Goal: Information Seeking & Learning: Learn about a topic

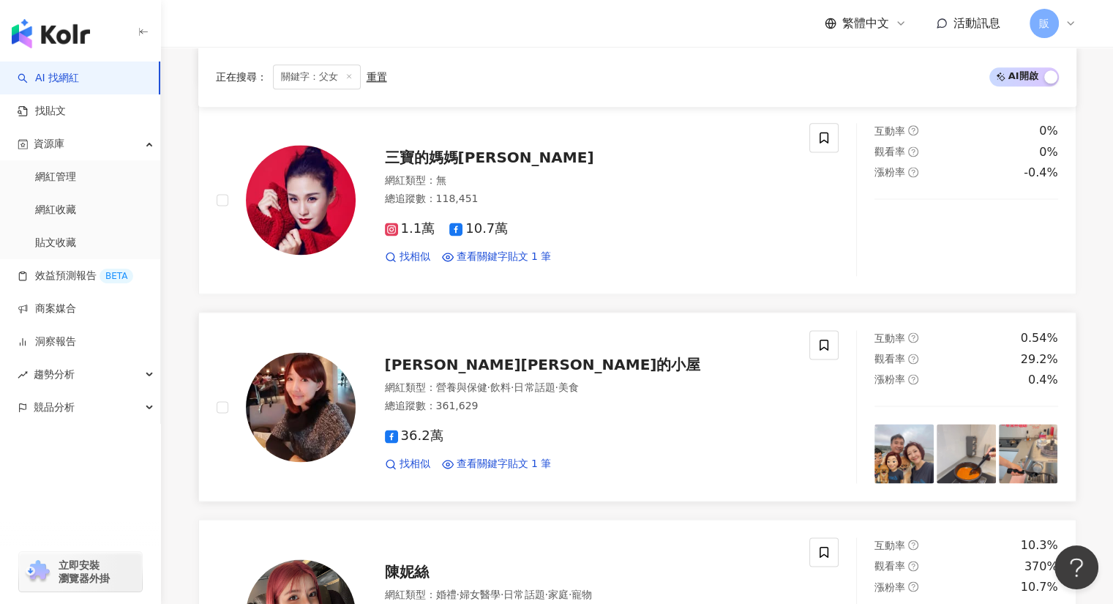
scroll to position [1948, 0]
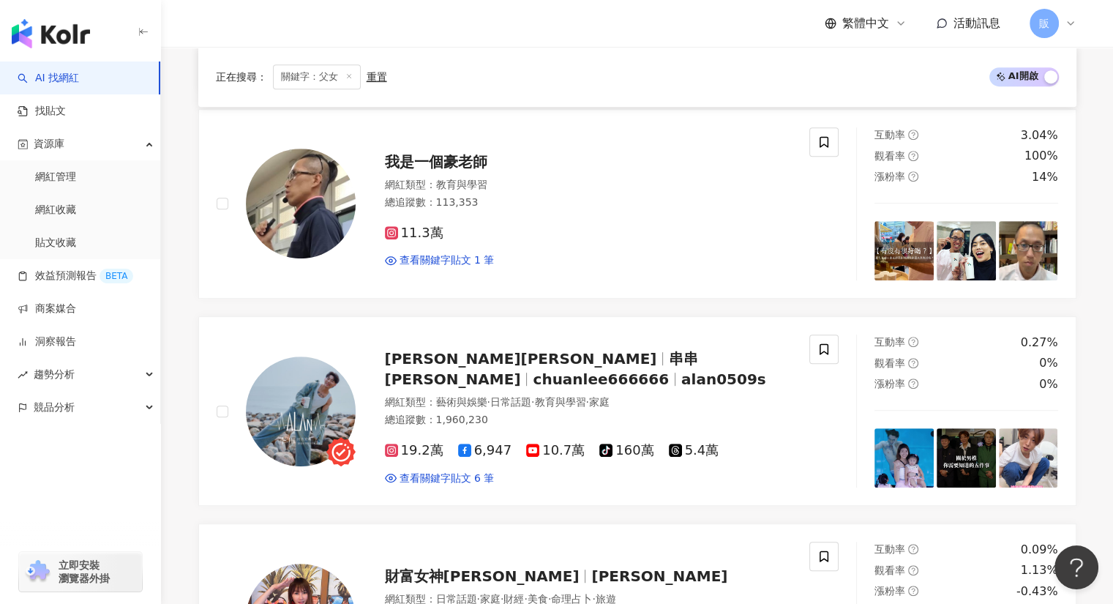
click at [1031, 83] on span "AI 開啟 AI 關閉" at bounding box center [1024, 76] width 70 height 19
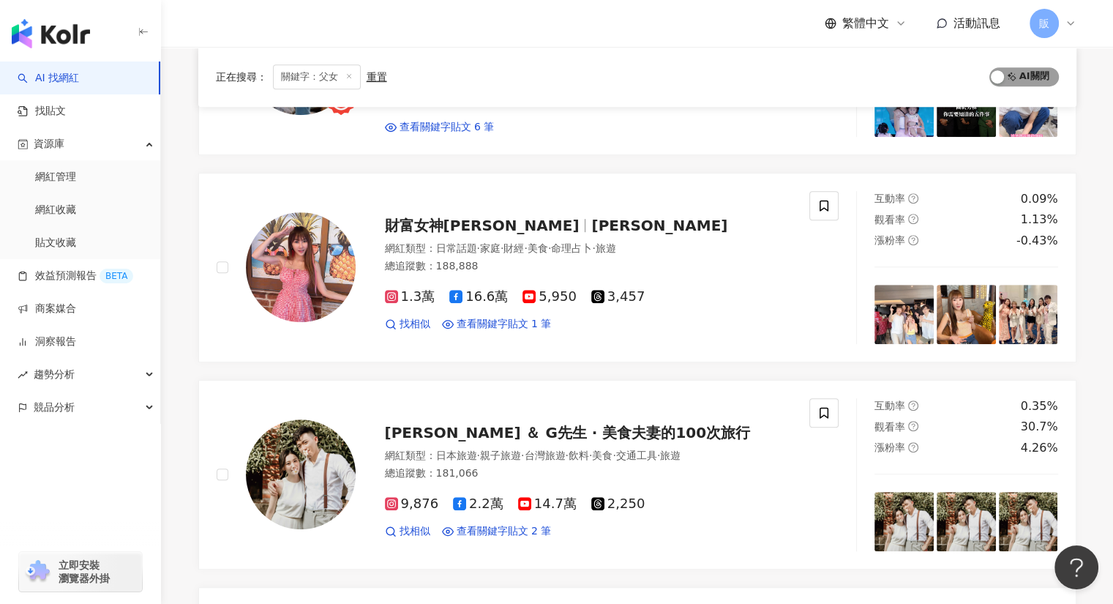
scroll to position [353, 0]
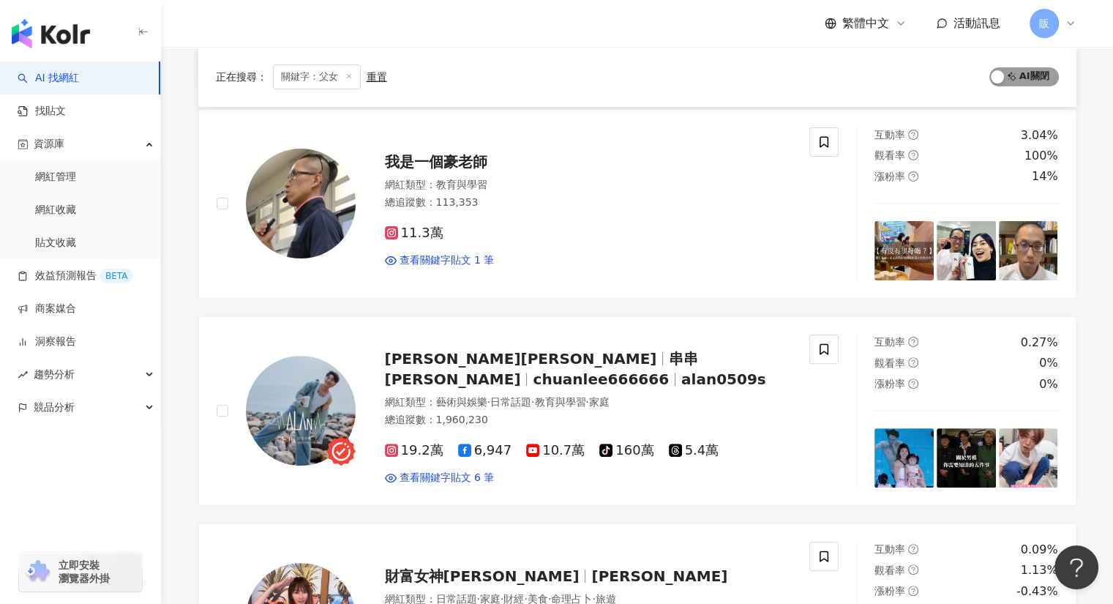
click at [1035, 77] on span "AI 開啟 AI 關閉" at bounding box center [1024, 76] width 70 height 19
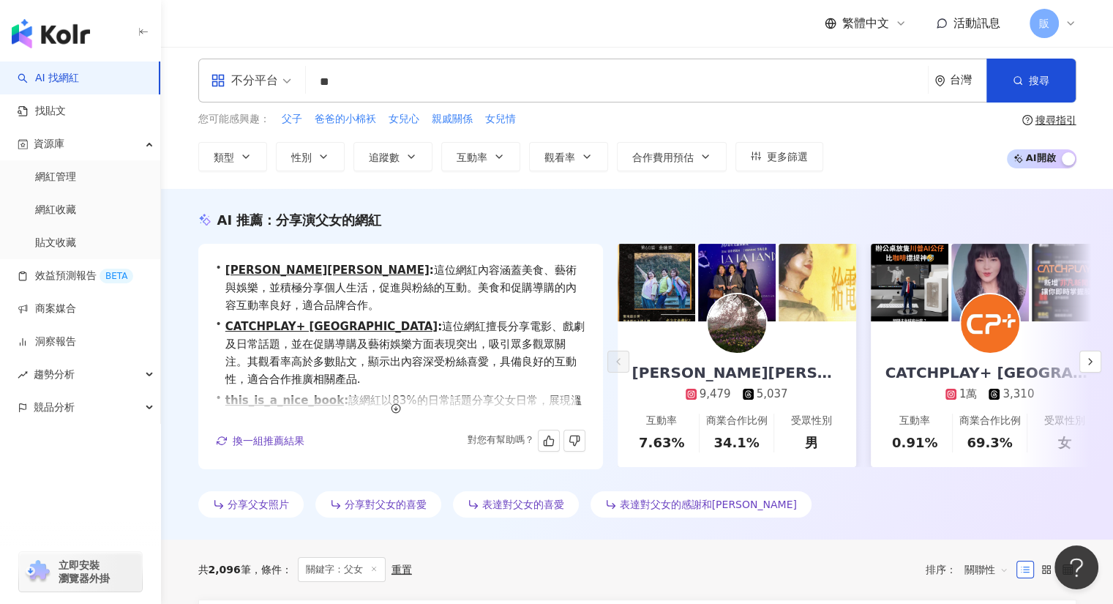
scroll to position [0, 0]
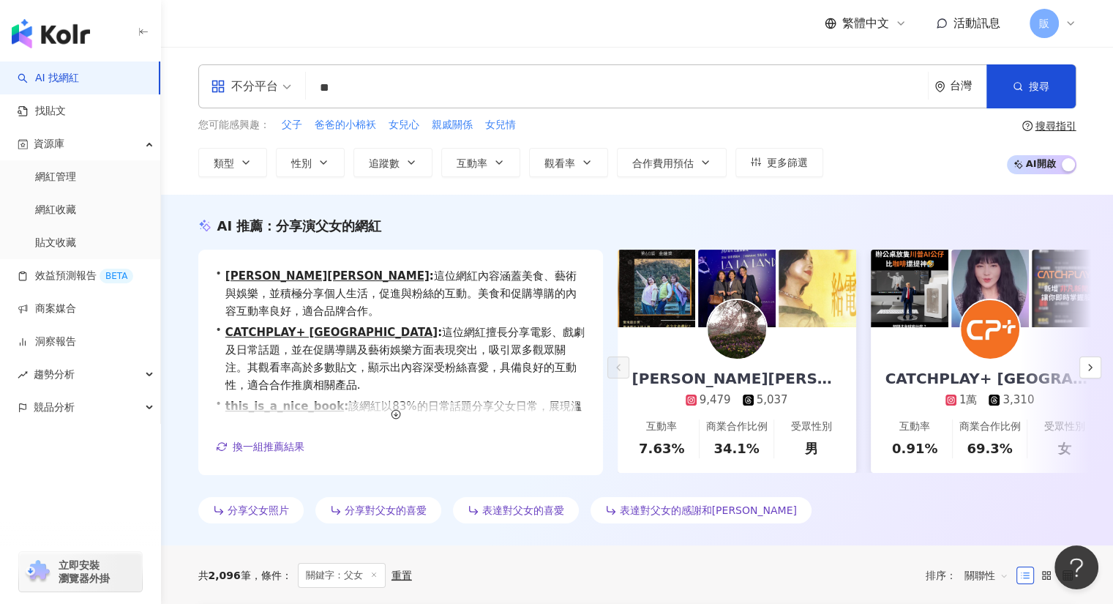
click at [364, 87] on input "**" at bounding box center [617, 88] width 610 height 28
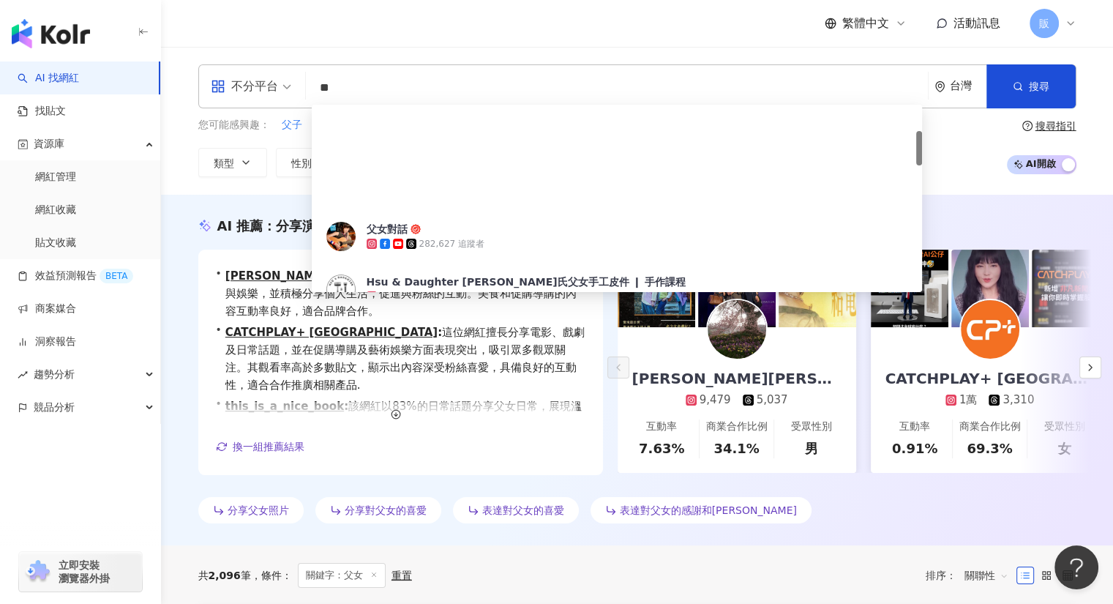
type input "*"
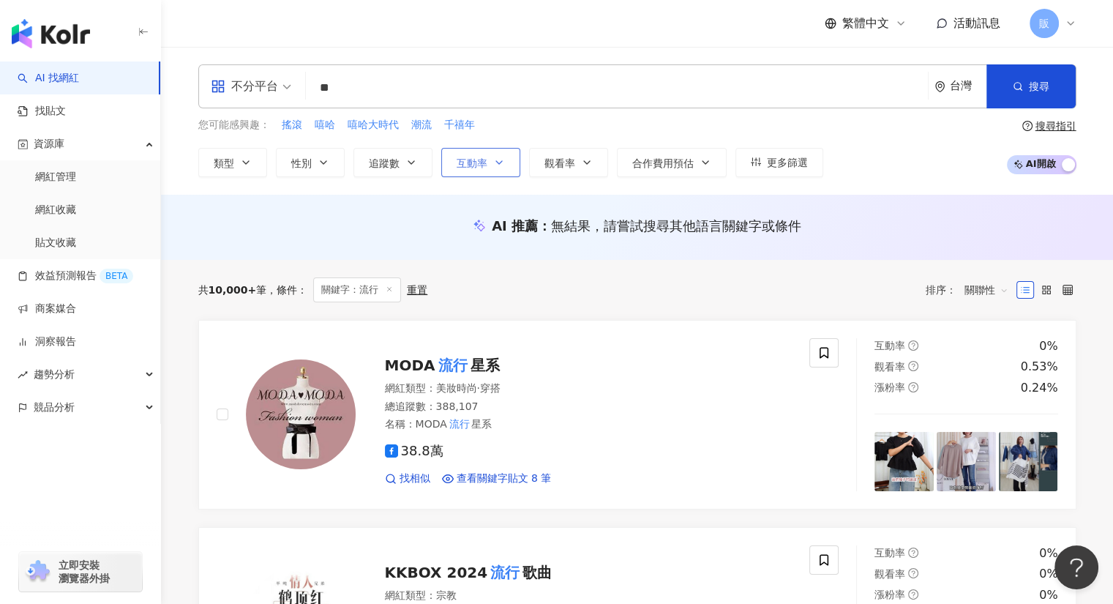
click at [507, 169] on button "互動率" at bounding box center [480, 162] width 79 height 29
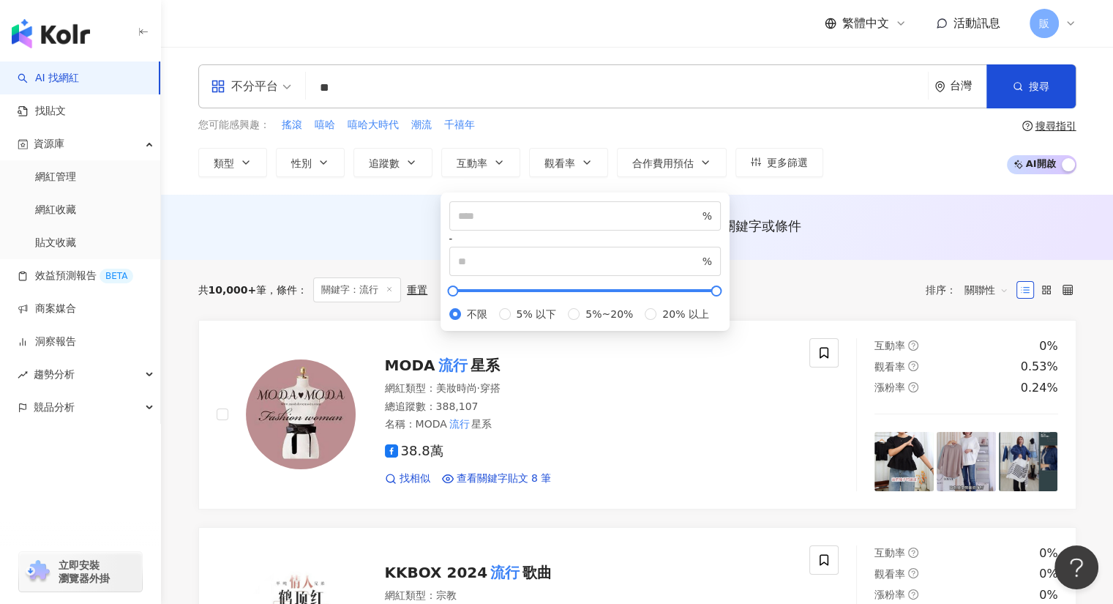
click at [530, 127] on div "您可能感興趣： 搖滾 嘻哈 嘻哈大時代 潮流 千禧年" at bounding box center [510, 125] width 625 height 16
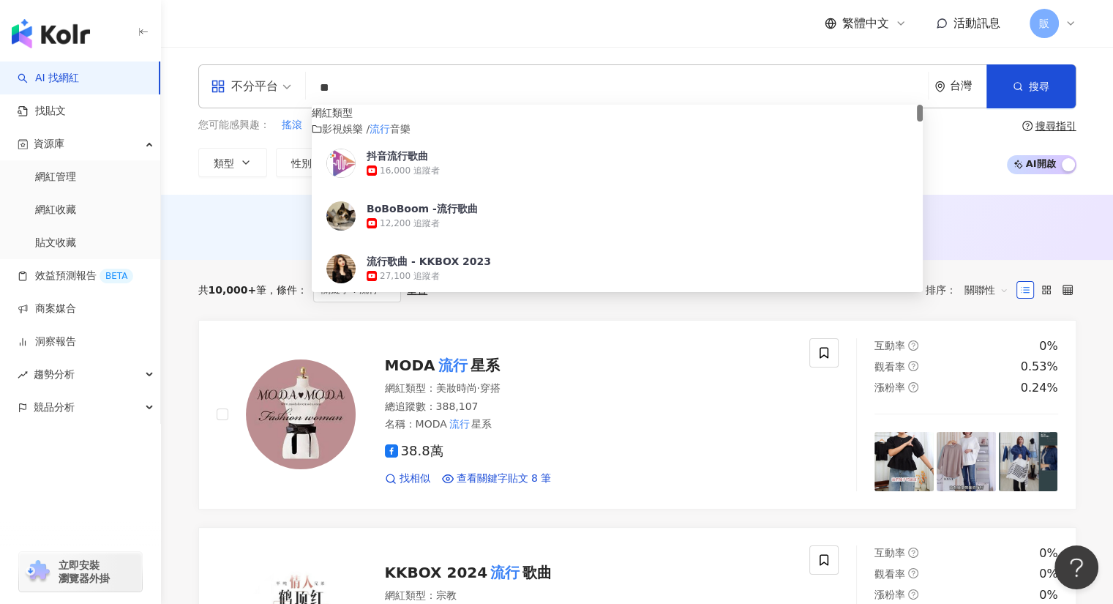
click at [465, 90] on input "**" at bounding box center [617, 88] width 610 height 28
type input "*"
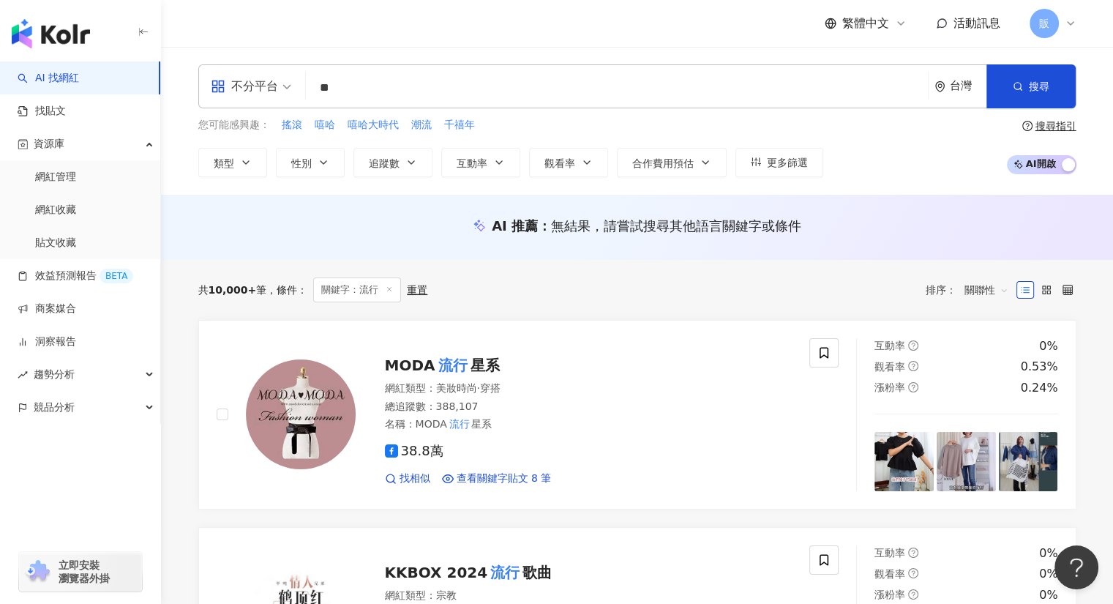
type input "*"
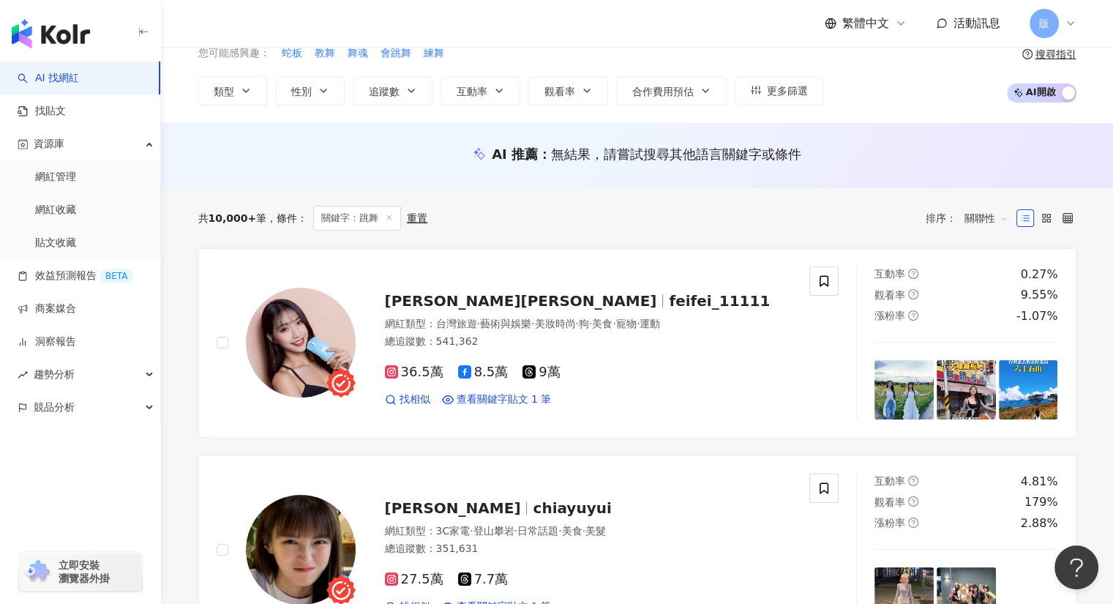
scroll to position [72, 0]
type input "**"
click at [447, 296] on span "黃韻霏 Anita" at bounding box center [521, 300] width 272 height 18
click at [471, 91] on span "互動率" at bounding box center [472, 91] width 31 height 12
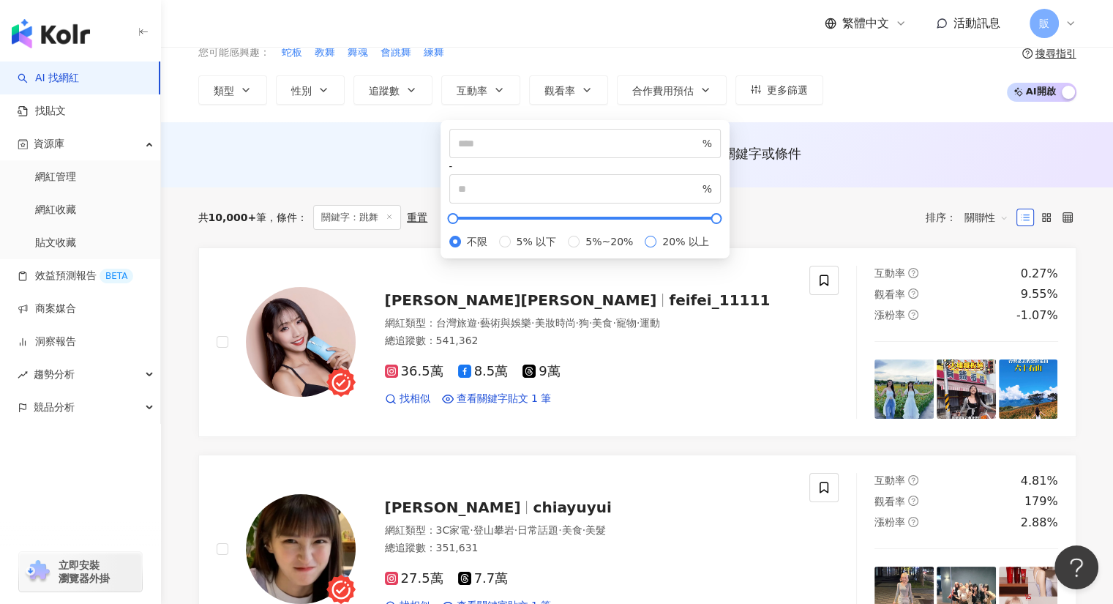
click at [656, 249] on span "20% 以上" at bounding box center [685, 241] width 59 height 16
type input "**"
click at [816, 108] on div "不分平台 ** 台灣 搜尋 loading 搜尋名稱、敘述、貼文含有關鍵字 “ 跳舞 ” 的網紅 您可能感興趣： 蛇板 教舞 舞魂 會跳舞 練舞 類型 性別 …" at bounding box center [637, 48] width 952 height 148
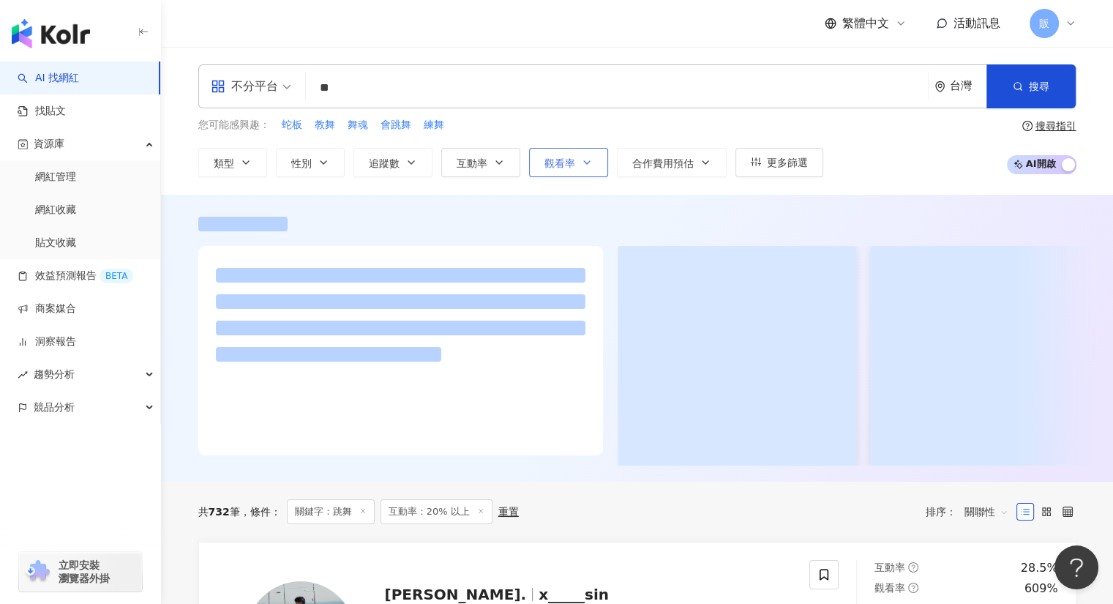
click at [566, 170] on button "觀看率" at bounding box center [568, 162] width 79 height 29
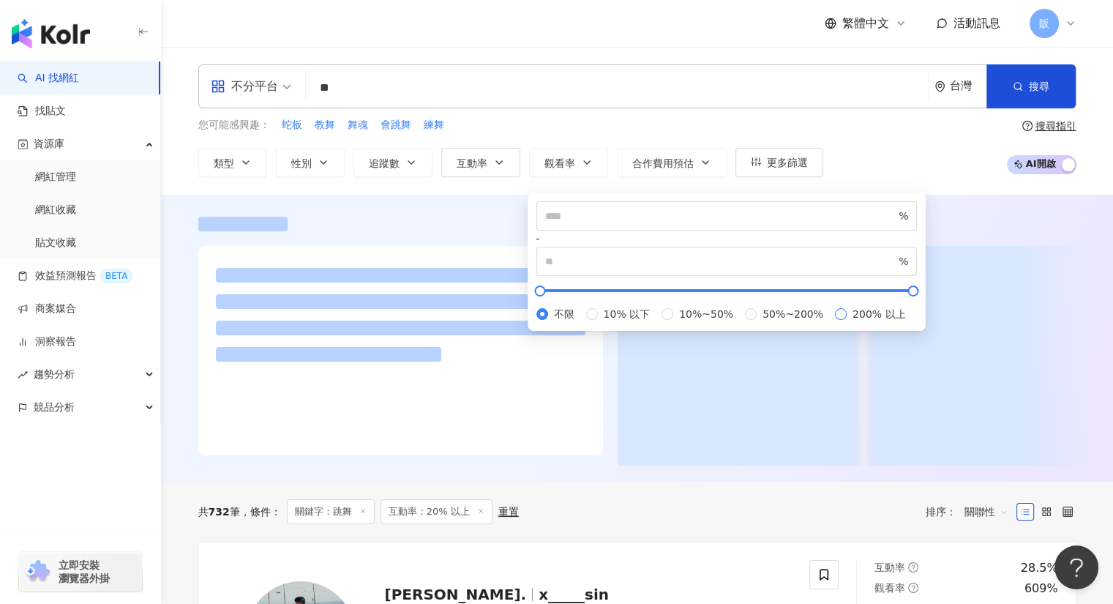
click at [846, 322] on span "200% 以上" at bounding box center [878, 314] width 64 height 16
click at [756, 322] on span "50%~200%" at bounding box center [792, 314] width 72 height 16
type input "**"
type input "***"
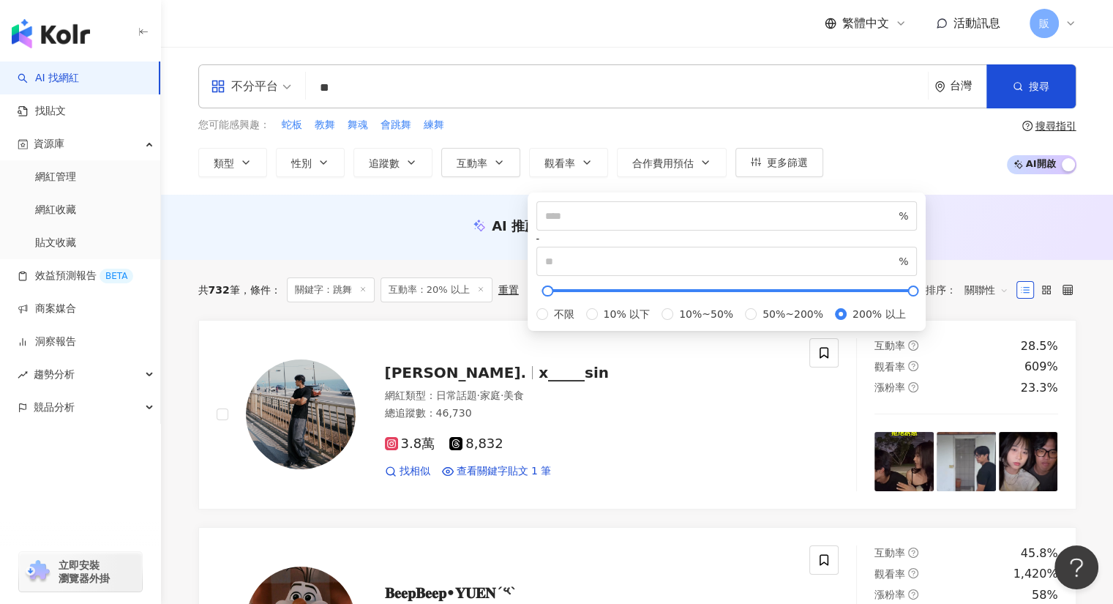
click at [621, 119] on div "您可能感興趣： 蛇板 教舞 舞魂 會跳舞 練舞" at bounding box center [510, 125] width 625 height 16
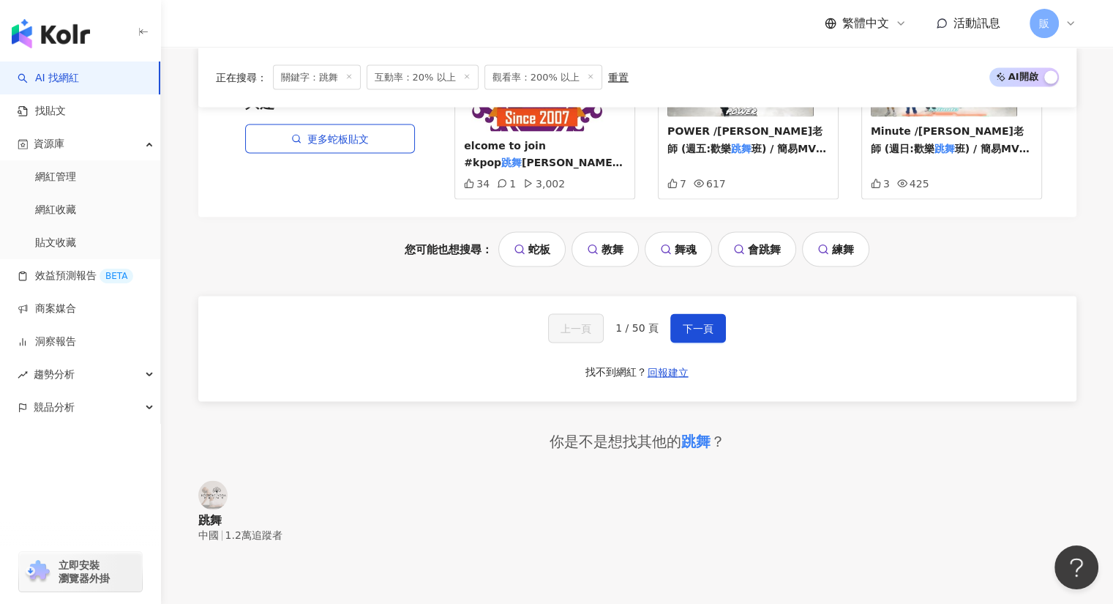
scroll to position [2842, 0]
click at [672, 313] on button "下一頁" at bounding box center [698, 327] width 56 height 29
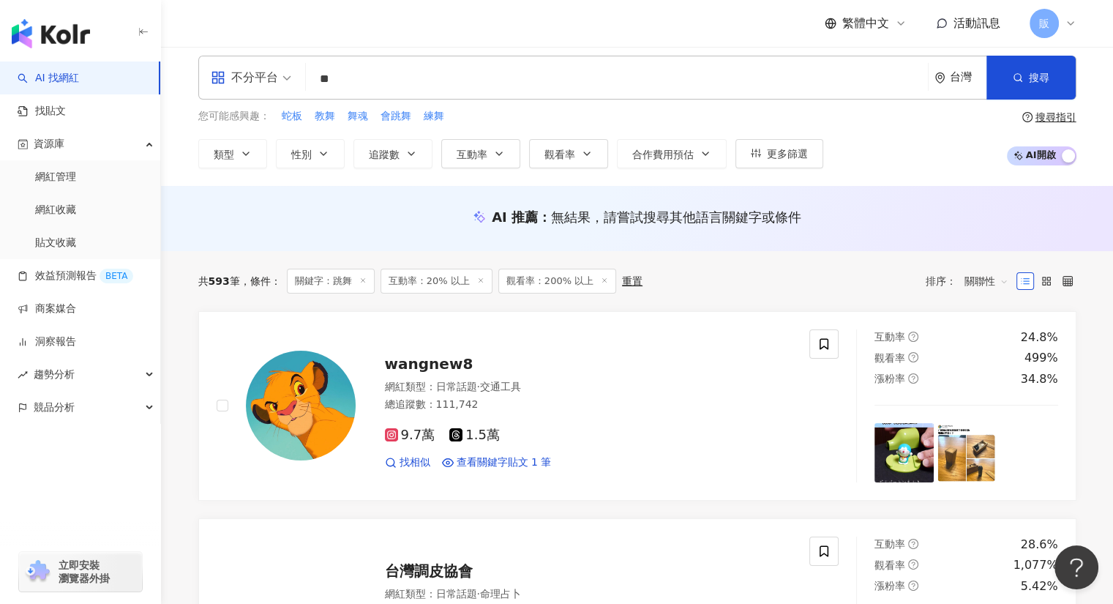
scroll to position [0, 0]
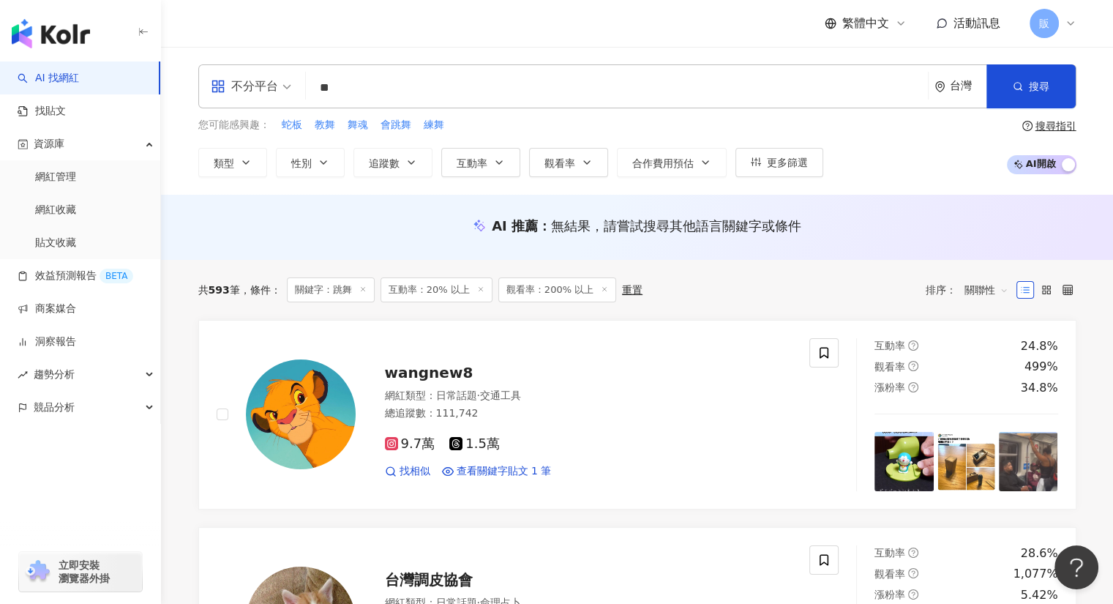
drag, startPoint x: 369, startPoint y: 102, endPoint x: 362, endPoint y: 97, distance: 8.5
click at [370, 102] on input "**" at bounding box center [617, 88] width 610 height 28
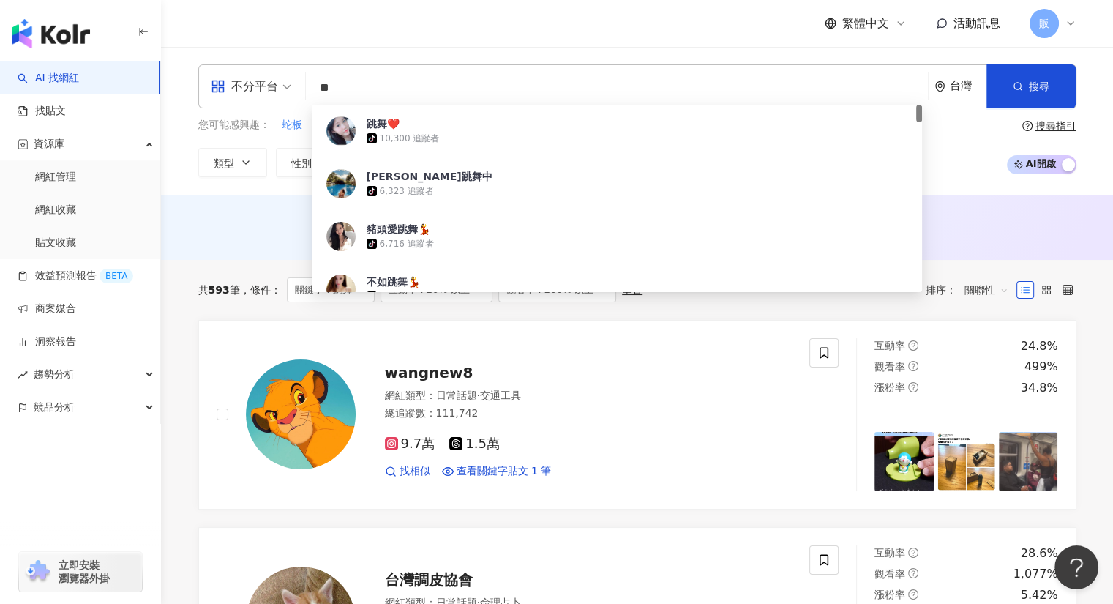
type input "*"
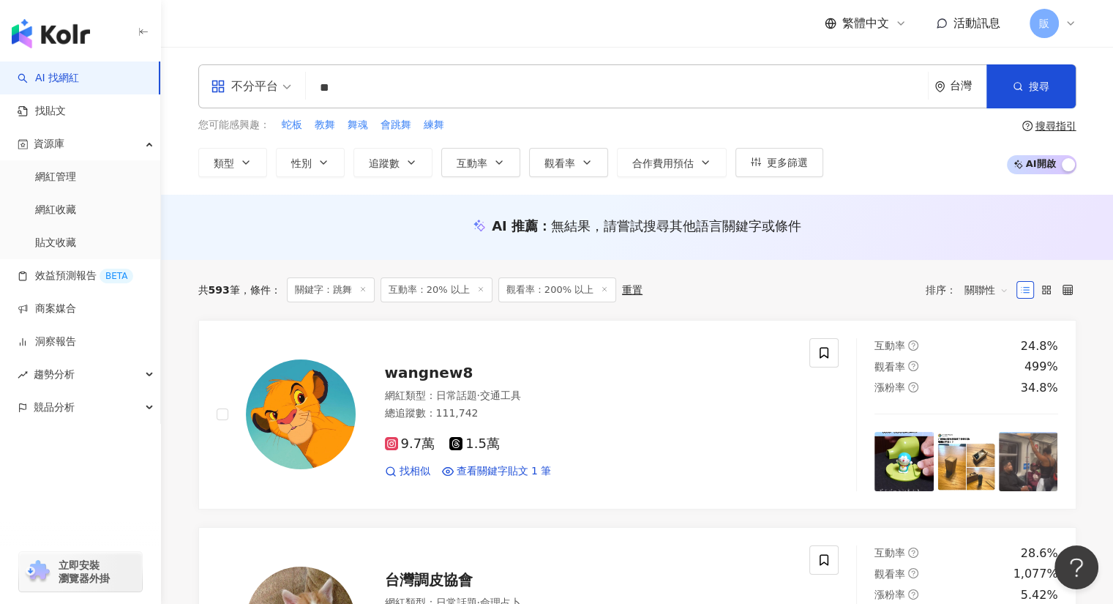
type input "**"
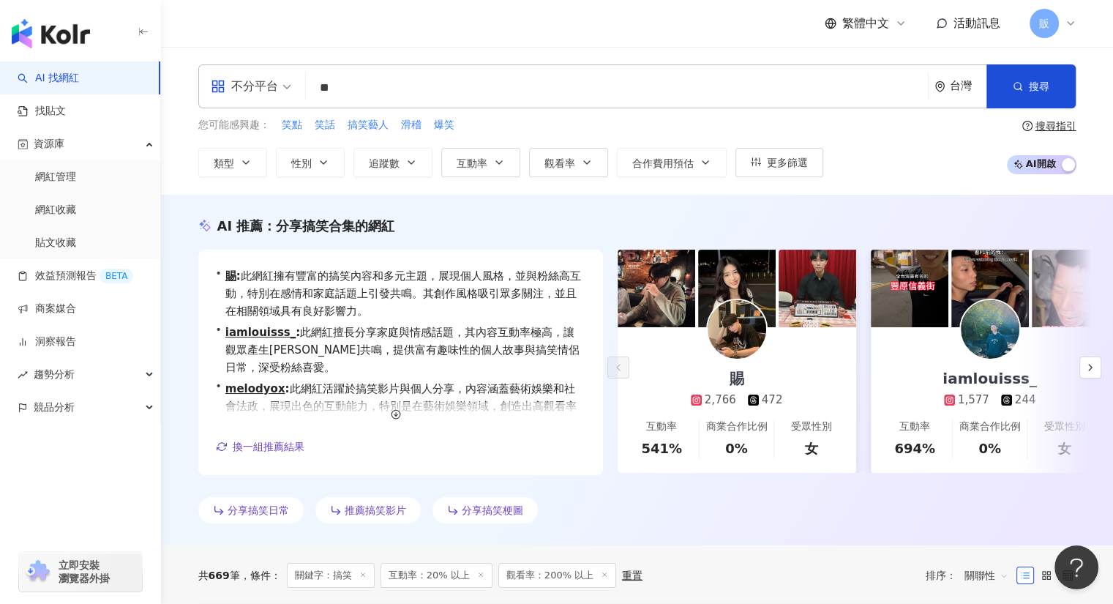
click at [323, 50] on div "不分平台 ** 台灣 搜尋 fc5d1fe6-a353-49df-b38b-33f08dc66038 5cf989bf-da80-4a21-b277-5f5b…" at bounding box center [637, 121] width 952 height 148
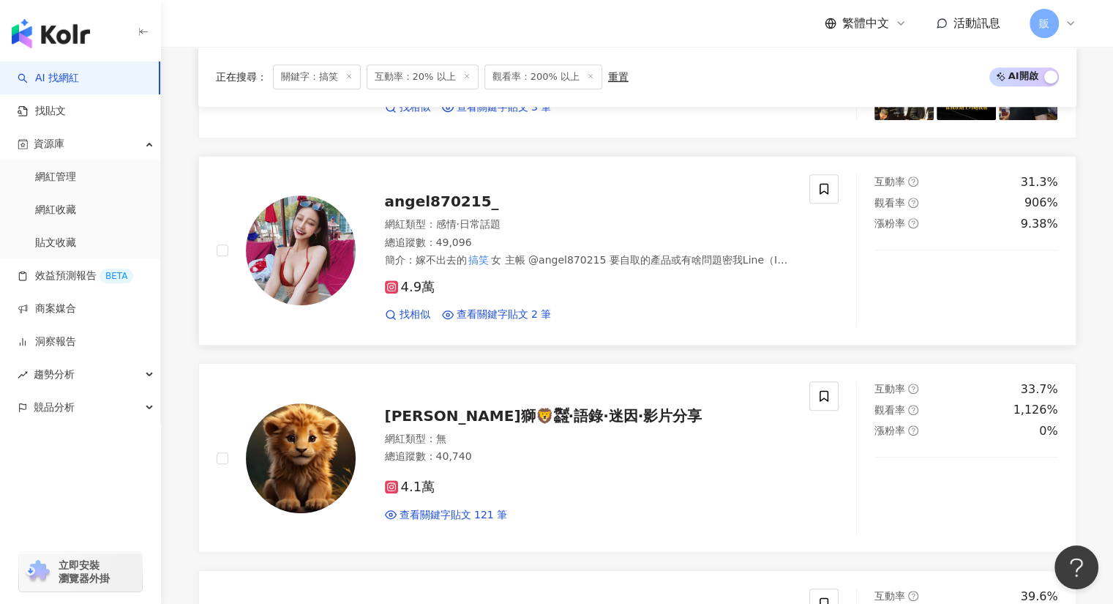
scroll to position [657, 0]
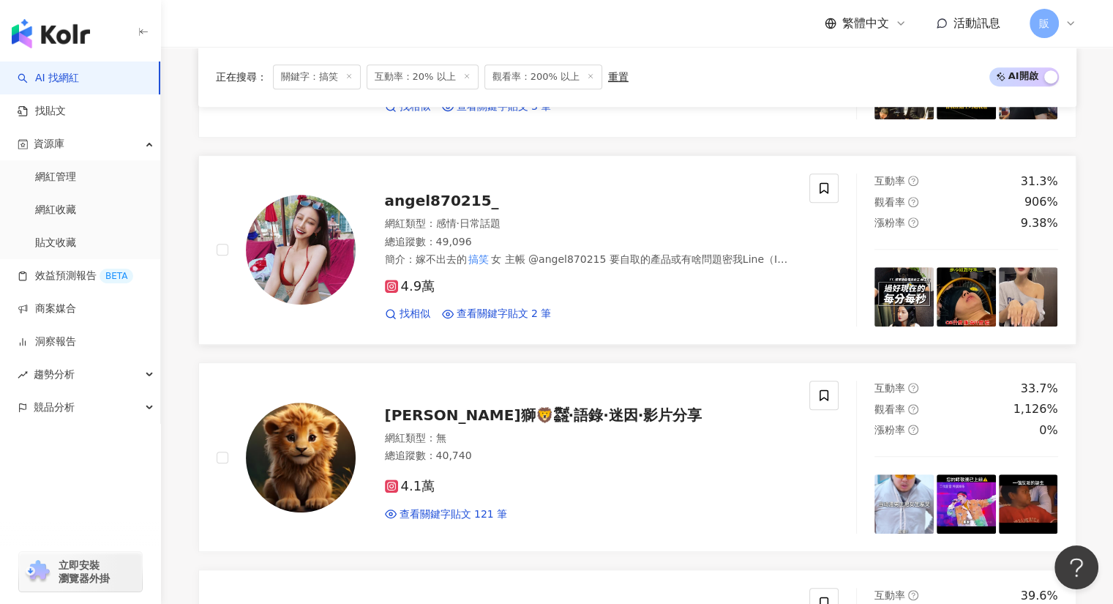
click at [439, 203] on span "angel870215_" at bounding box center [442, 201] width 114 height 18
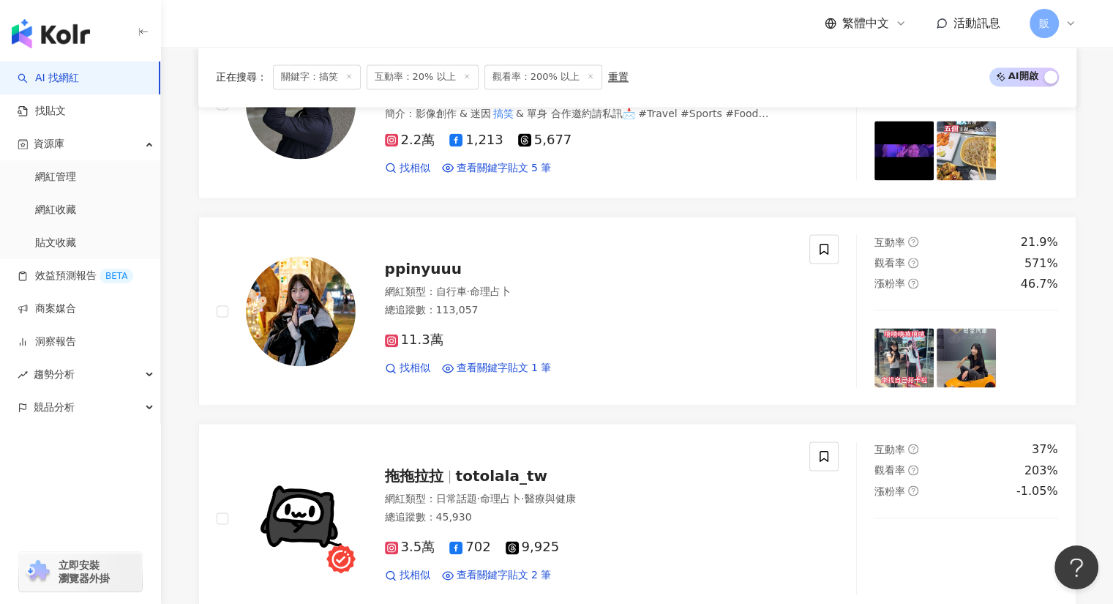
scroll to position [2046, 0]
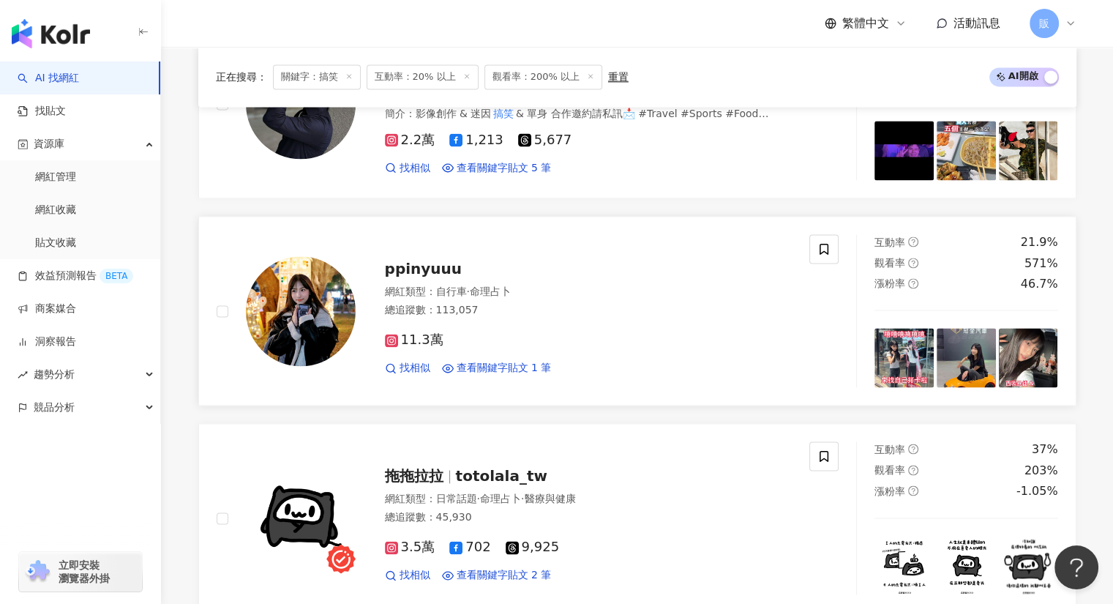
click at [429, 272] on span "ppinyuuu" at bounding box center [423, 269] width 77 height 18
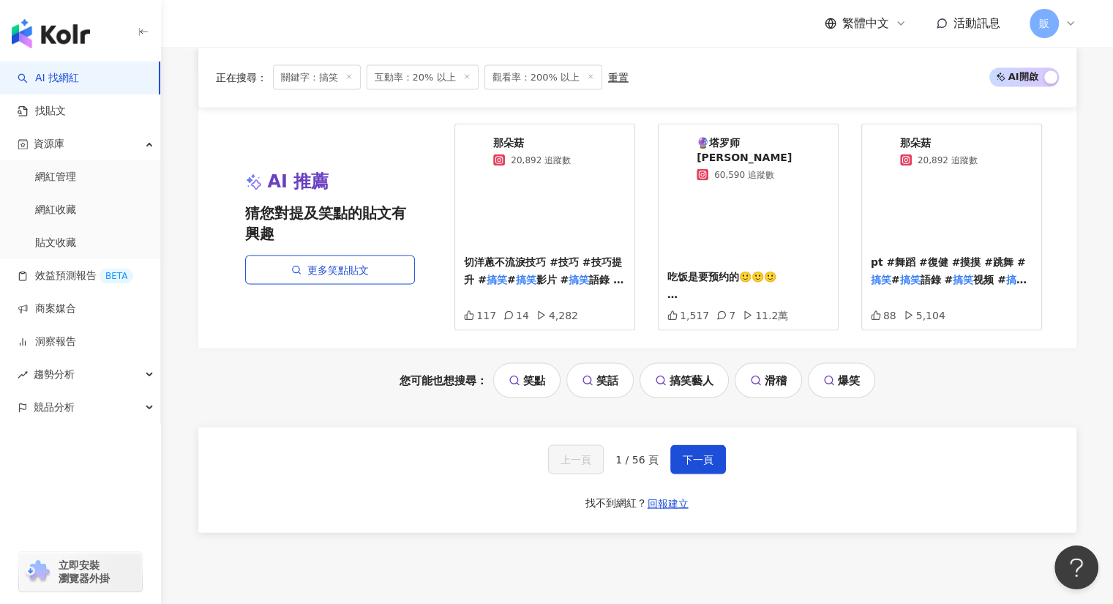
scroll to position [2995, 0]
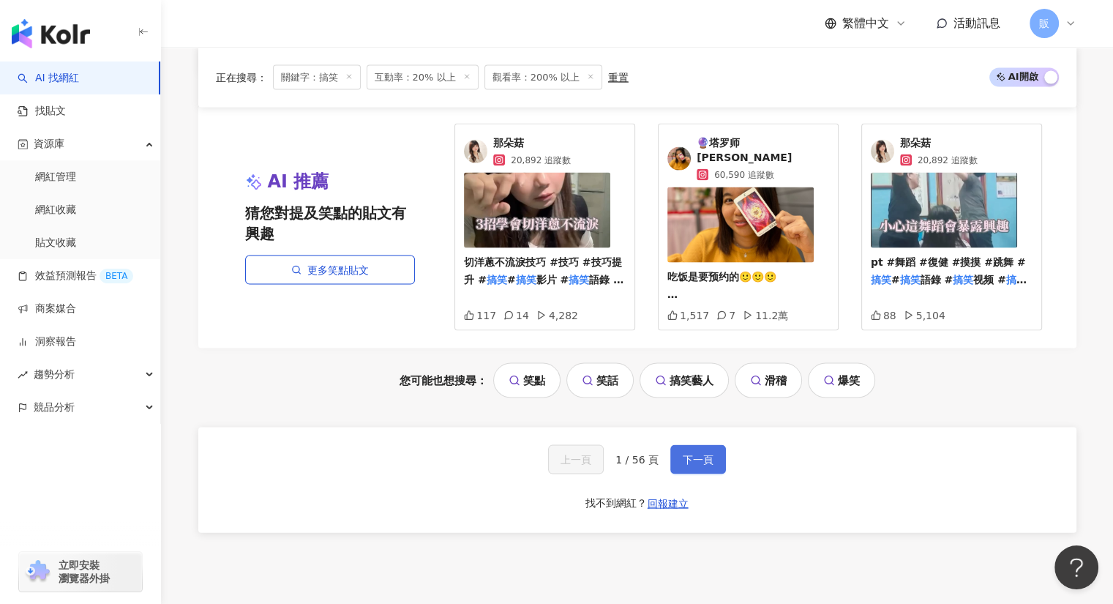
click at [701, 454] on span "下一頁" at bounding box center [698, 460] width 31 height 12
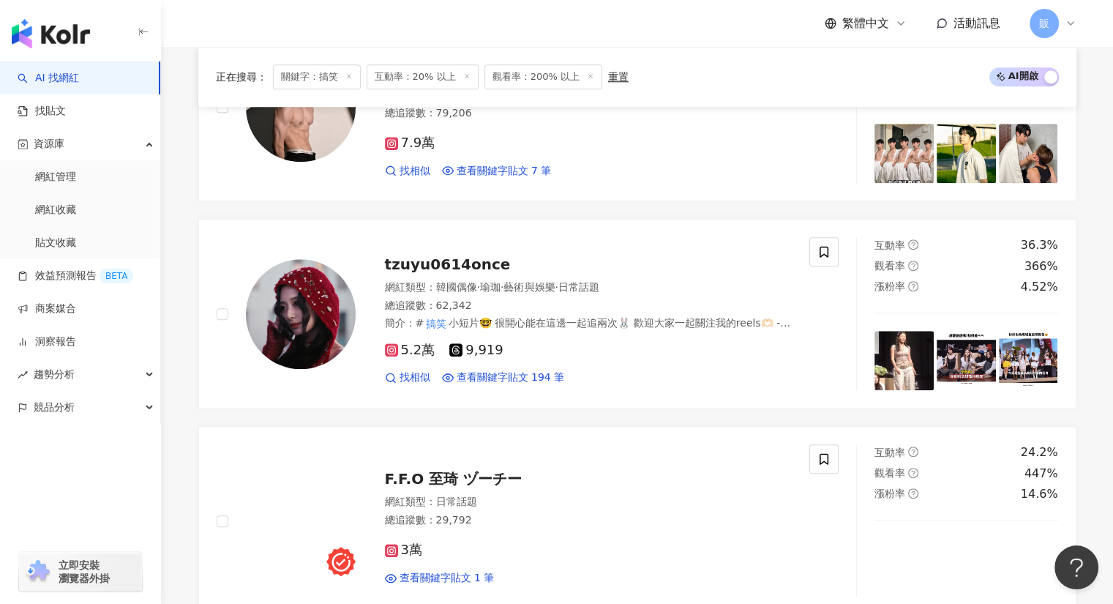
scroll to position [1421, 0]
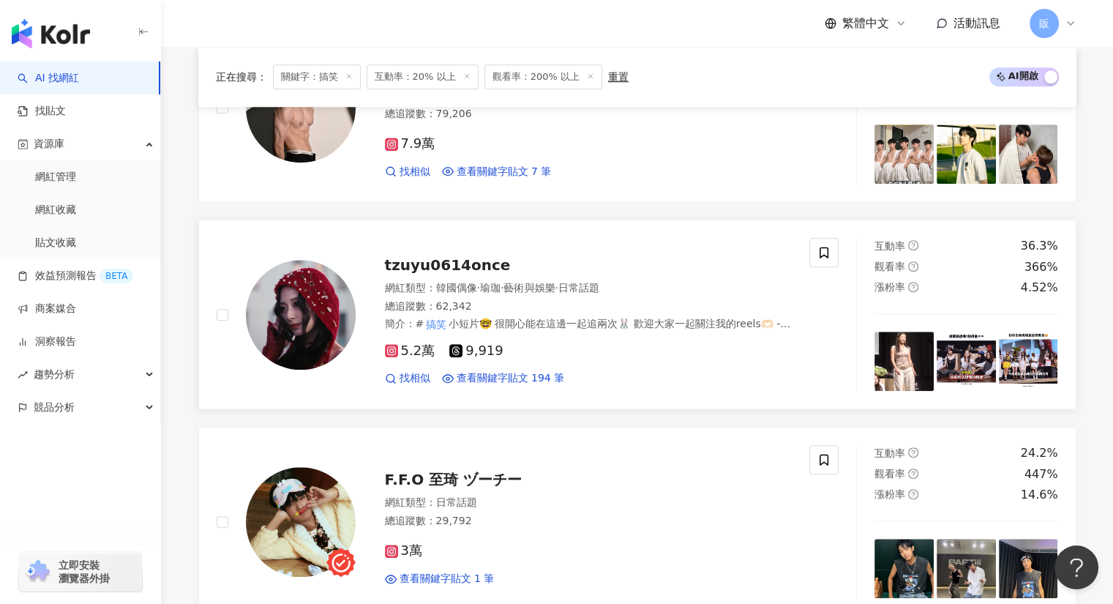
click at [477, 261] on span "tzuyu0614once" at bounding box center [448, 265] width 126 height 18
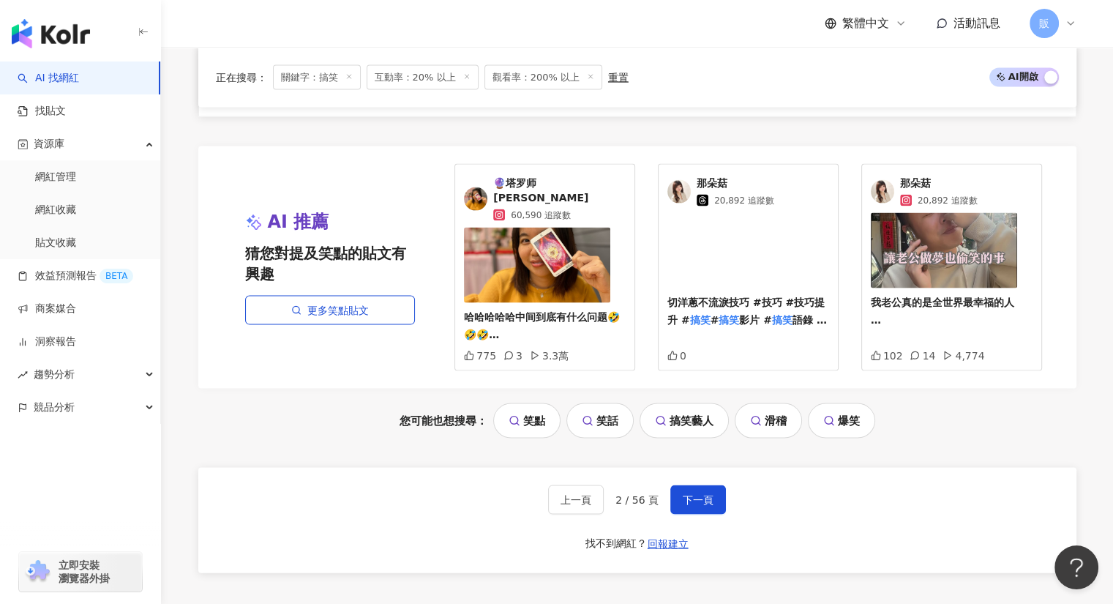
scroll to position [2956, 0]
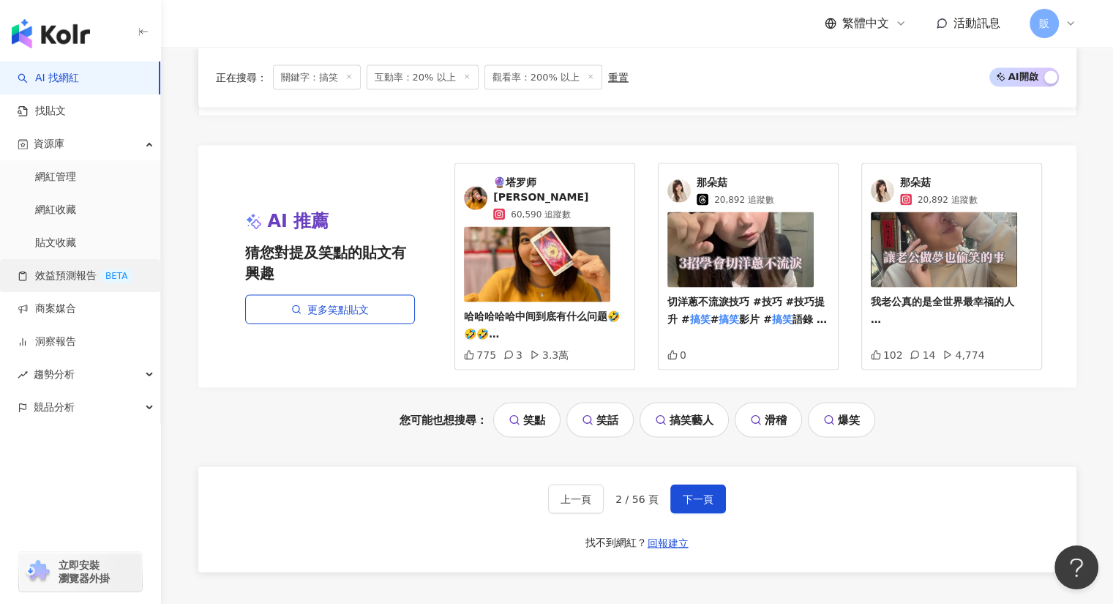
click at [65, 283] on link "效益預測報告 BETA" at bounding box center [76, 276] width 116 height 15
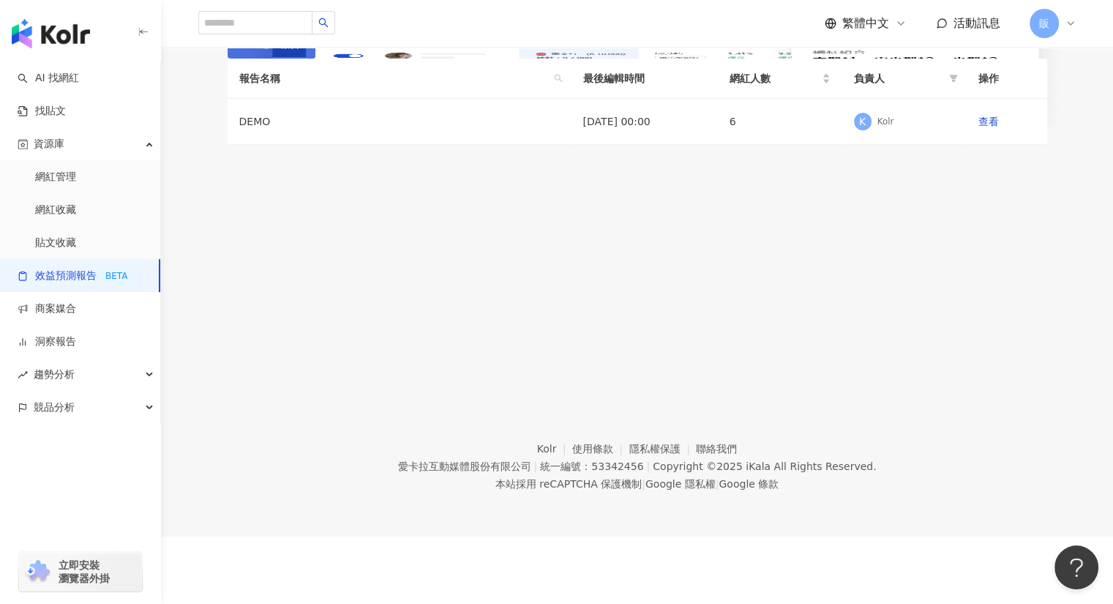
scroll to position [73, 0]
click at [988, 145] on td "查看" at bounding box center [1006, 122] width 80 height 46
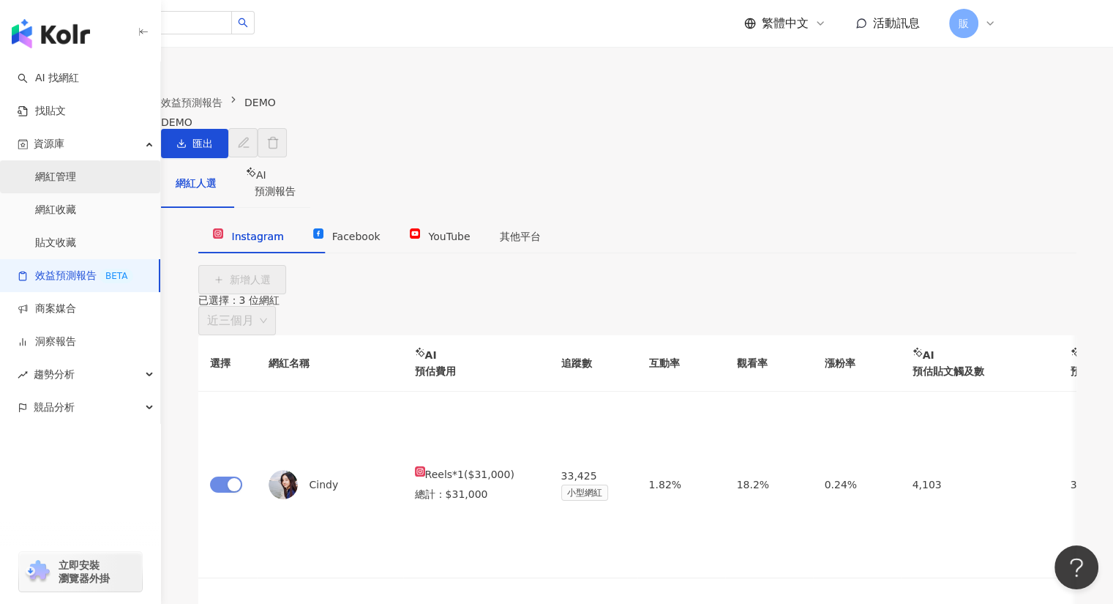
click at [60, 175] on link "網紅管理" at bounding box center [55, 177] width 41 height 15
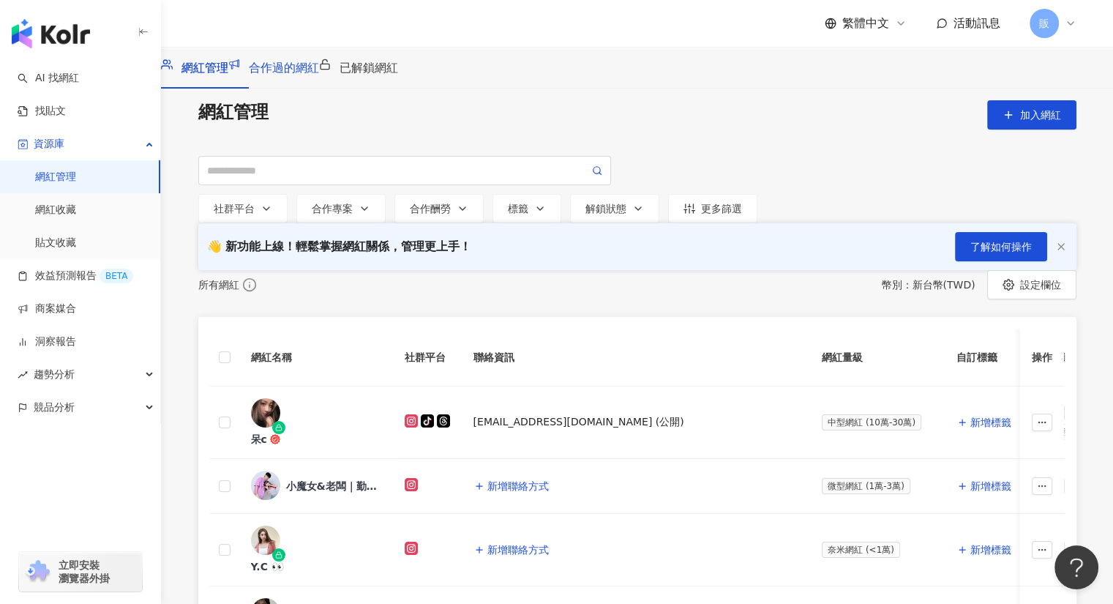
click at [319, 75] on span "合作過的網紅" at bounding box center [284, 68] width 70 height 14
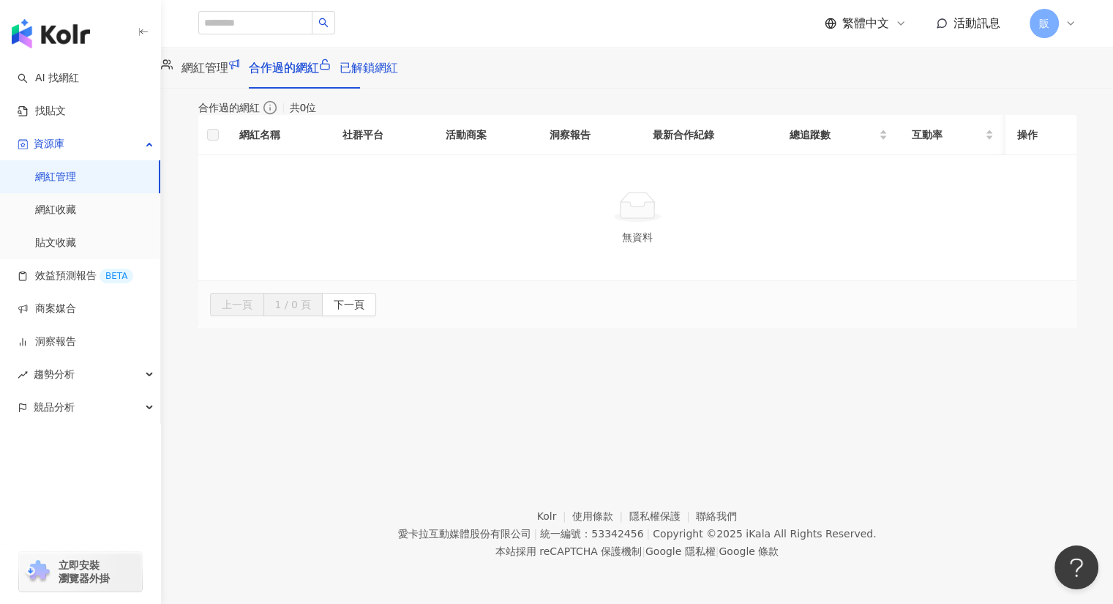
click at [398, 75] on span "已解鎖網紅" at bounding box center [368, 68] width 59 height 14
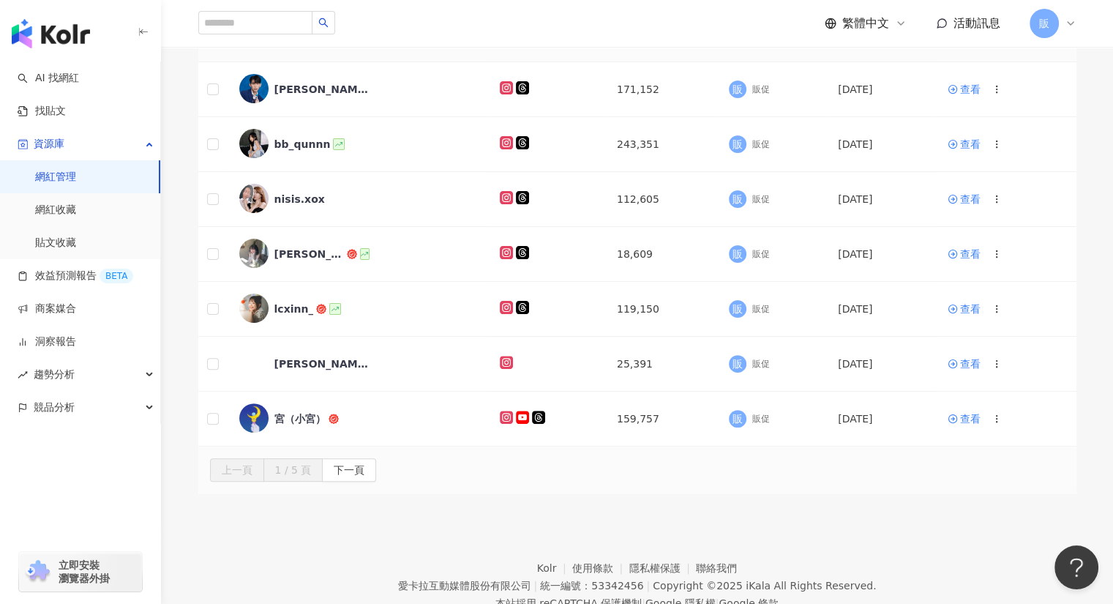
scroll to position [364, 0]
click at [364, 482] on span "下一頁" at bounding box center [349, 470] width 31 height 23
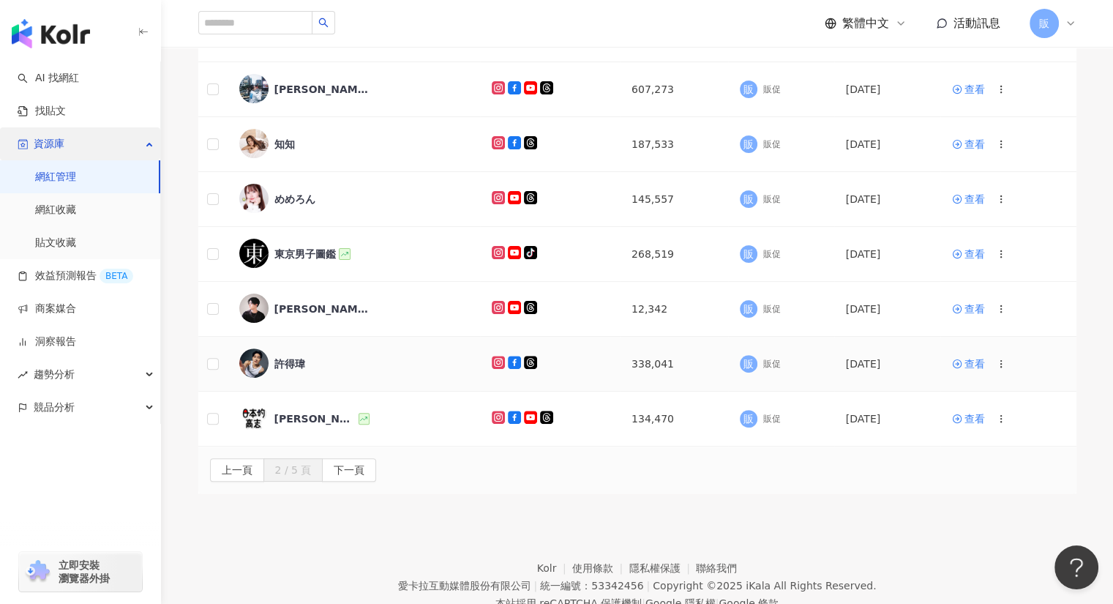
click at [0, 149] on div "資源庫" at bounding box center [80, 143] width 160 height 33
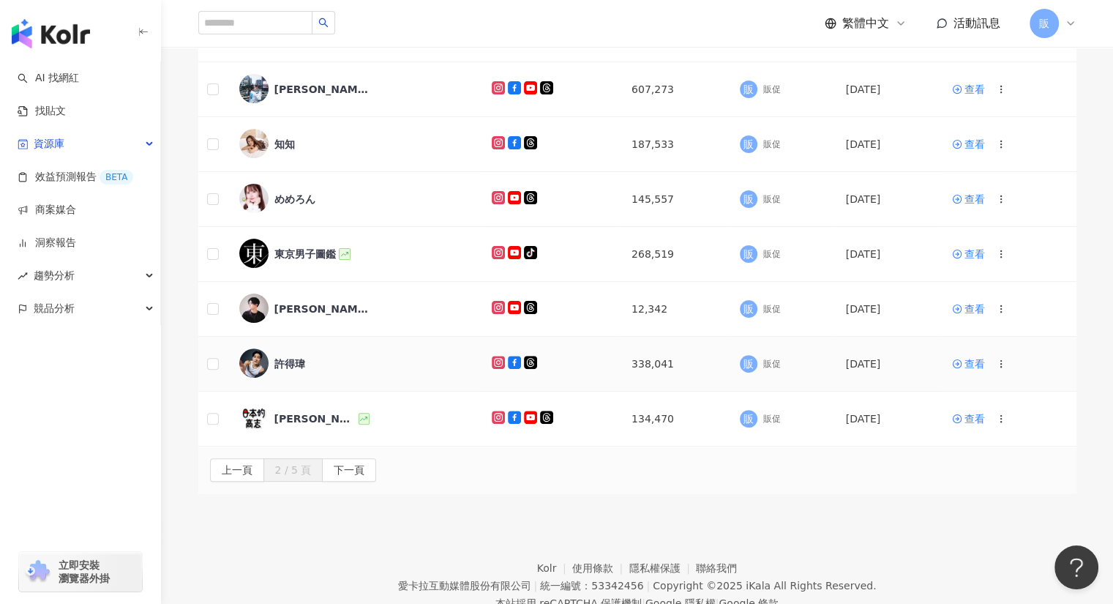
click at [296, 371] on div "許得瑋" at bounding box center [289, 363] width 31 height 15
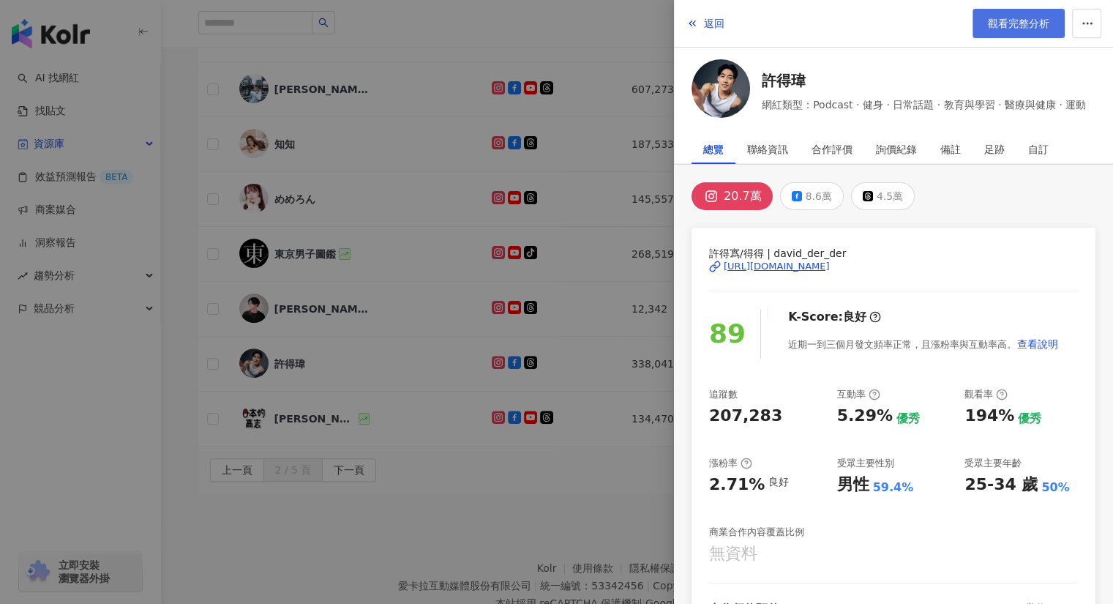
click at [1021, 23] on span "觀看完整分析" at bounding box center [1018, 24] width 61 height 12
click at [688, 21] on icon "button" at bounding box center [692, 24] width 12 height 12
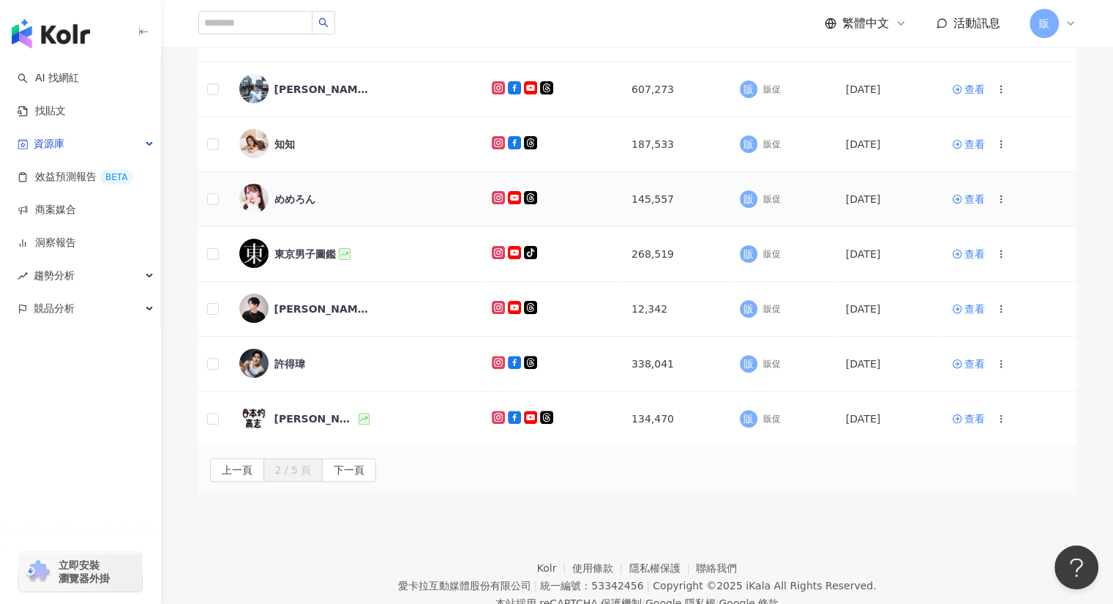
click at [297, 206] on div "めめろん" at bounding box center [294, 199] width 41 height 15
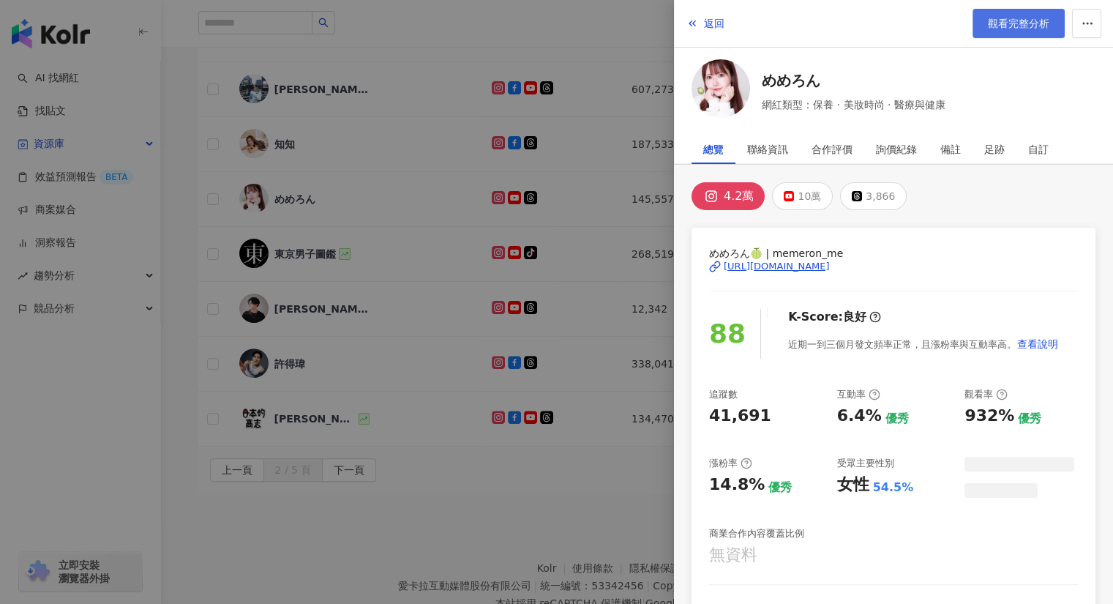
click at [1046, 12] on link "觀看完整分析" at bounding box center [1018, 23] width 92 height 29
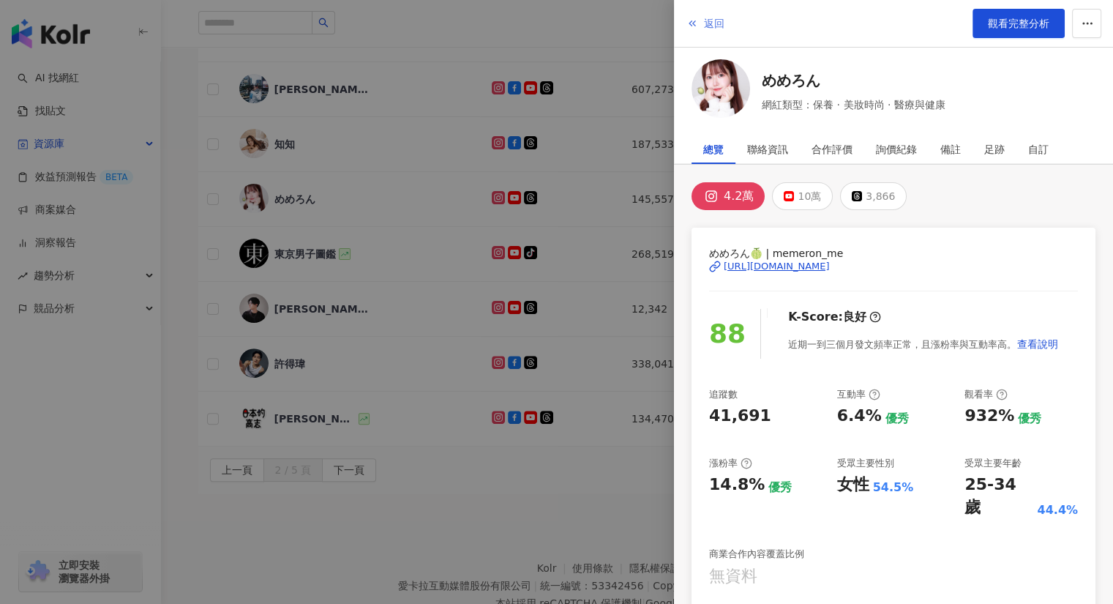
click at [688, 18] on span "button" at bounding box center [692, 24] width 12 height 12
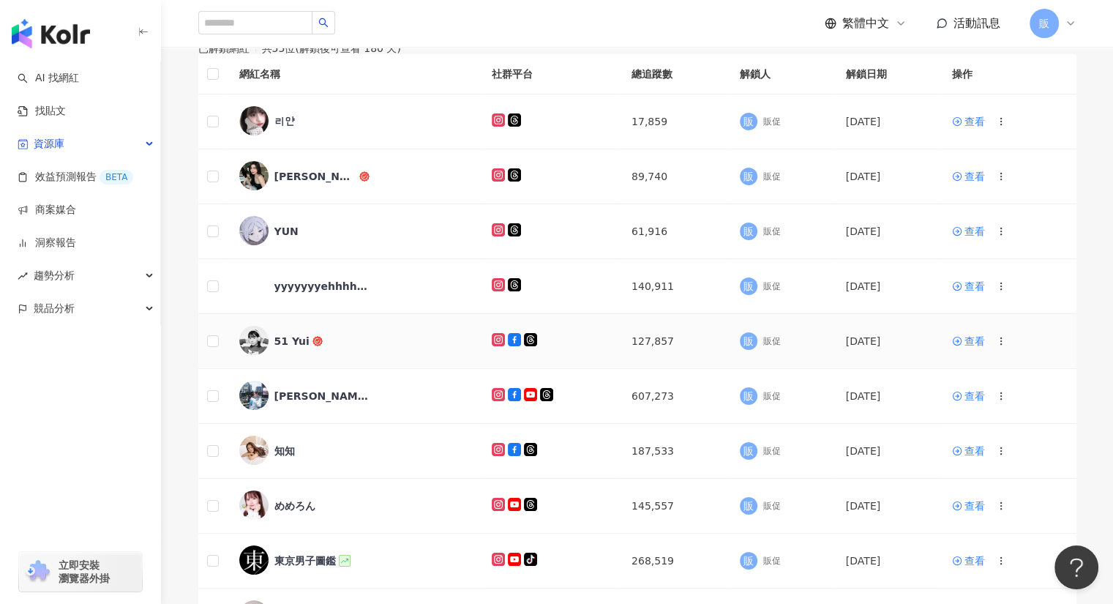
scroll to position [0, 0]
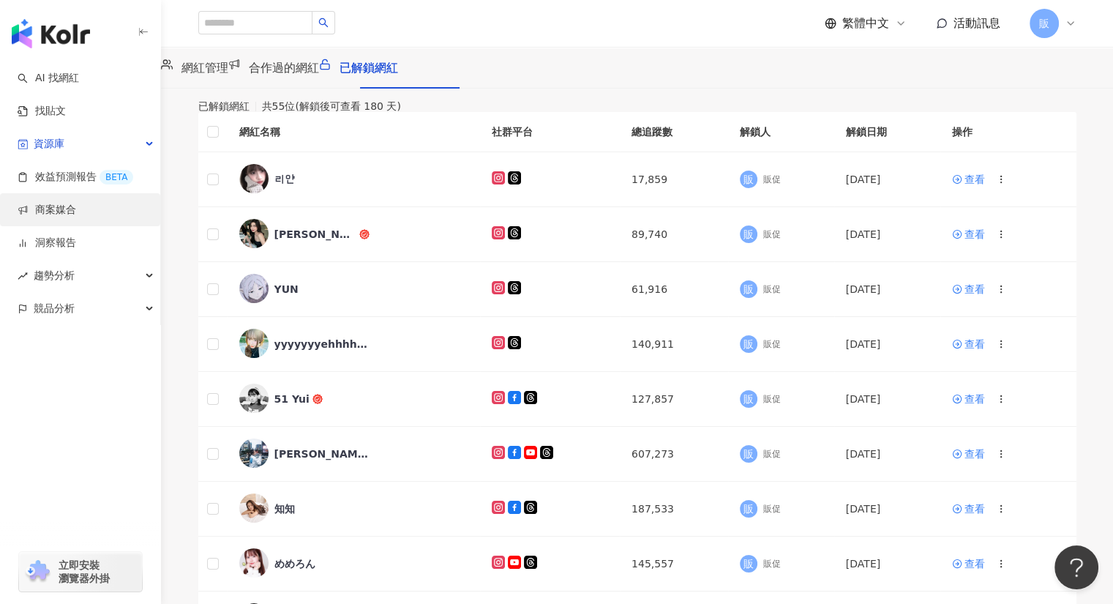
click at [56, 211] on link "商案媒合" at bounding box center [47, 210] width 59 height 15
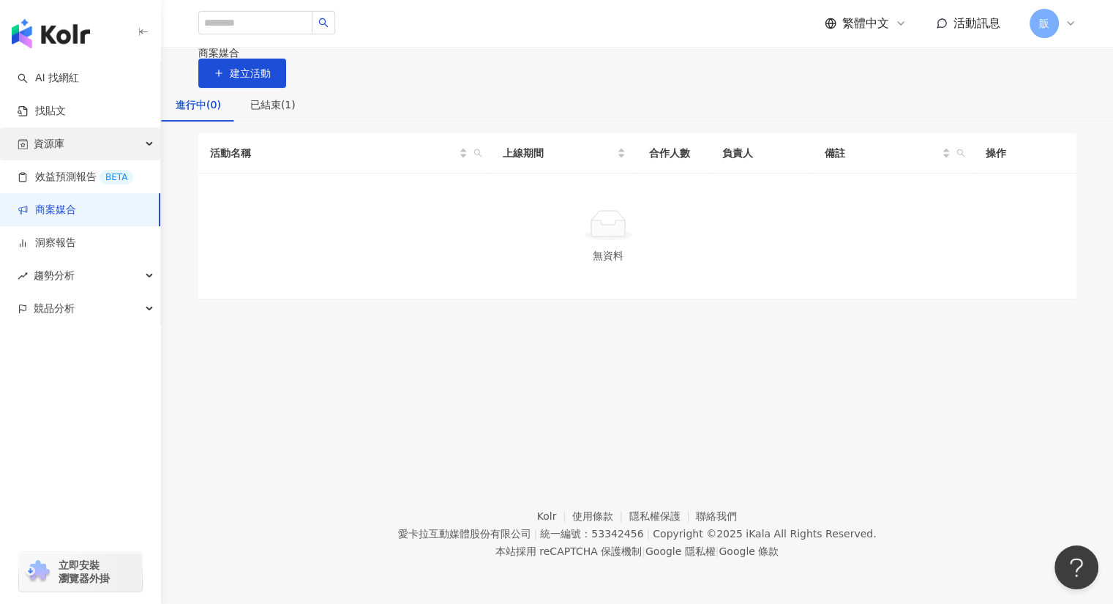
click at [61, 145] on span "資源庫" at bounding box center [49, 143] width 31 height 33
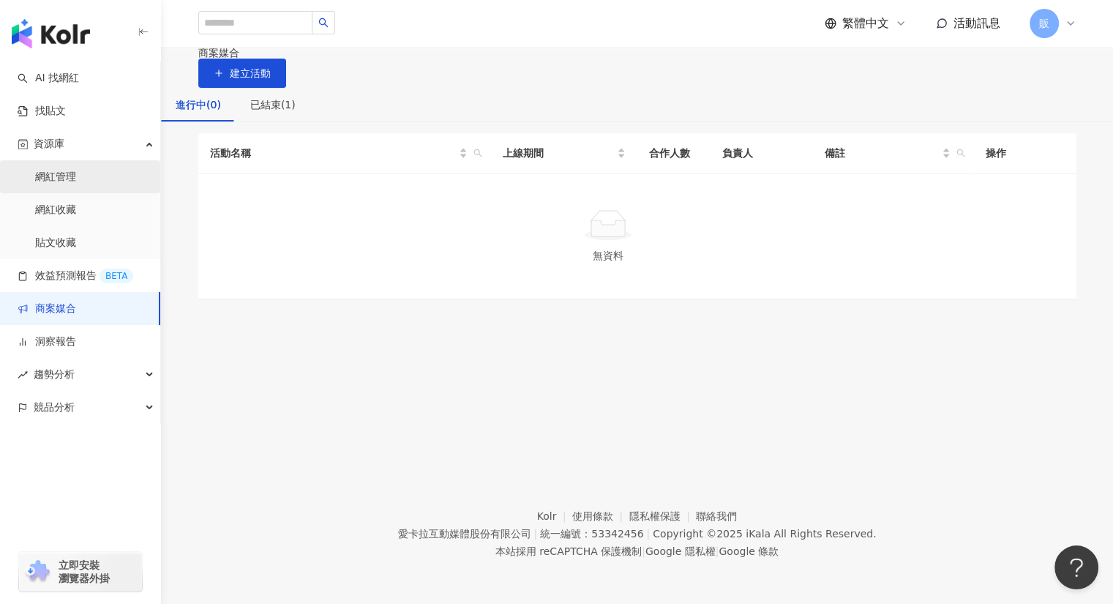
click at [69, 176] on link "網紅管理" at bounding box center [55, 177] width 41 height 15
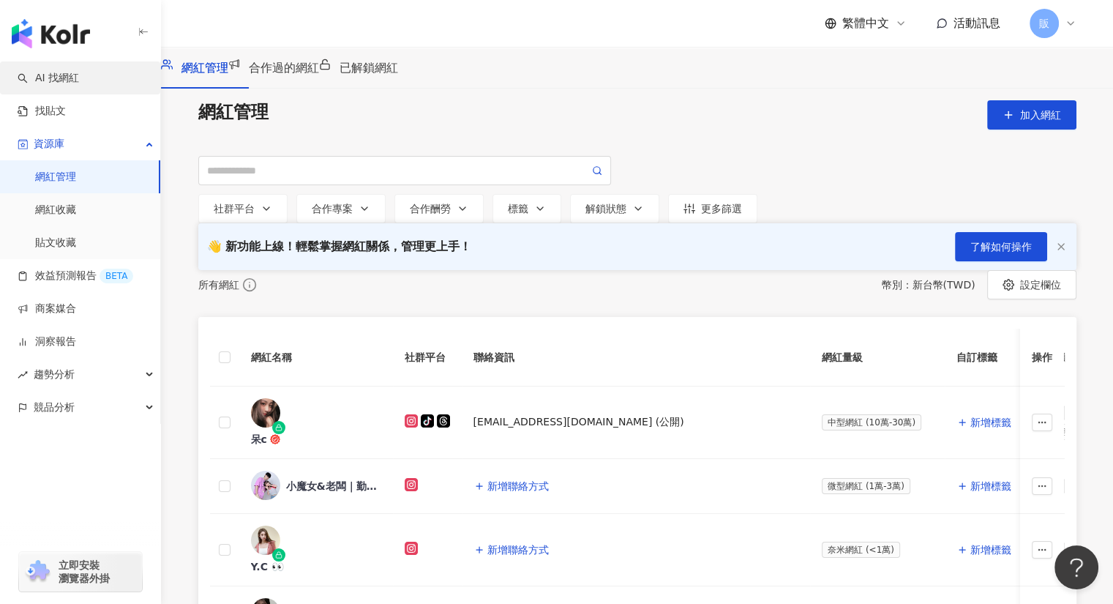
click at [62, 76] on link "AI 找網紅" at bounding box center [48, 78] width 61 height 15
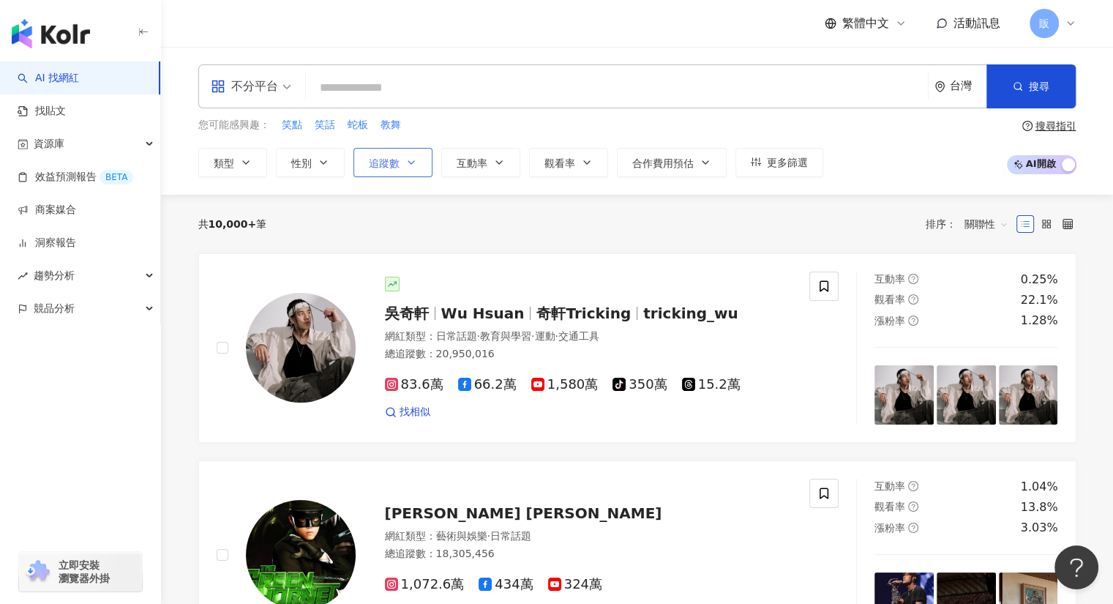
click at [413, 162] on icon "button" at bounding box center [411, 163] width 12 height 12
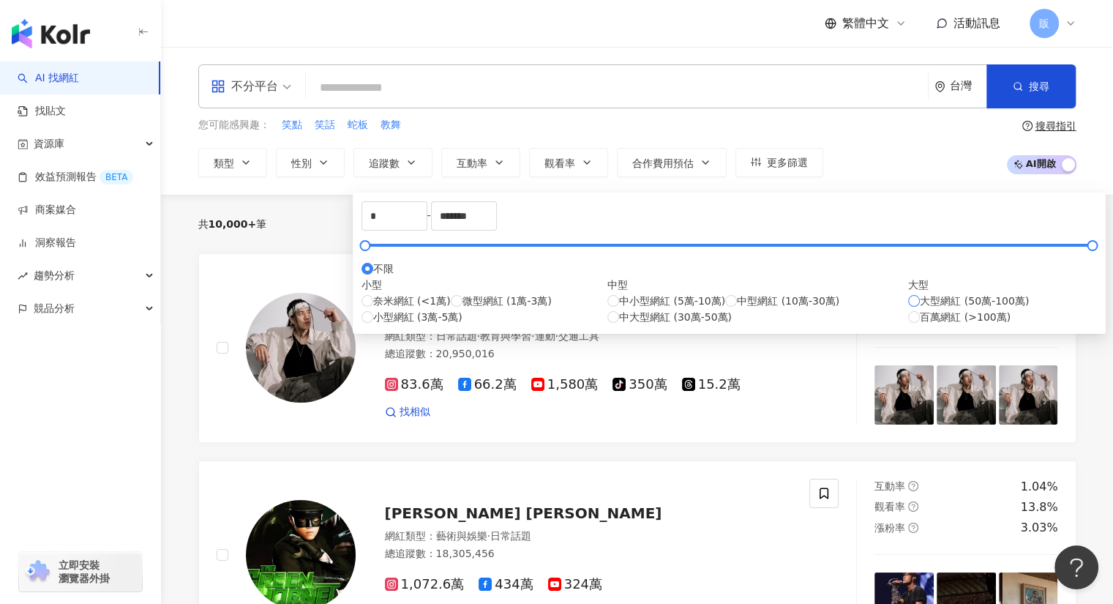
type input "******"
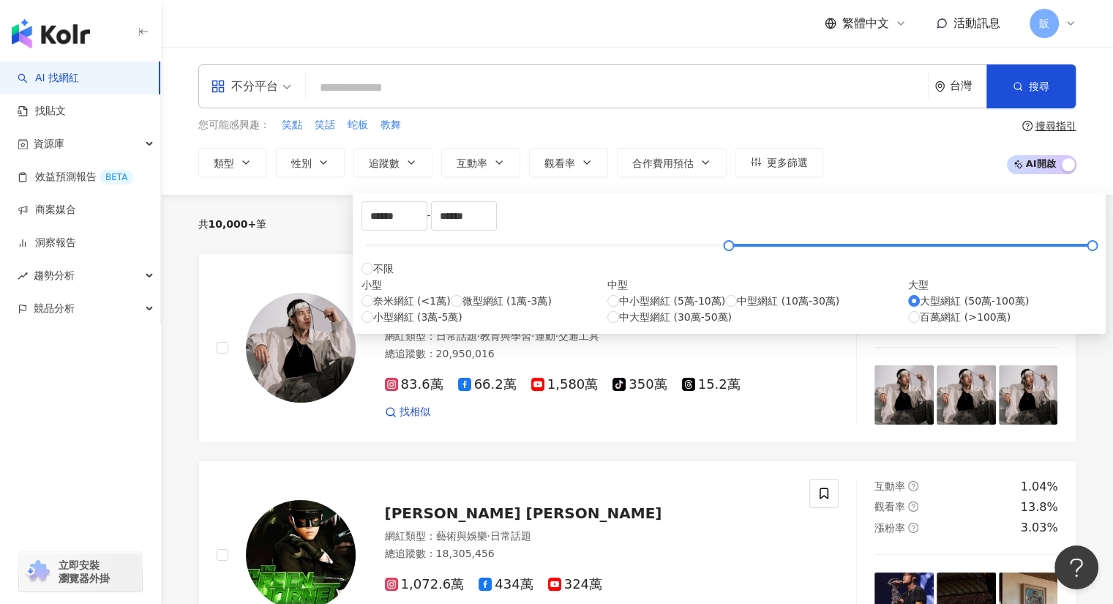
type input "*******"
type input "*********"
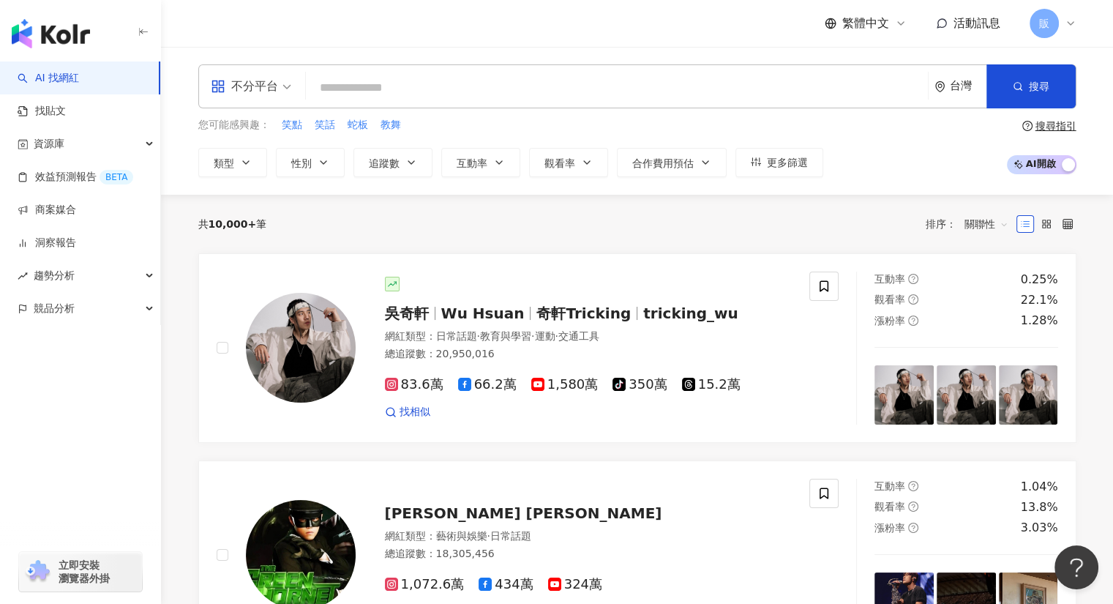
click at [798, 220] on div "共 10,000+ 筆 排序： 關聯性" at bounding box center [637, 223] width 878 height 23
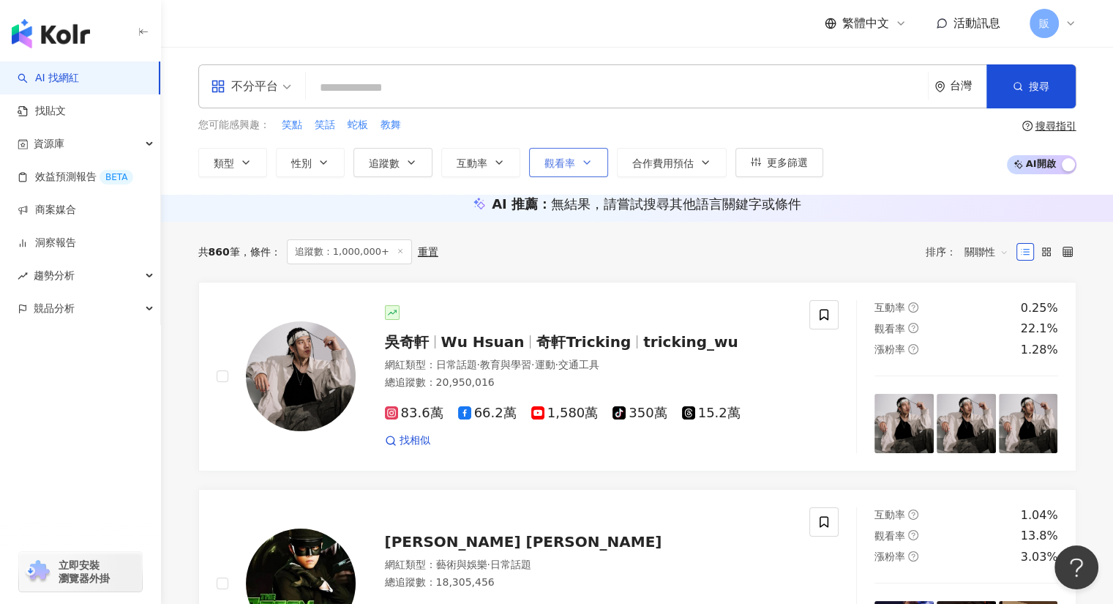
click at [600, 158] on button "觀看率" at bounding box center [568, 162] width 79 height 29
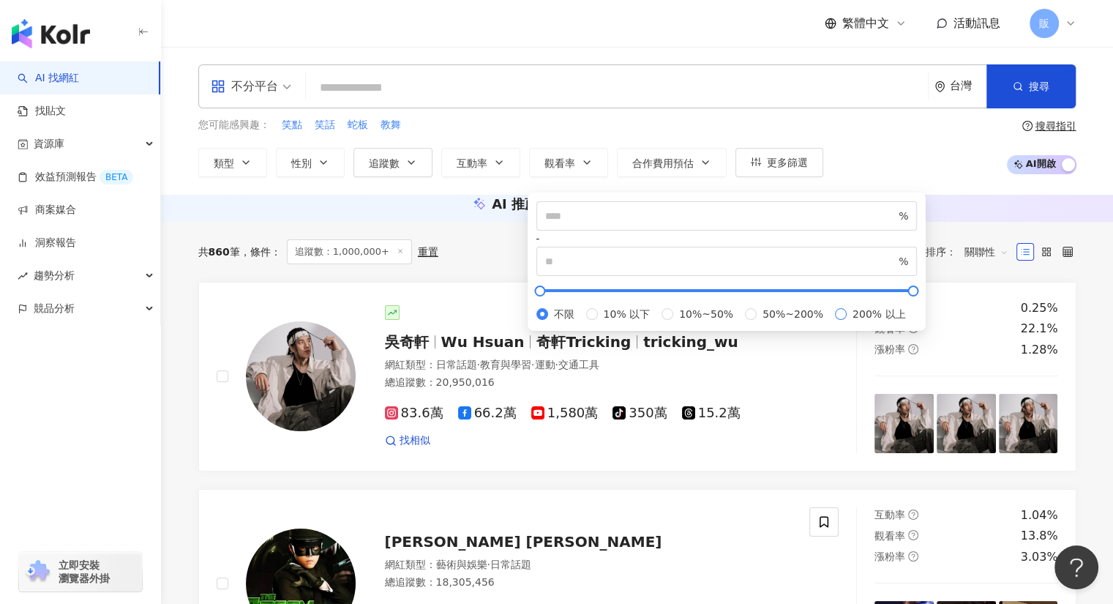
click at [846, 322] on span "200% 以上" at bounding box center [878, 314] width 64 height 16
type input "***"
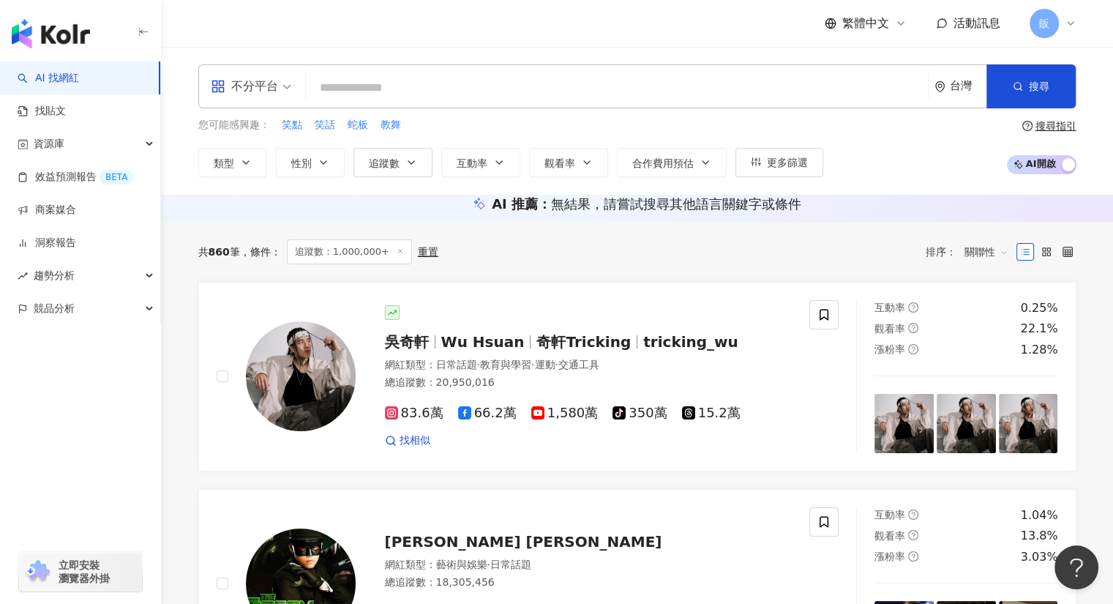
click at [847, 175] on div "您可能感興趣： 笑點 笑話 蛇板 教舞 類型 性別 追蹤數 互動率 觀看率 合作費用預估 更多篩選 ******* - ********* 不限 小型 奈米網…" at bounding box center [637, 147] width 878 height 60
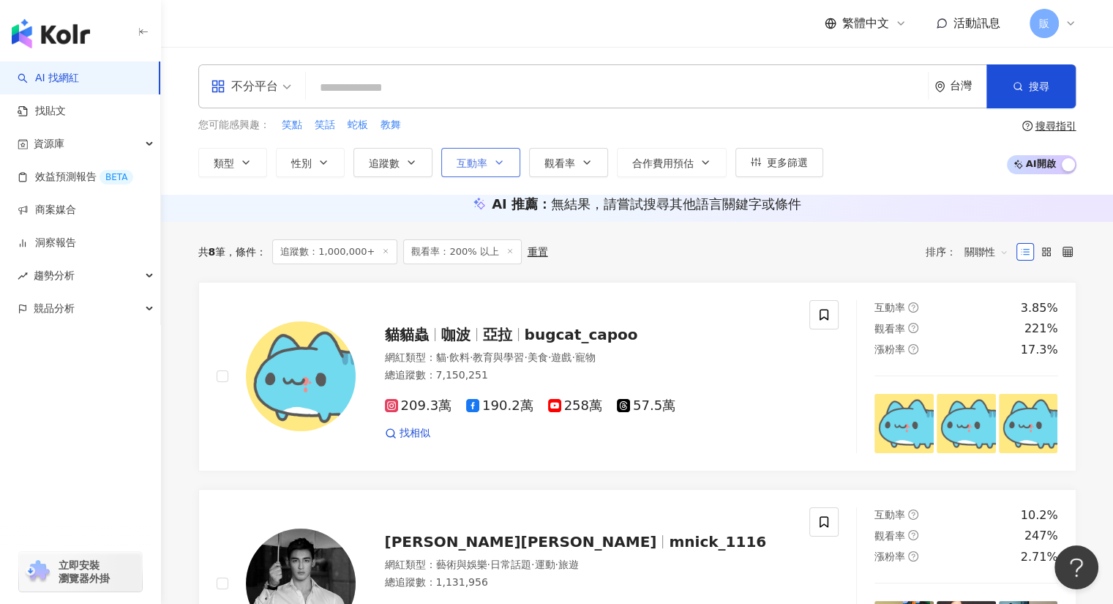
click at [505, 161] on button "互動率" at bounding box center [480, 162] width 79 height 29
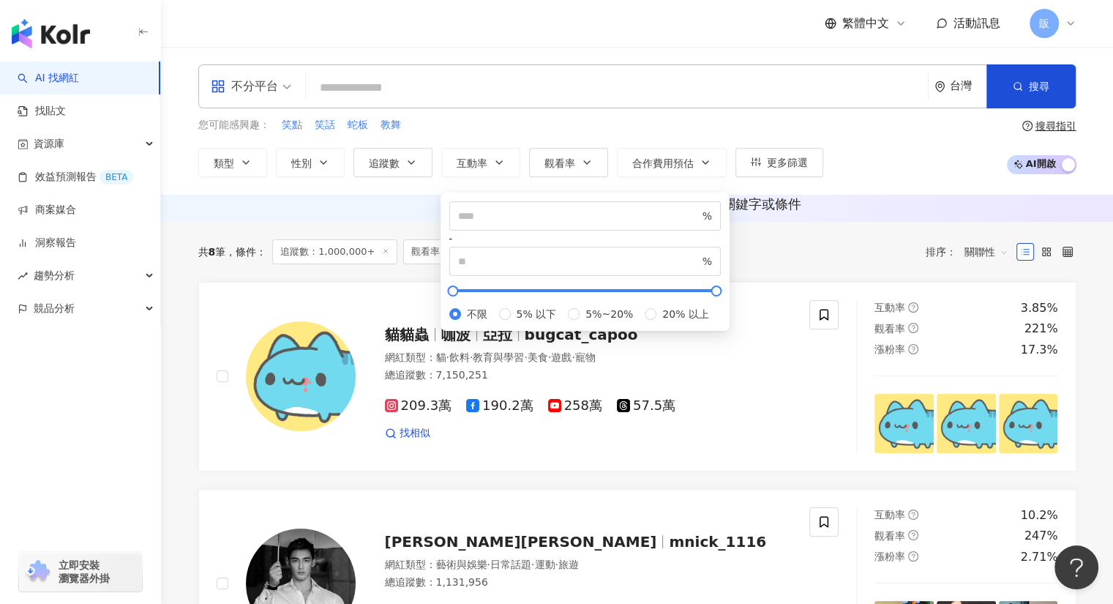
click at [495, 322] on div "% - % 不限 5% 以下 5%~20% 20% 以上" at bounding box center [584, 261] width 271 height 121
click at [656, 322] on span "20% 以上" at bounding box center [685, 314] width 59 height 16
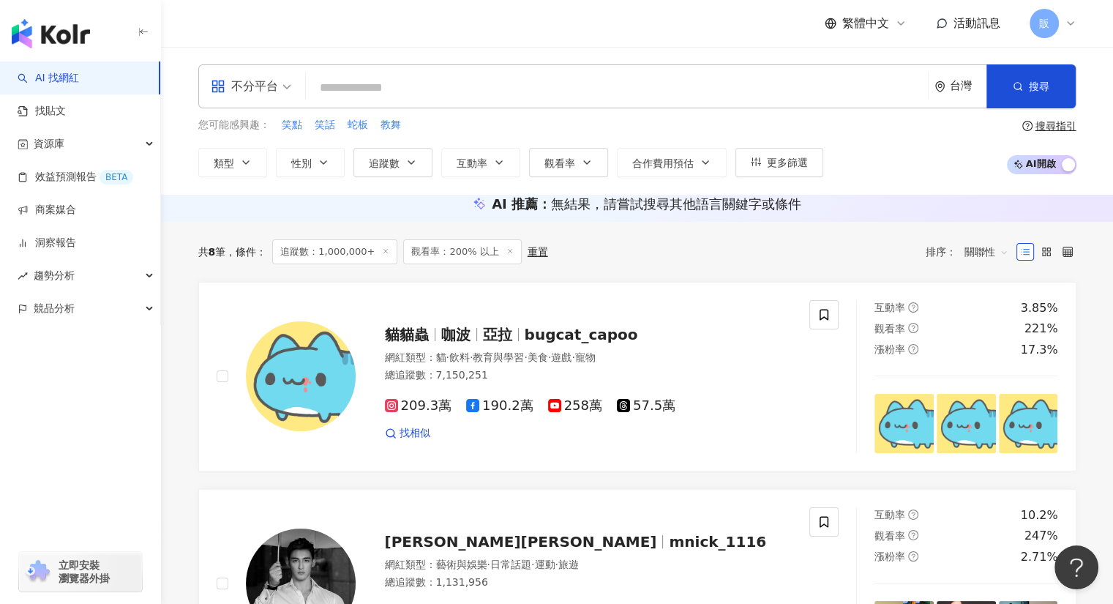
click at [630, 113] on div "不分平台 台灣 搜尋 您可能感興趣： 笑點 笑話 蛇板 教舞 類型 性別 追蹤數 互動率 觀看率 合作費用預估 更多篩選 ******* - ********…" at bounding box center [637, 120] width 936 height 113
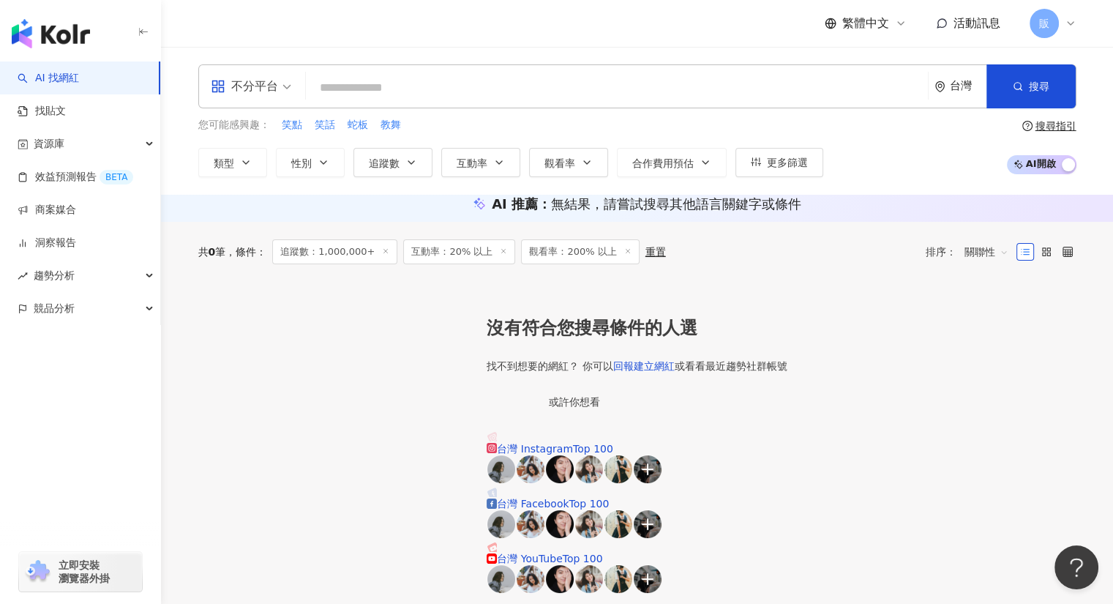
click at [486, 264] on span "互動率：20% 以上" at bounding box center [459, 251] width 112 height 25
click at [499, 264] on span "互動率：20% 以上" at bounding box center [459, 251] width 112 height 25
click at [497, 168] on button "互動率" at bounding box center [480, 162] width 79 height 29
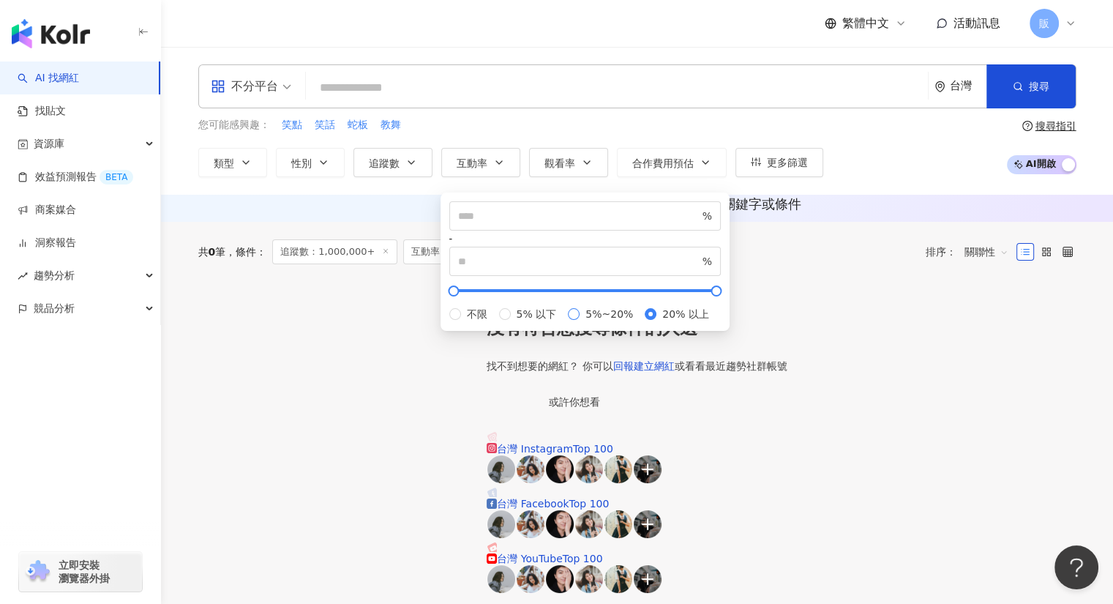
click at [579, 322] on span "5%~20%" at bounding box center [608, 314] width 59 height 16
type input "*"
type input "**"
click at [608, 107] on div "不分平台 台灣 搜尋" at bounding box center [637, 86] width 878 height 44
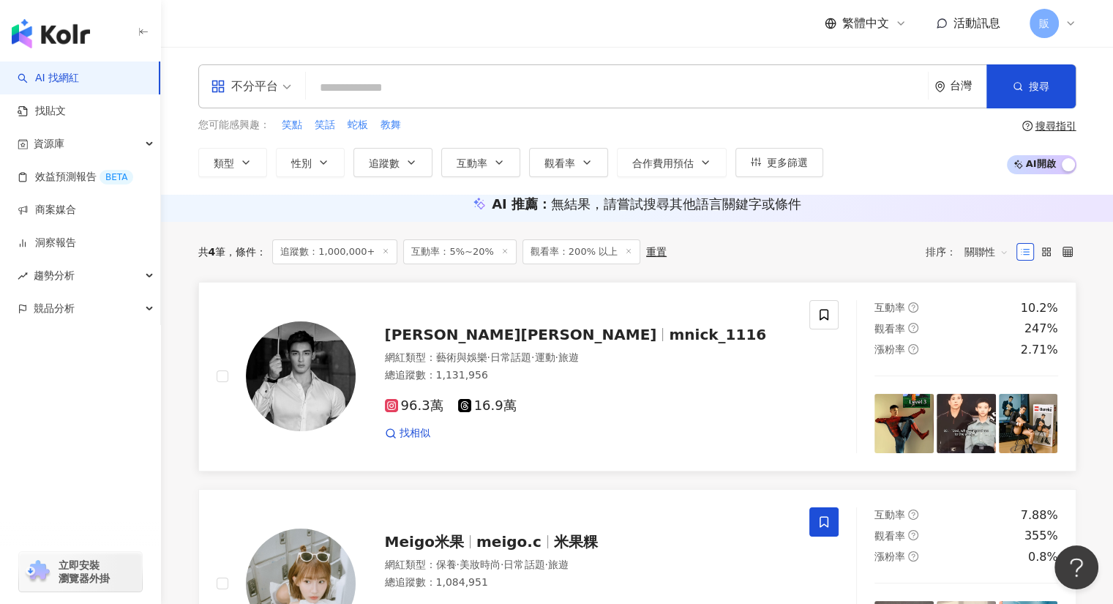
click at [451, 343] on span "Nick毛若懿" at bounding box center [521, 335] width 272 height 18
click at [547, 264] on span "觀看率：200% 以上" at bounding box center [581, 251] width 118 height 25
click at [570, 167] on span "觀看率" at bounding box center [559, 163] width 31 height 12
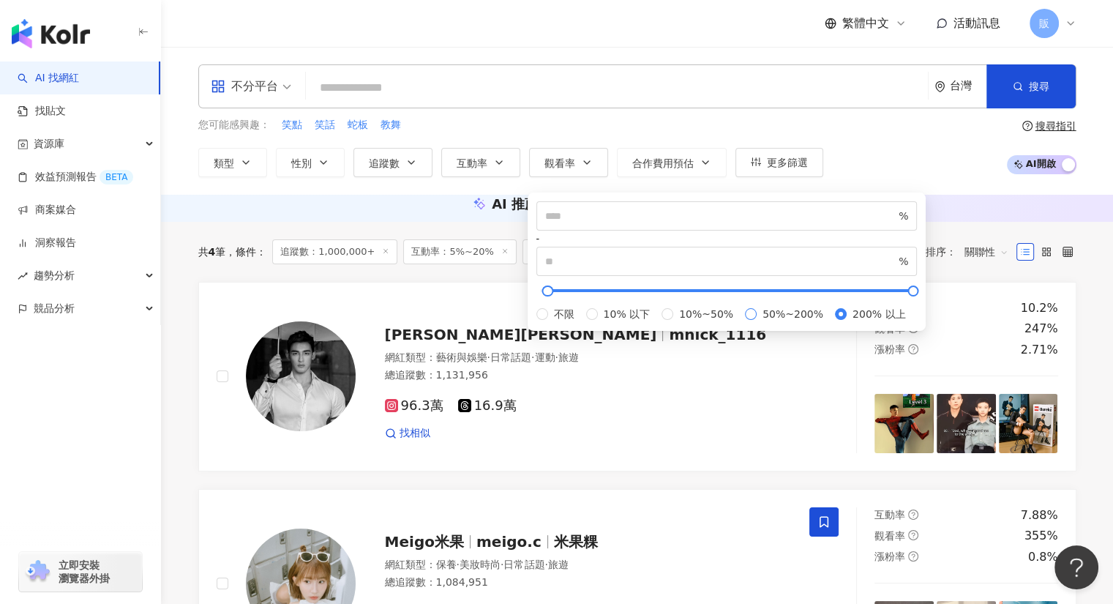
click at [756, 322] on span "50%~200%" at bounding box center [792, 314] width 72 height 16
type input "**"
type input "***"
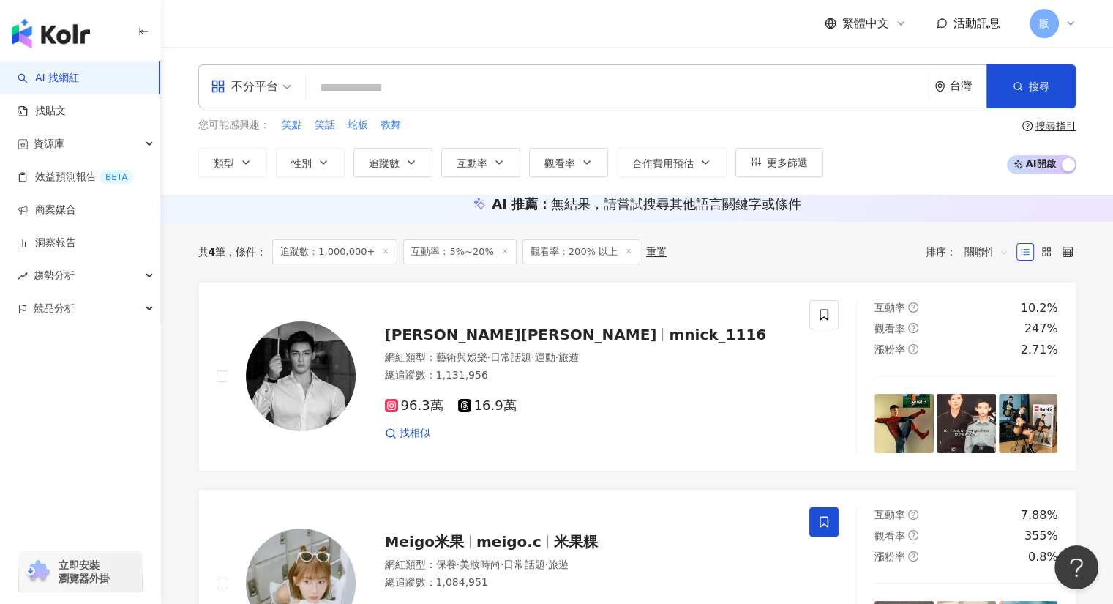
click at [632, 127] on div "您可能感興趣： 笑點 笑話 蛇板 教舞" at bounding box center [510, 125] width 625 height 16
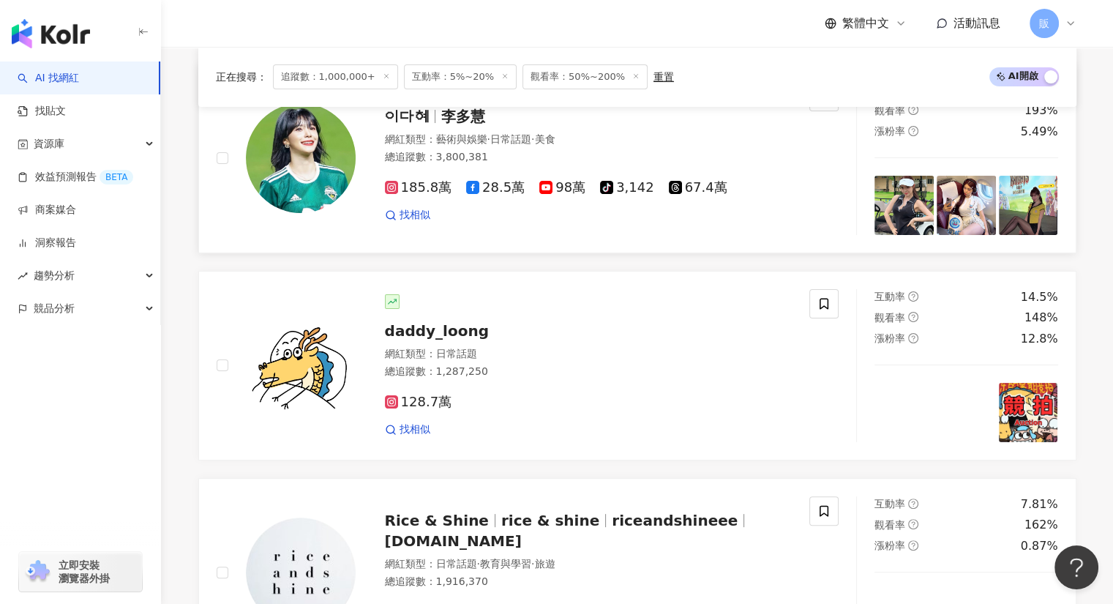
scroll to position [219, 0]
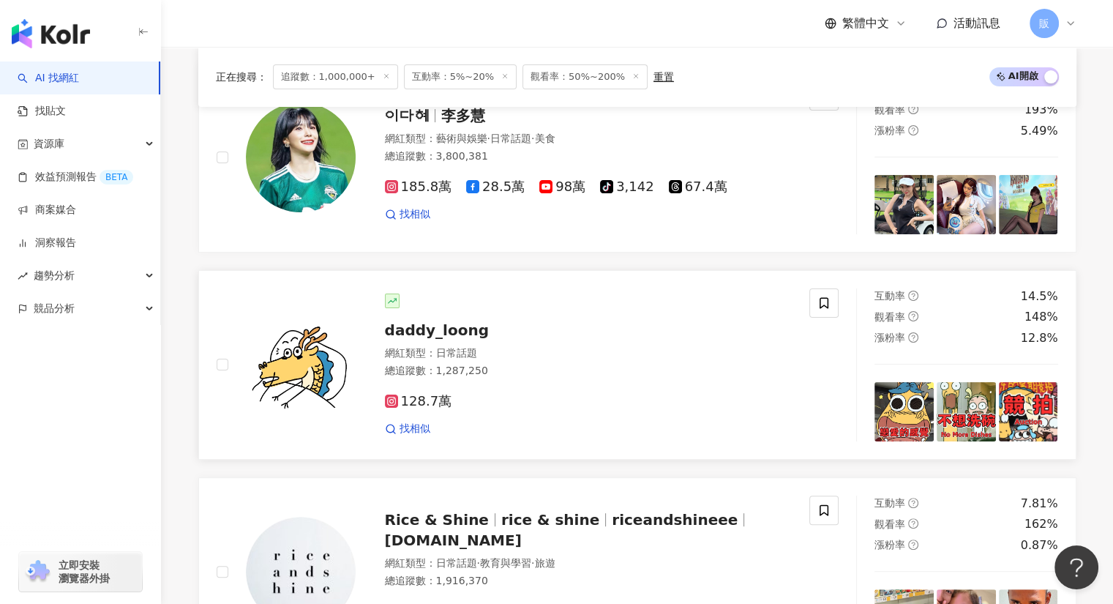
click at [430, 339] on span "daddy_loong" at bounding box center [437, 330] width 104 height 18
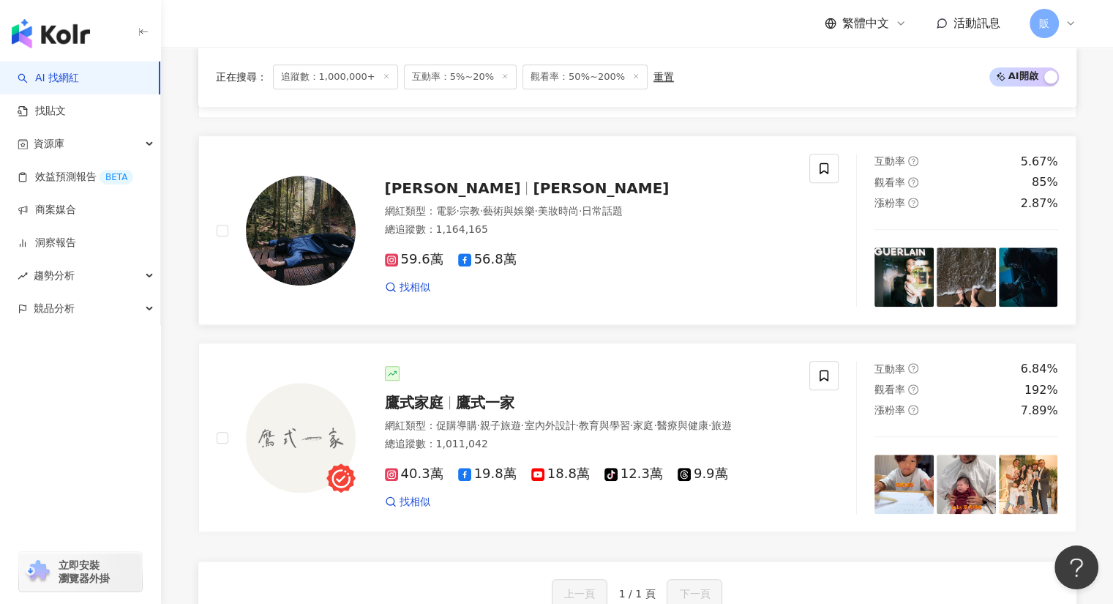
scroll to position [1389, 0]
click at [503, 411] on span "鷹式一家" at bounding box center [485, 403] width 59 height 18
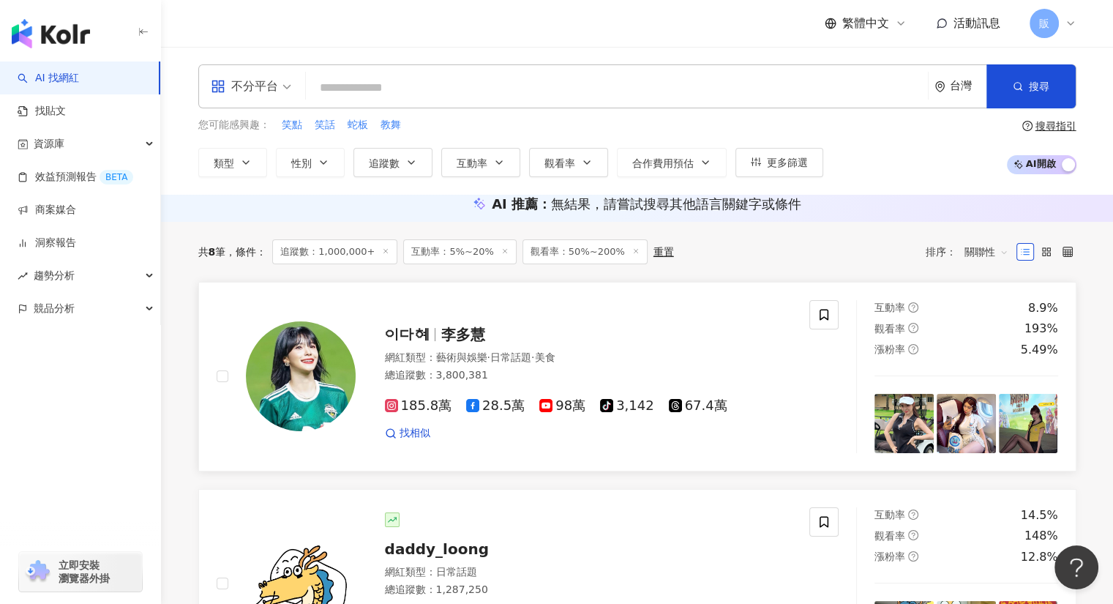
scroll to position [0, 0]
click at [421, 171] on button "追蹤數" at bounding box center [392, 162] width 79 height 29
click at [559, 123] on div "您可能感興趣： 笑點 笑話 蛇板 教舞" at bounding box center [510, 125] width 625 height 16
click at [508, 161] on button "互動率" at bounding box center [480, 162] width 79 height 29
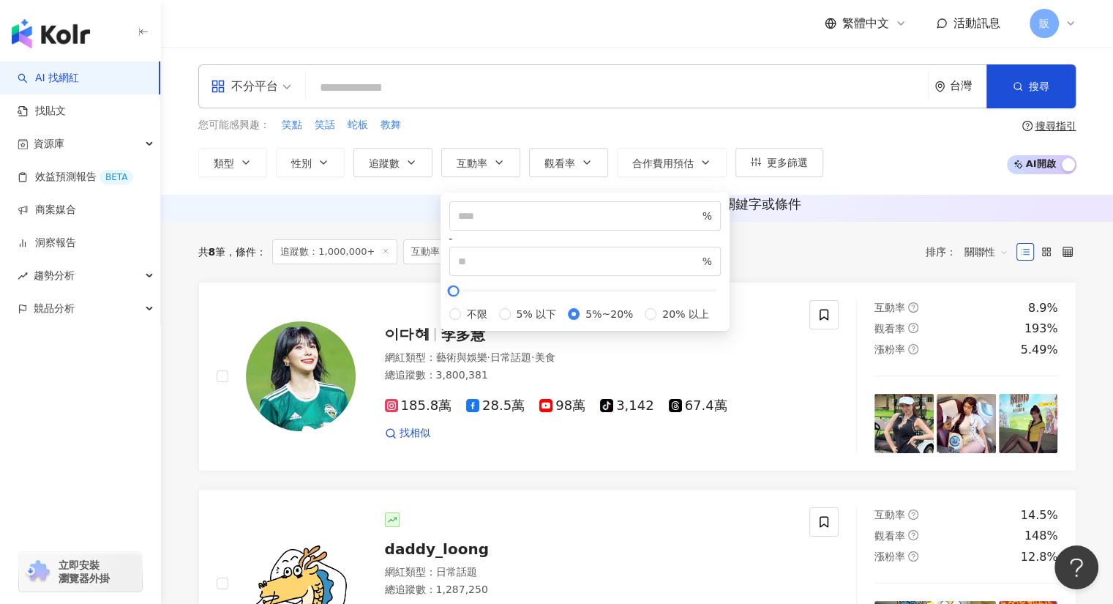
click at [510, 124] on div "您可能感興趣： 笑點 笑話 蛇板 教舞" at bounding box center [510, 125] width 625 height 16
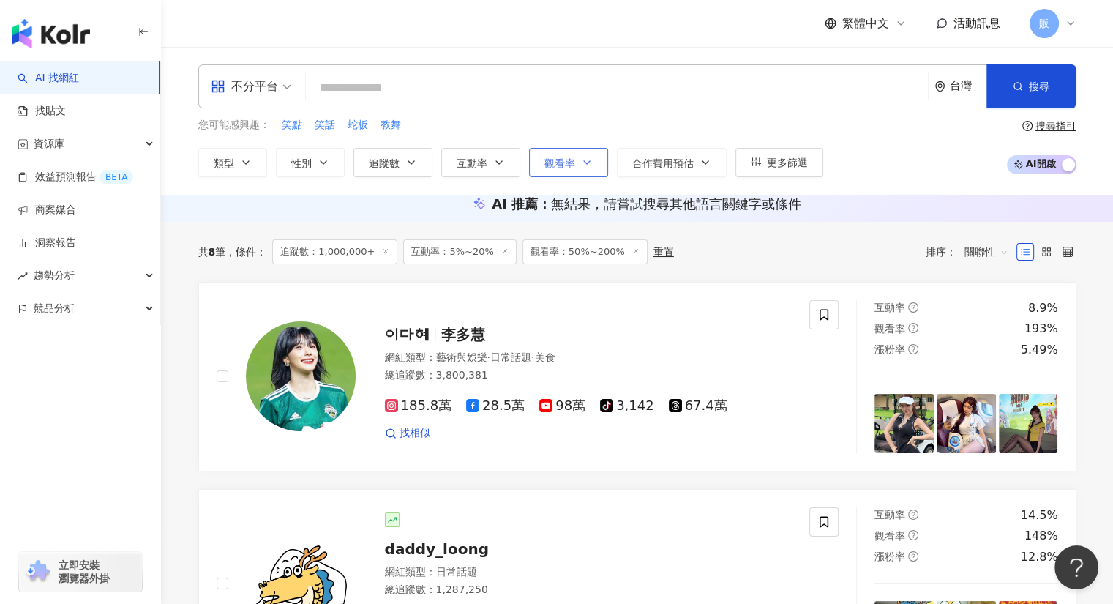
click at [574, 168] on button "觀看率" at bounding box center [568, 162] width 79 height 29
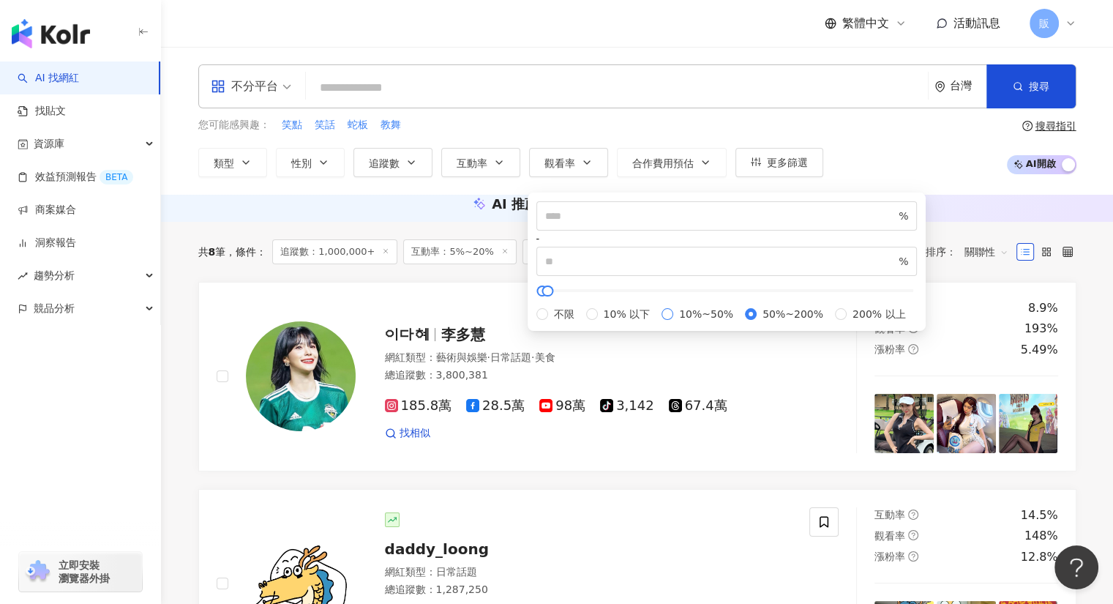
click at [673, 322] on span "10%~50%" at bounding box center [706, 314] width 66 height 16
type input "**"
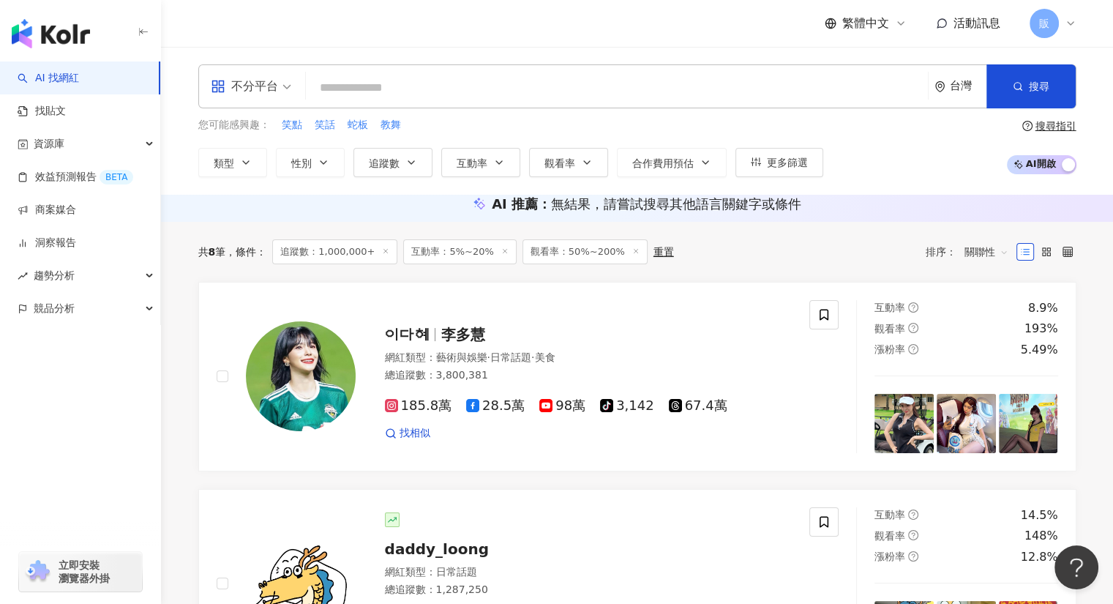
click at [666, 132] on div "您可能感興趣： 笑點 笑話 蛇板 教舞 類型 性別 追蹤數 互動率 觀看率 合作費用預估 更多篩選 ******* - ********* 不限 小型 奈米網…" at bounding box center [510, 147] width 625 height 60
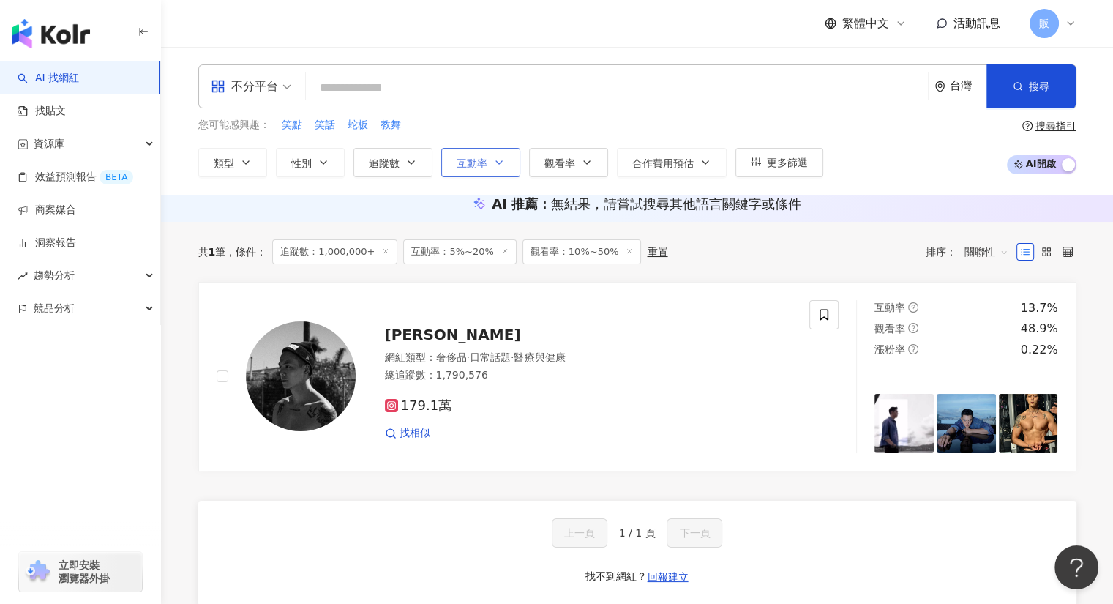
click at [508, 158] on button "互動率" at bounding box center [480, 162] width 79 height 29
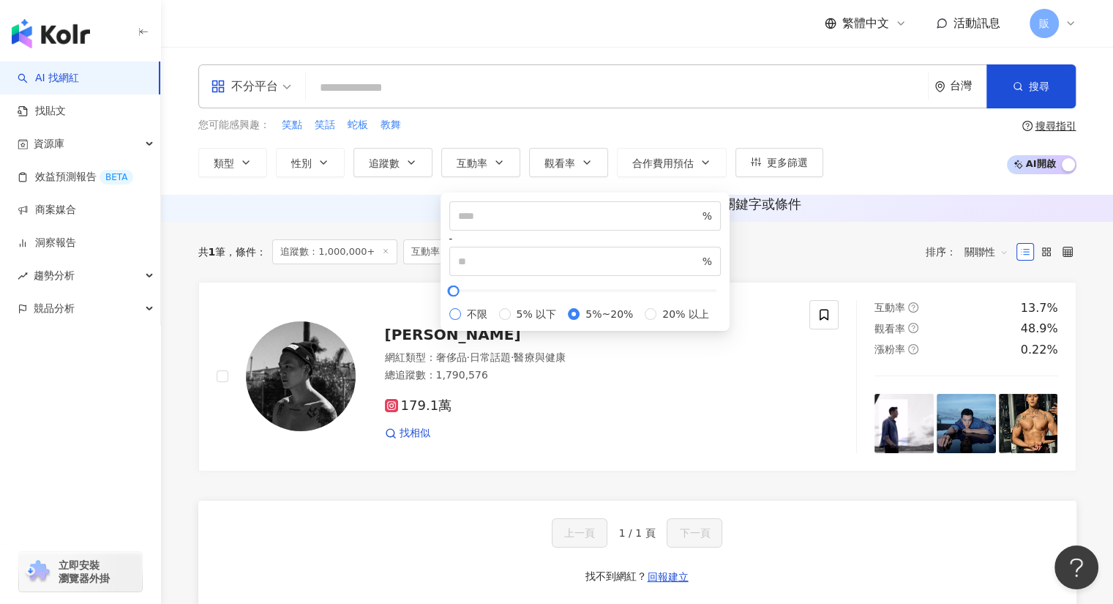
click at [492, 306] on span "不限" at bounding box center [477, 314] width 32 height 16
click at [409, 153] on button "追蹤數" at bounding box center [392, 162] width 79 height 29
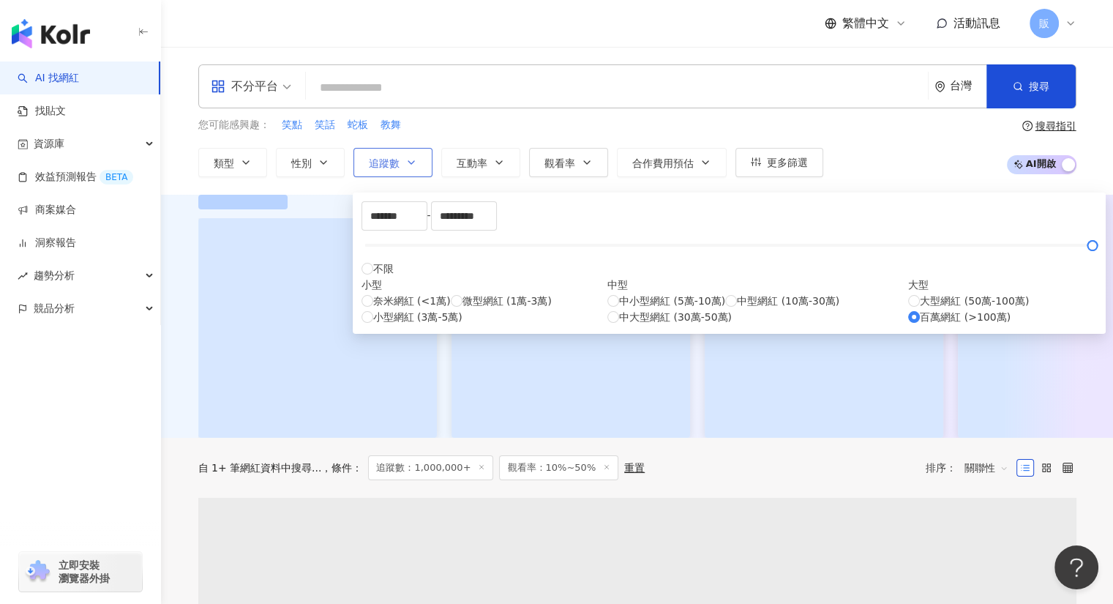
click at [422, 162] on button "追蹤數" at bounding box center [392, 162] width 79 height 29
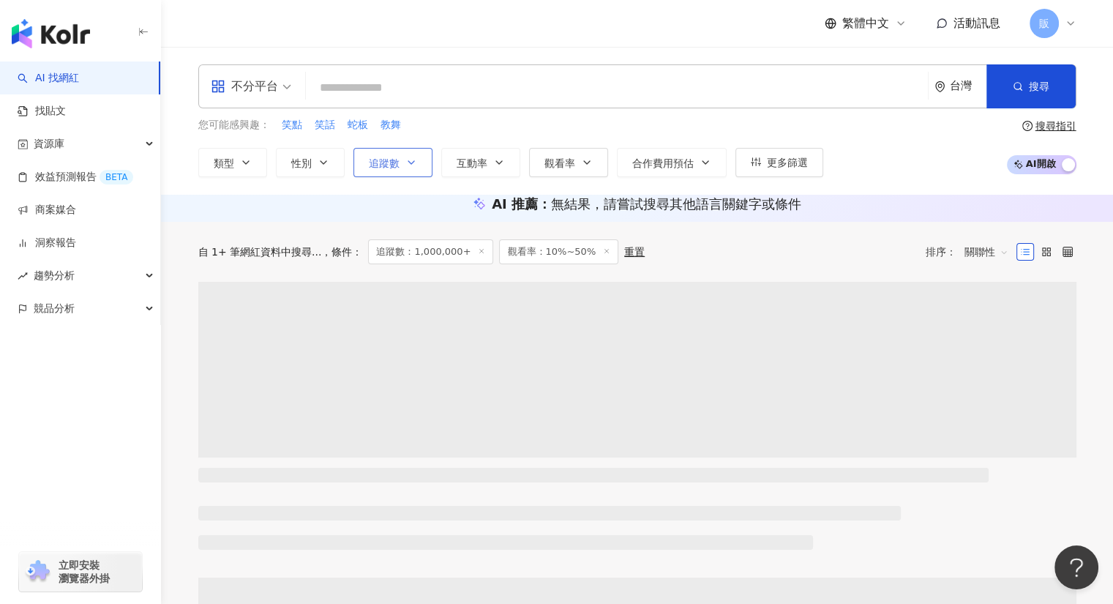
click at [422, 162] on button "追蹤數" at bounding box center [392, 162] width 79 height 29
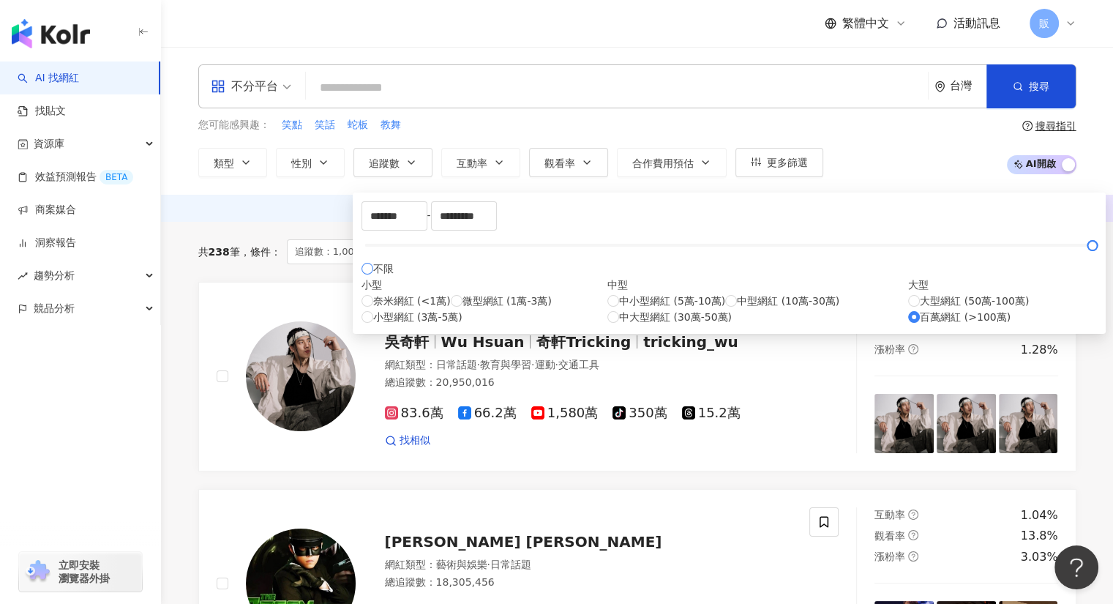
click at [387, 277] on span "不限" at bounding box center [383, 268] width 20 height 16
type input "*"
type input "*******"
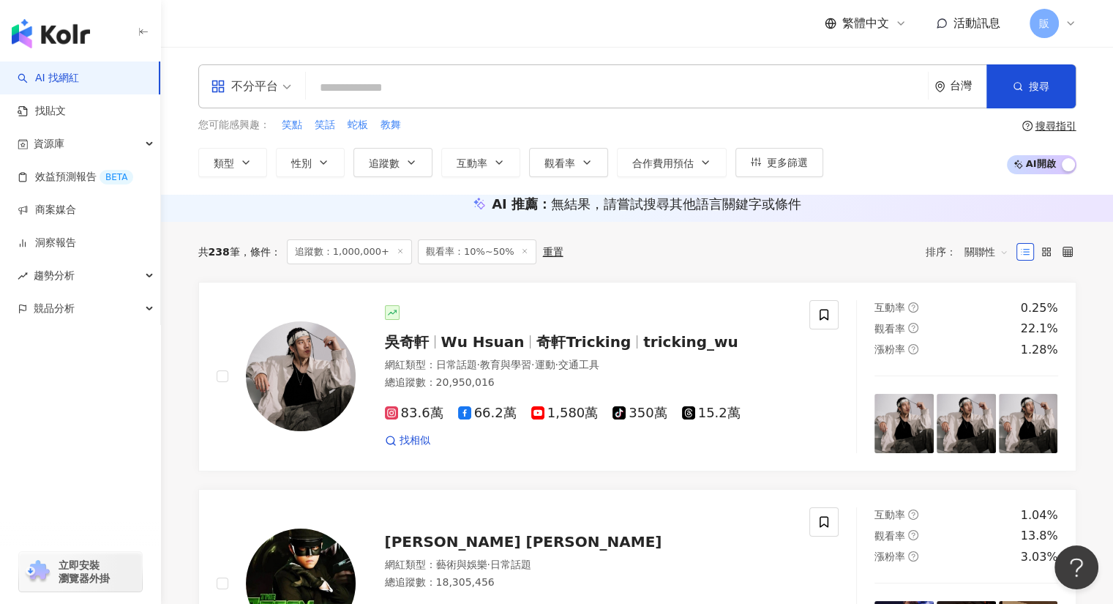
click at [317, 213] on div "AI 推薦 ： 無結果，請嘗試搜尋其他語言關鍵字或條件" at bounding box center [637, 204] width 878 height 18
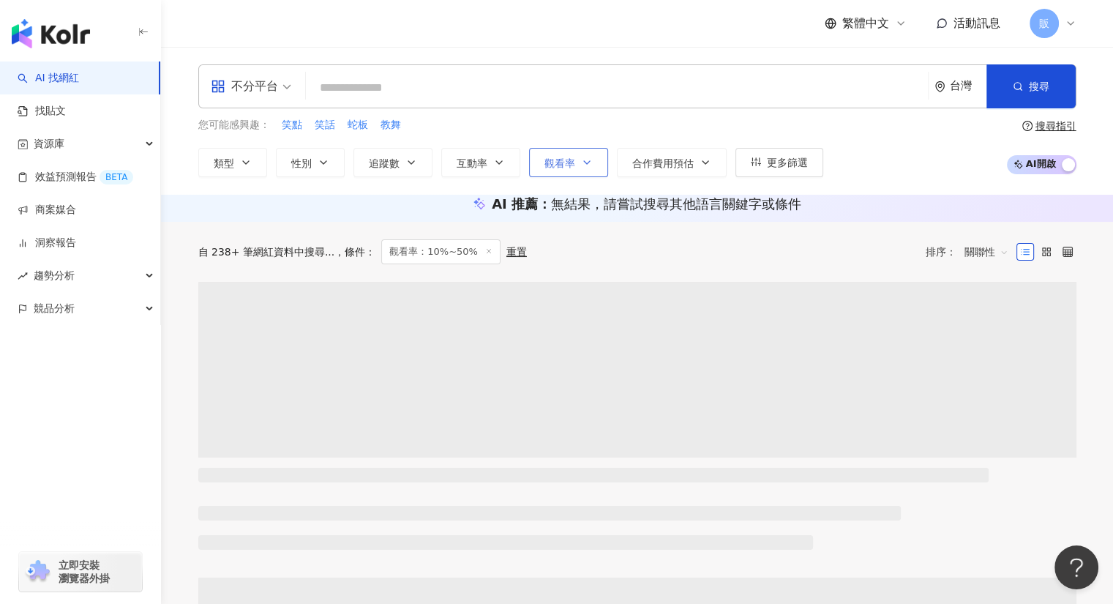
click at [537, 165] on button "觀看率" at bounding box center [568, 162] width 79 height 29
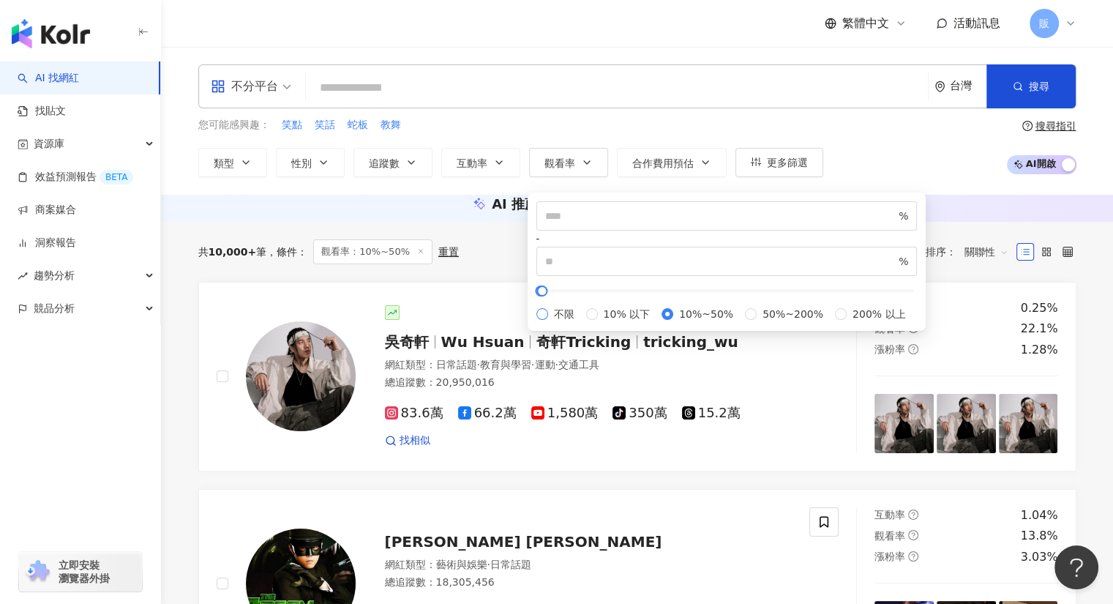
click at [571, 306] on span "不限" at bounding box center [564, 314] width 32 height 16
click at [405, 188] on div "不分平台 台灣 搜尋 您可能感興趣： 笑點 笑話 蛇板 教舞 類型 性別 追蹤數 互動率 觀看率 合作費用預估 更多篩選 * - ******* 不限 小型 …" at bounding box center [637, 121] width 952 height 148
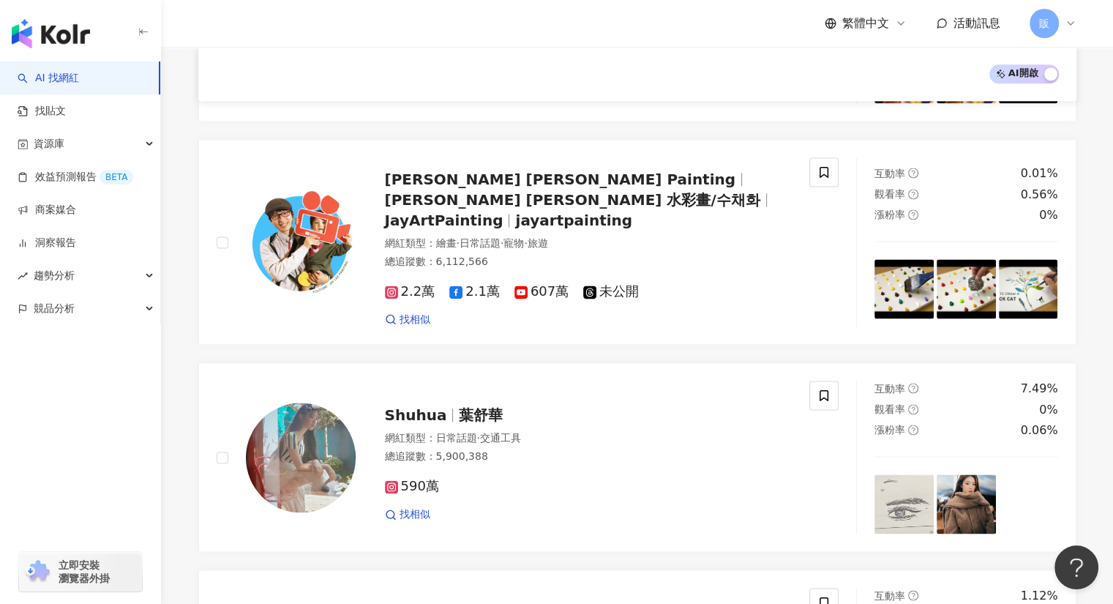
scroll to position [1973, 0]
click at [485, 406] on span "葉舒華" at bounding box center [481, 415] width 44 height 18
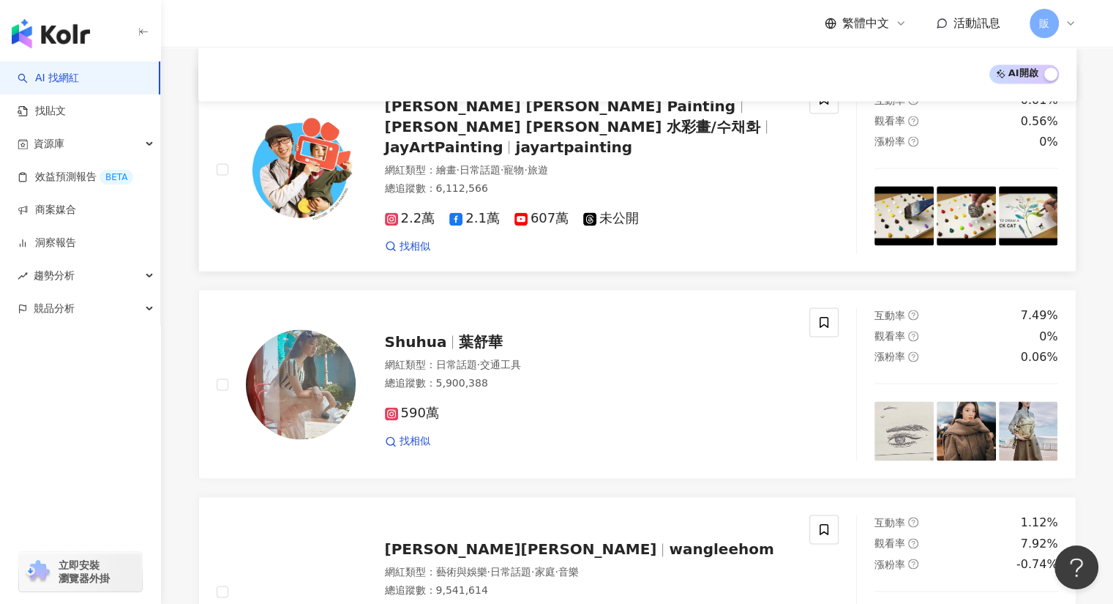
scroll to position [2046, 0]
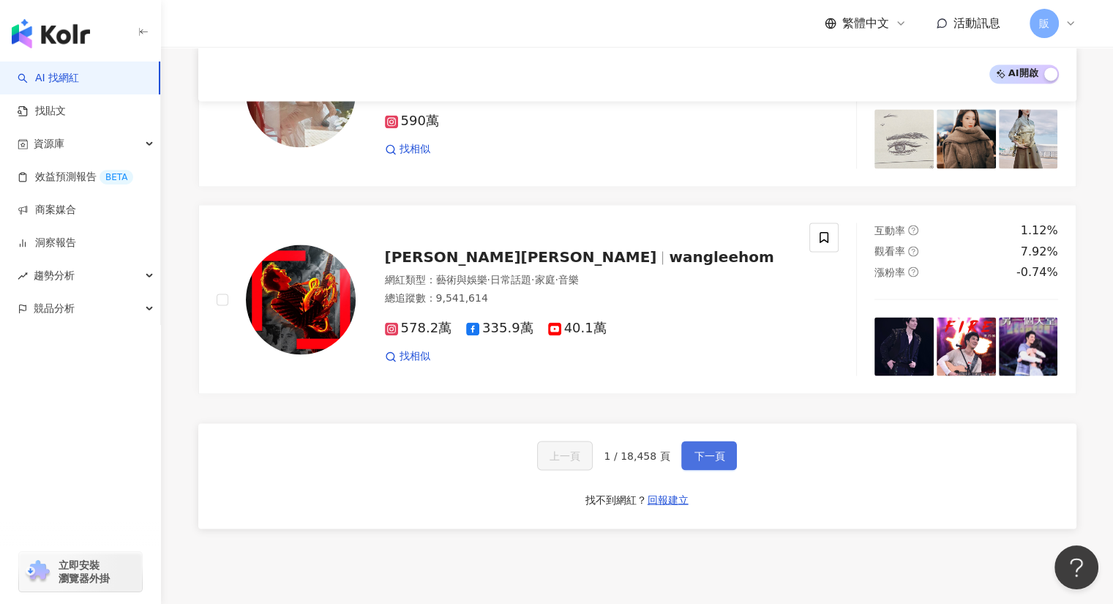
click at [711, 449] on span "下一頁" at bounding box center [709, 455] width 31 height 12
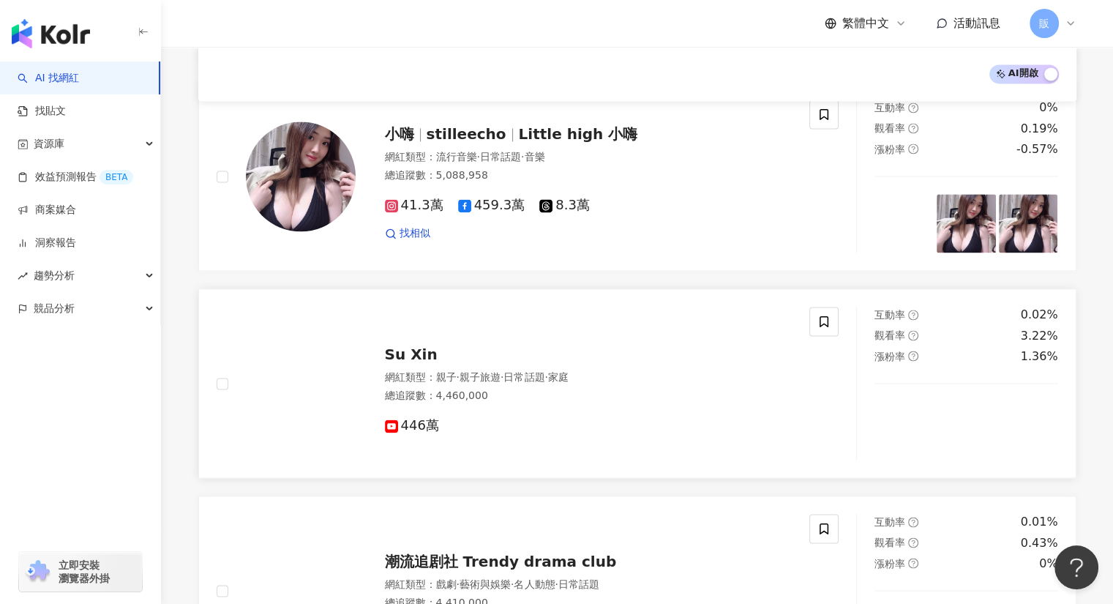
scroll to position [2089, 0]
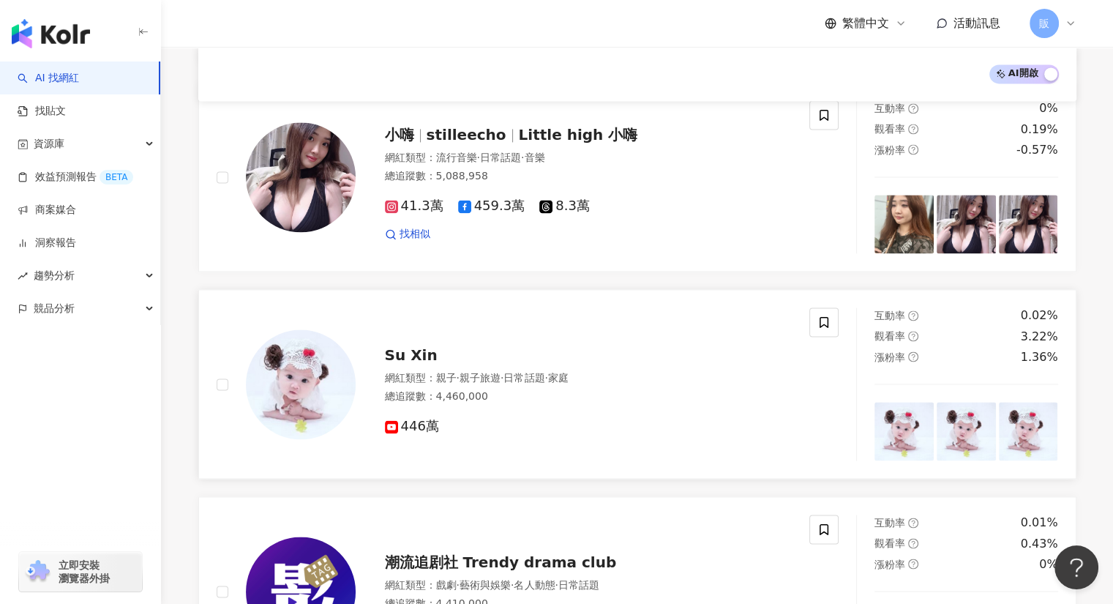
click at [415, 346] on span "Su Xin" at bounding box center [411, 355] width 53 height 18
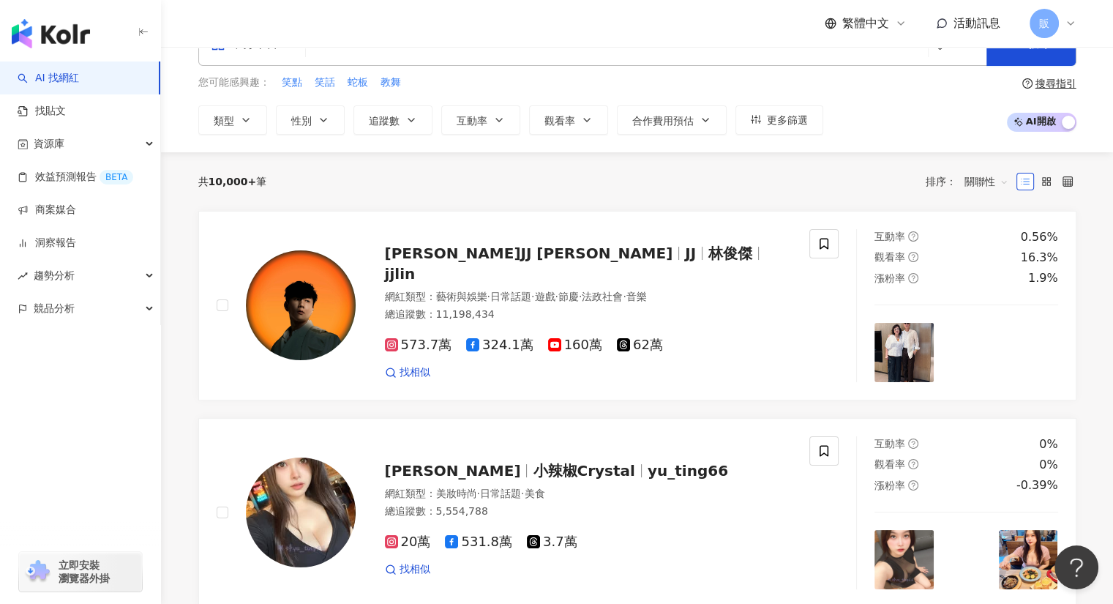
scroll to position [42, 0]
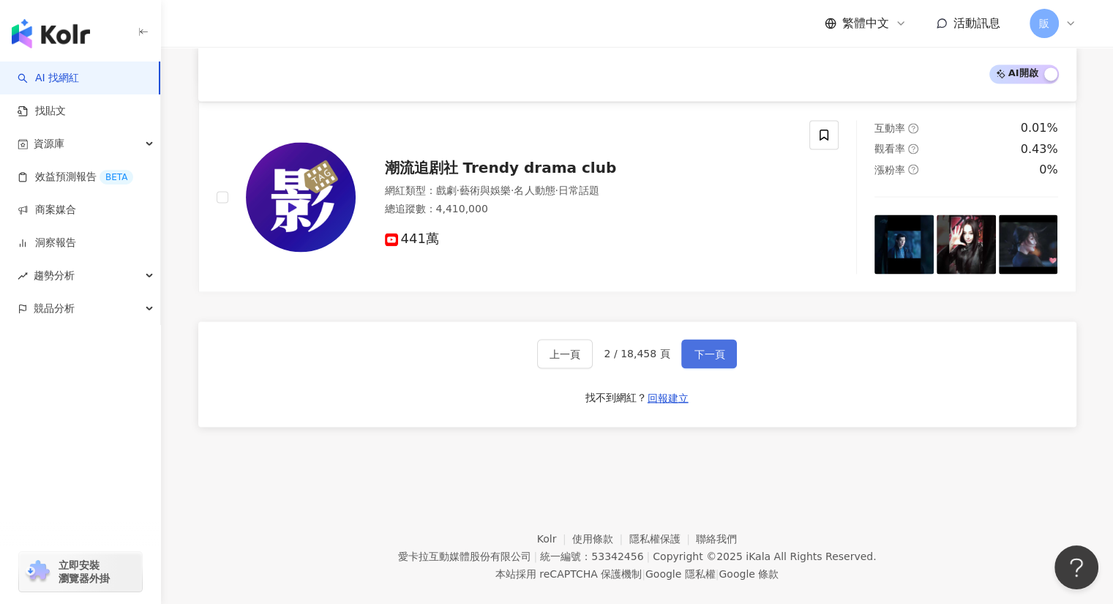
click at [710, 348] on span "下一頁" at bounding box center [709, 354] width 31 height 12
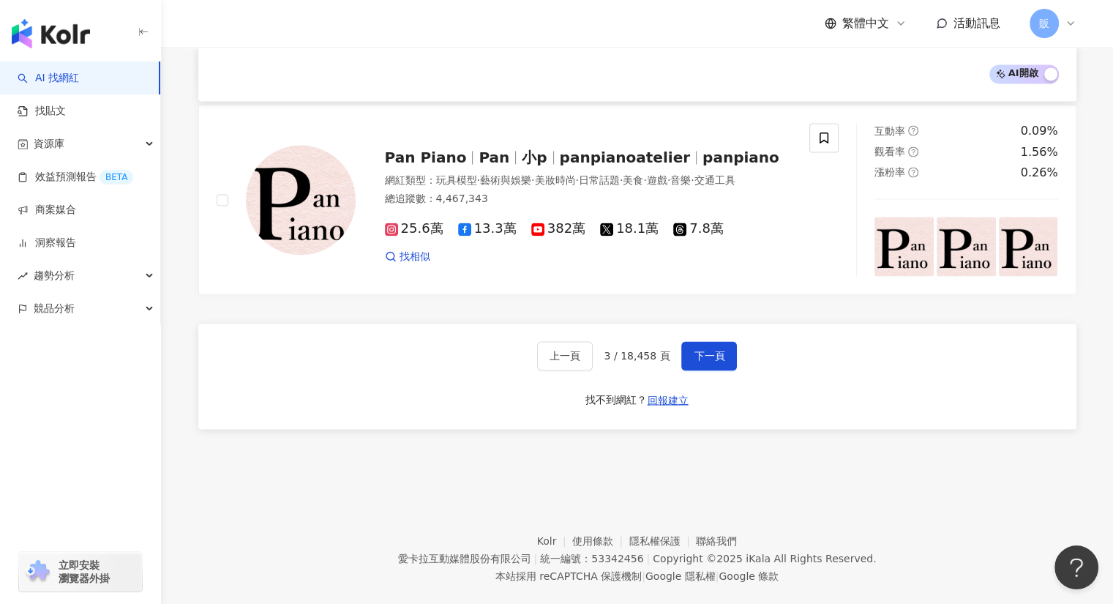
scroll to position [2444, 0]
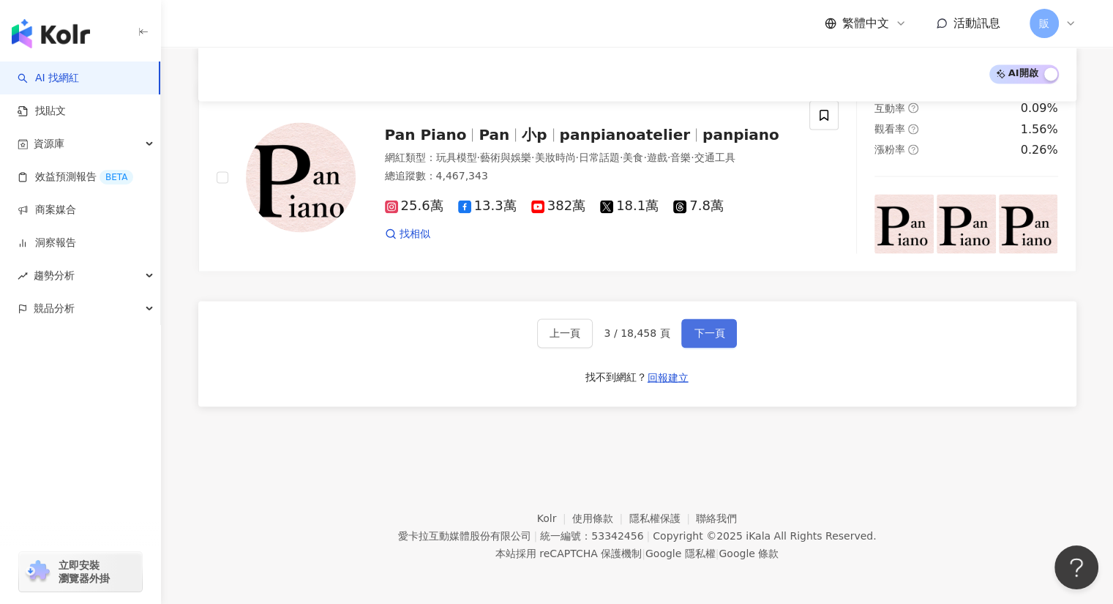
click at [697, 344] on button "下一頁" at bounding box center [709, 332] width 56 height 29
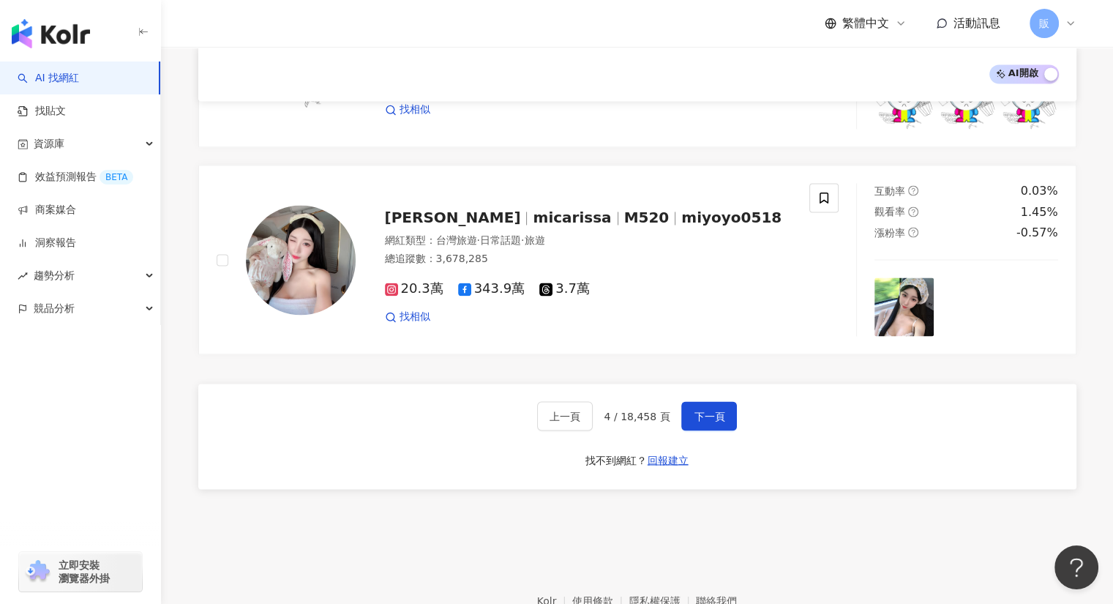
scroll to position [2441, 0]
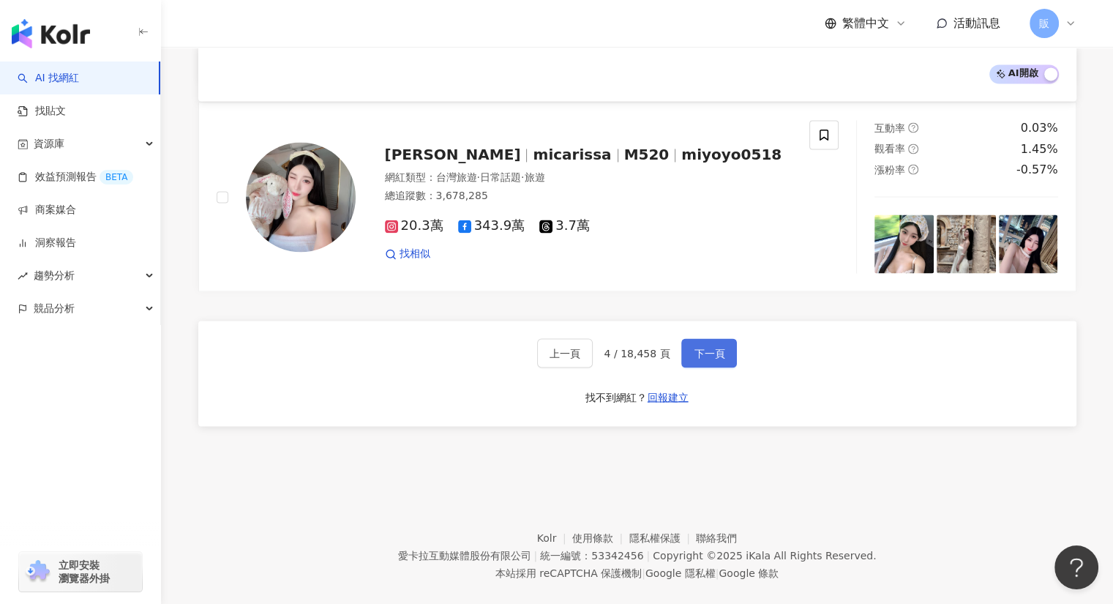
click at [717, 347] on span "下一頁" at bounding box center [709, 353] width 31 height 12
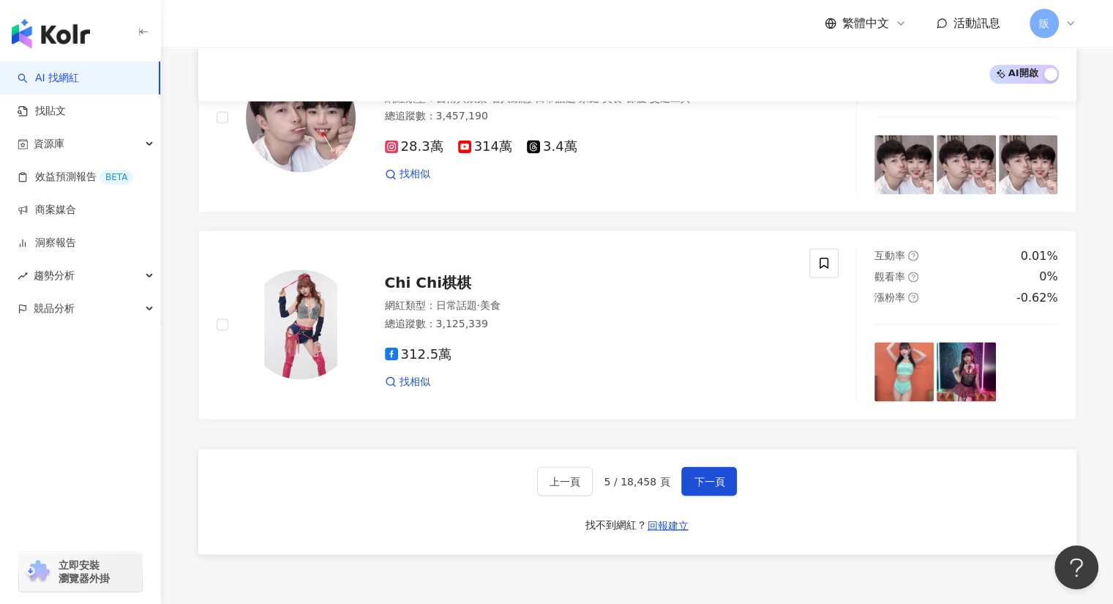
scroll to position [2607, 0]
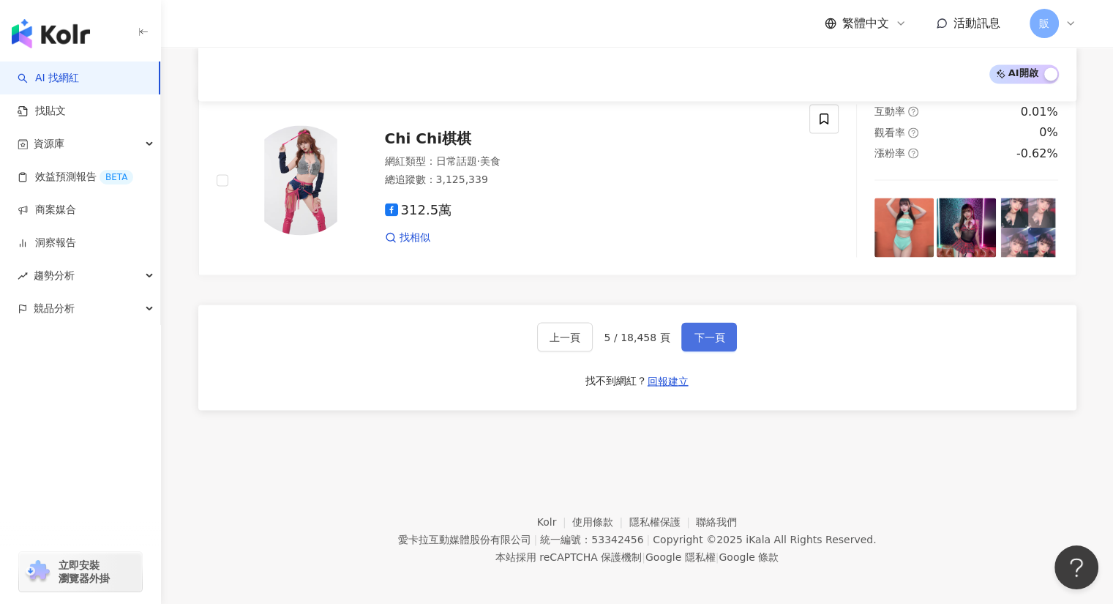
click at [721, 332] on button "下一頁" at bounding box center [709, 336] width 56 height 29
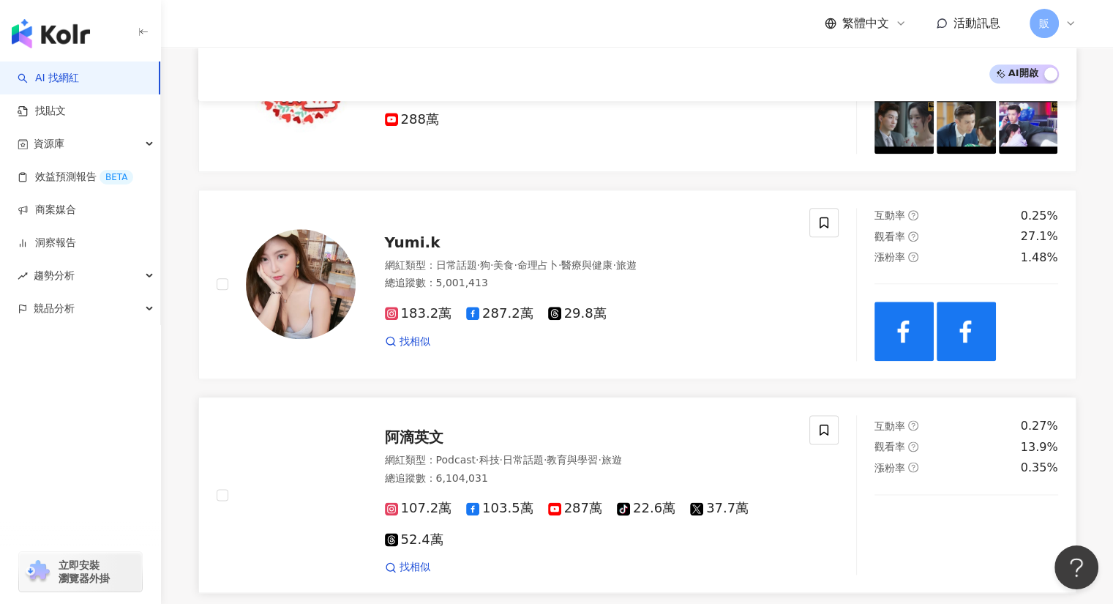
scroll to position [1715, 0]
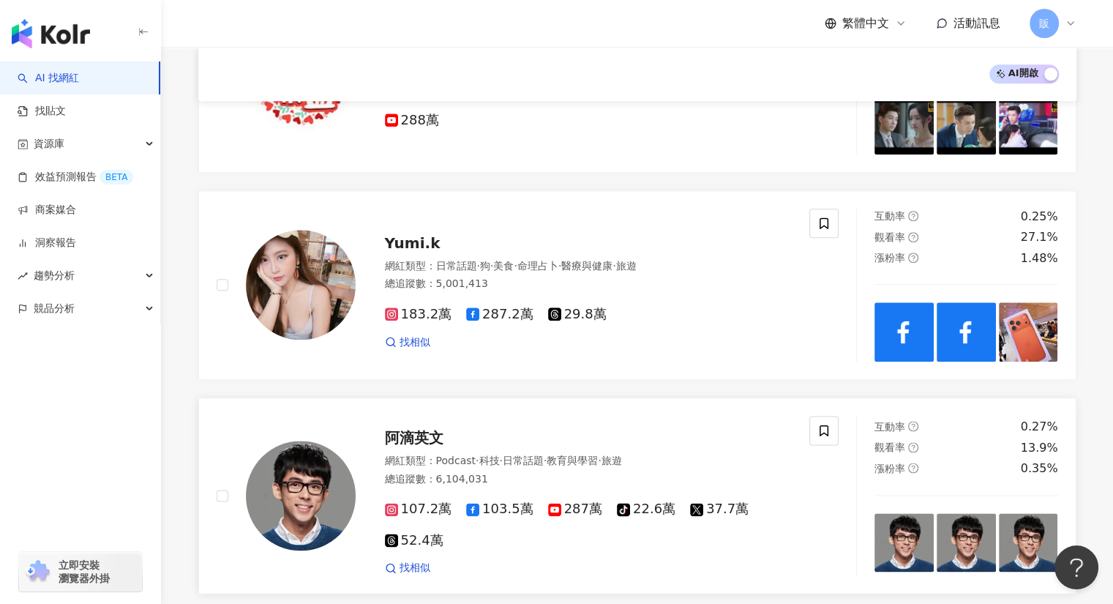
click at [436, 436] on span "阿滴英文" at bounding box center [414, 438] width 59 height 18
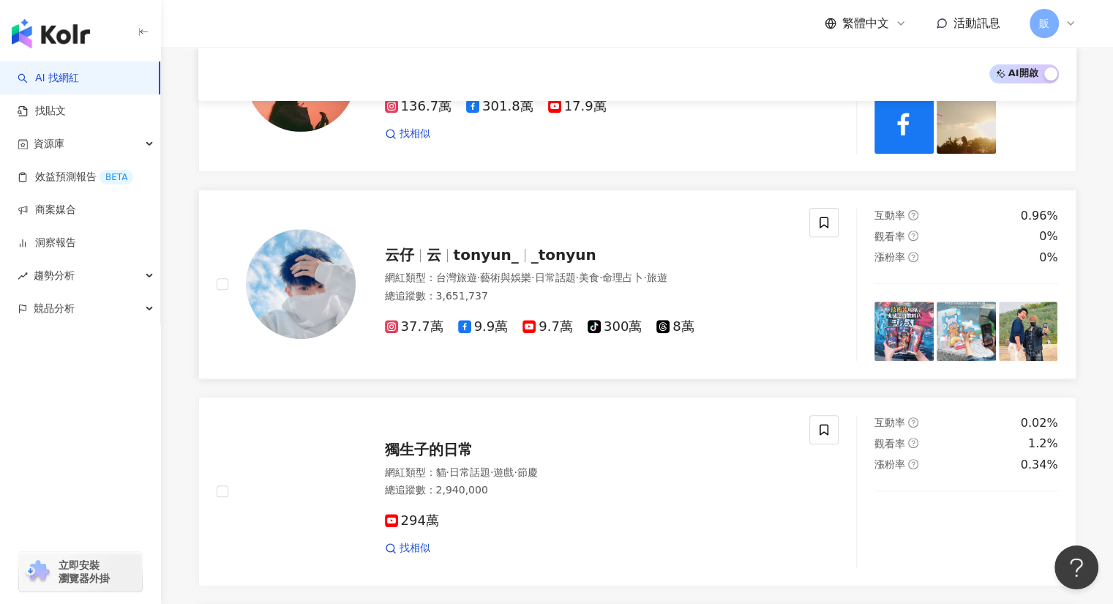
scroll to position [473, 0]
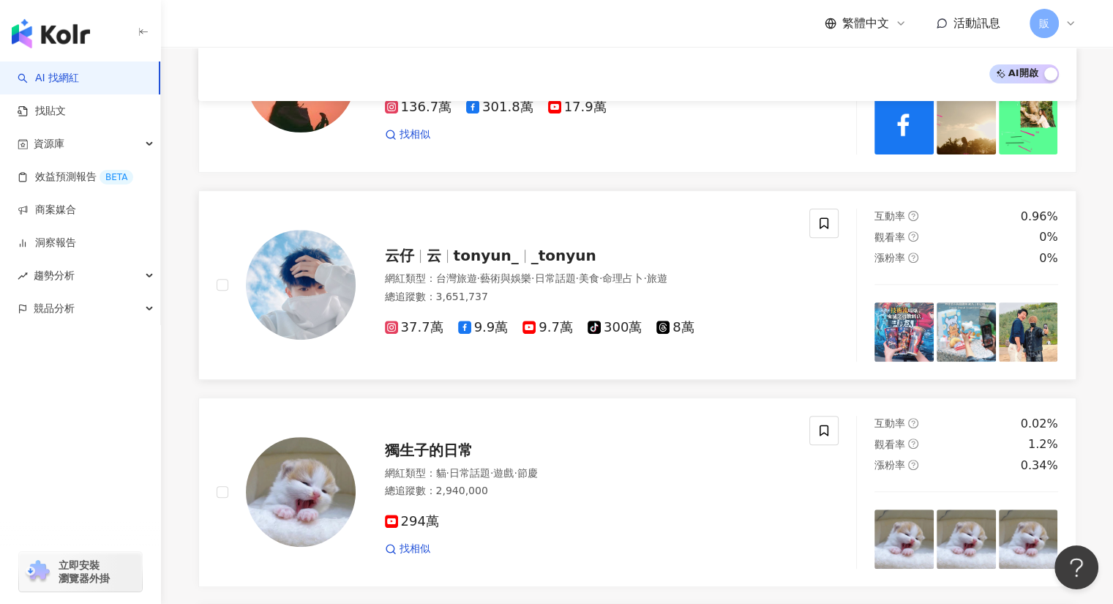
click at [483, 258] on span "tonyun_" at bounding box center [486, 256] width 65 height 18
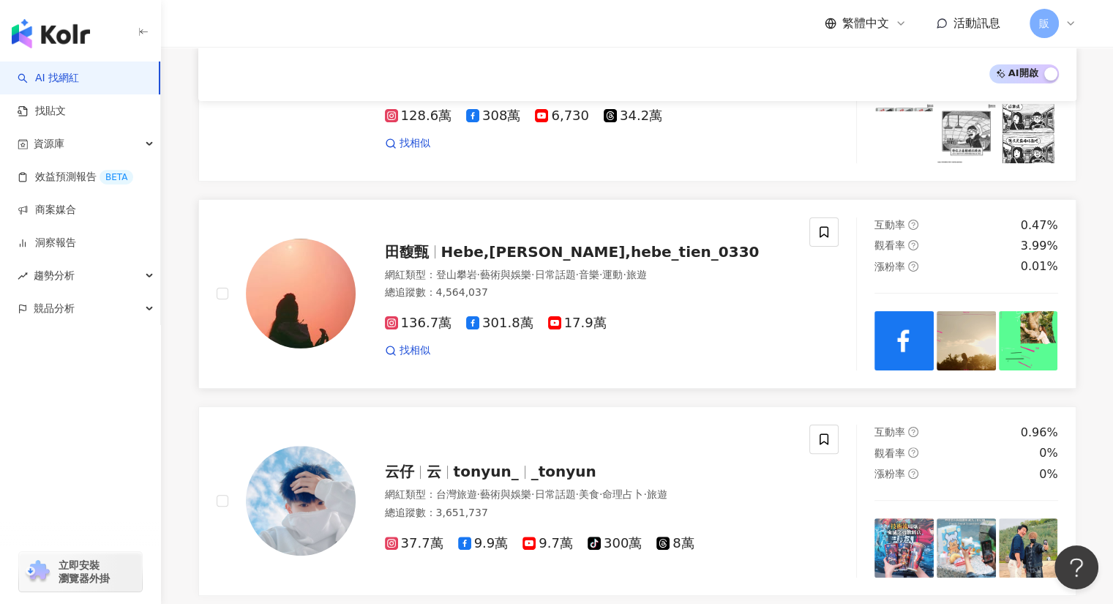
scroll to position [255, 0]
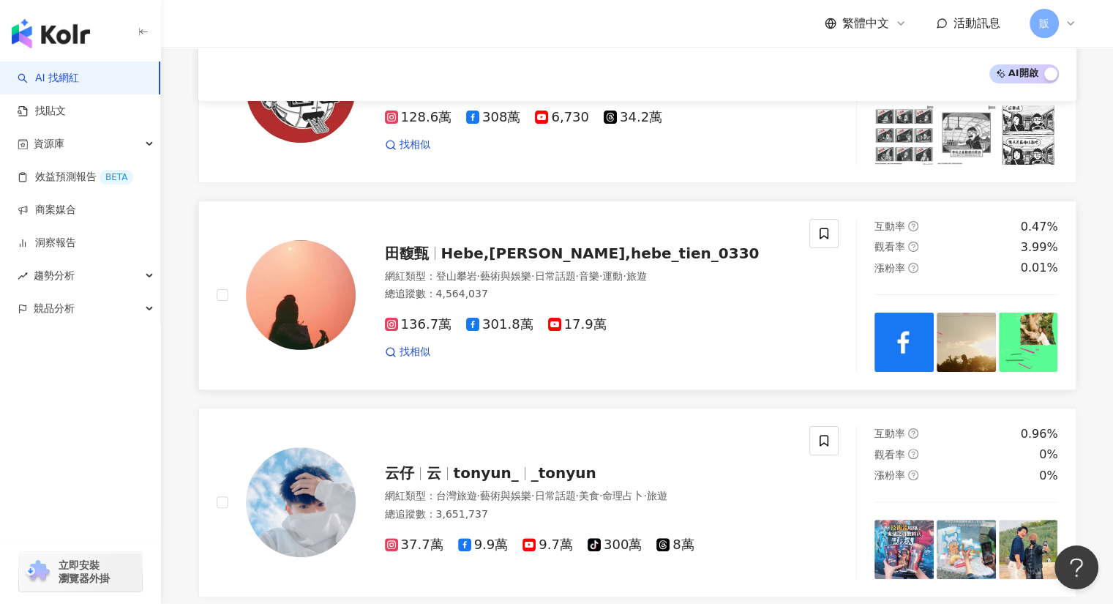
click at [564, 252] on span "Hebe,Hebe Tien,hebe_tien_0330" at bounding box center [600, 253] width 318 height 18
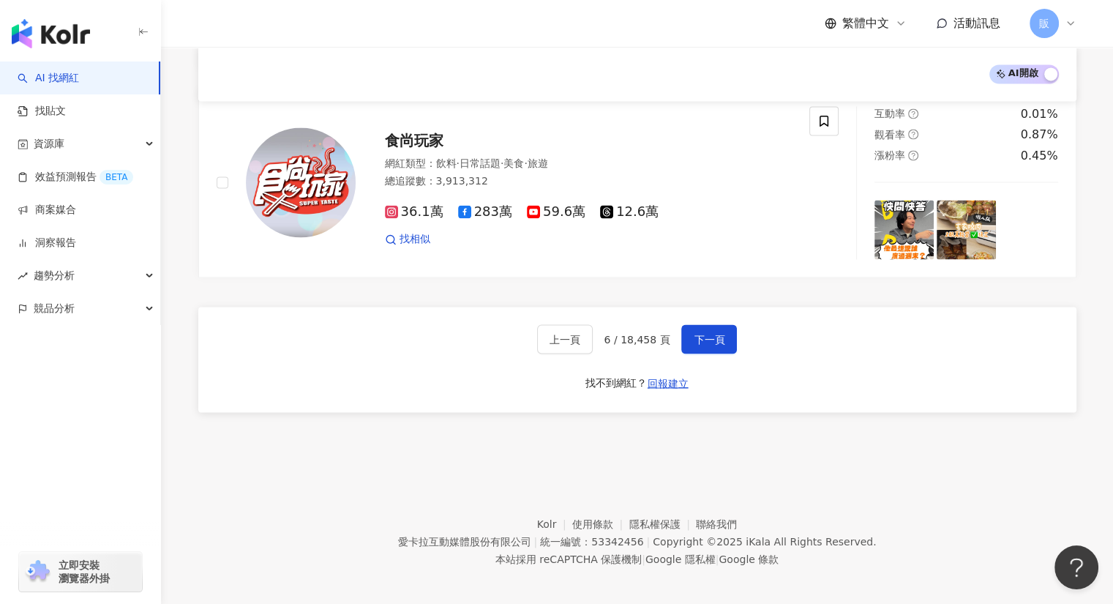
scroll to position [2446, 0]
click at [713, 337] on span "下一頁" at bounding box center [709, 338] width 31 height 12
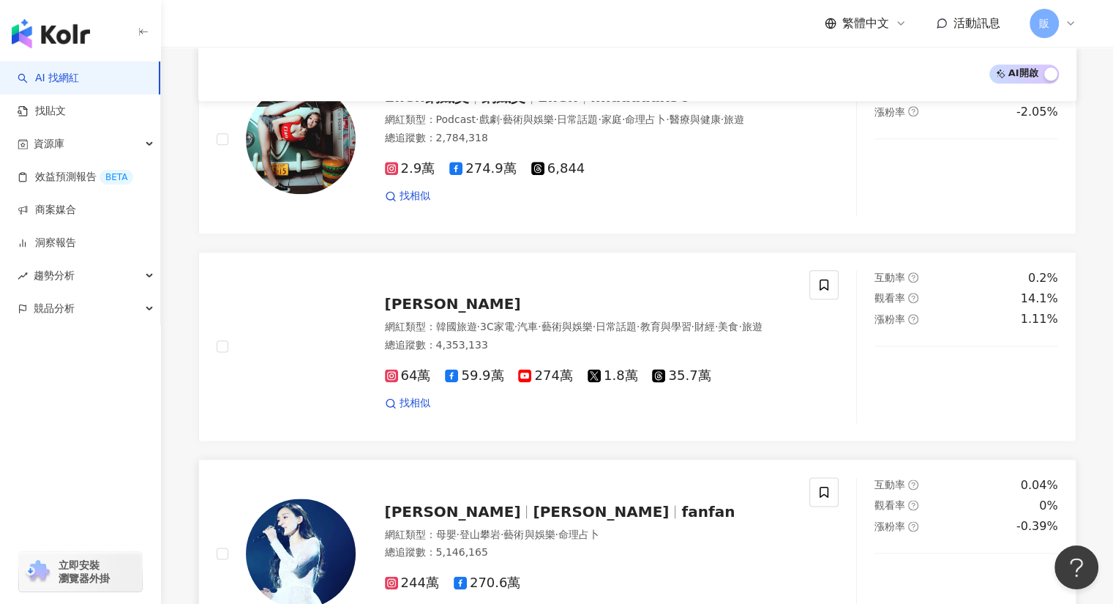
scroll to position [1742, 0]
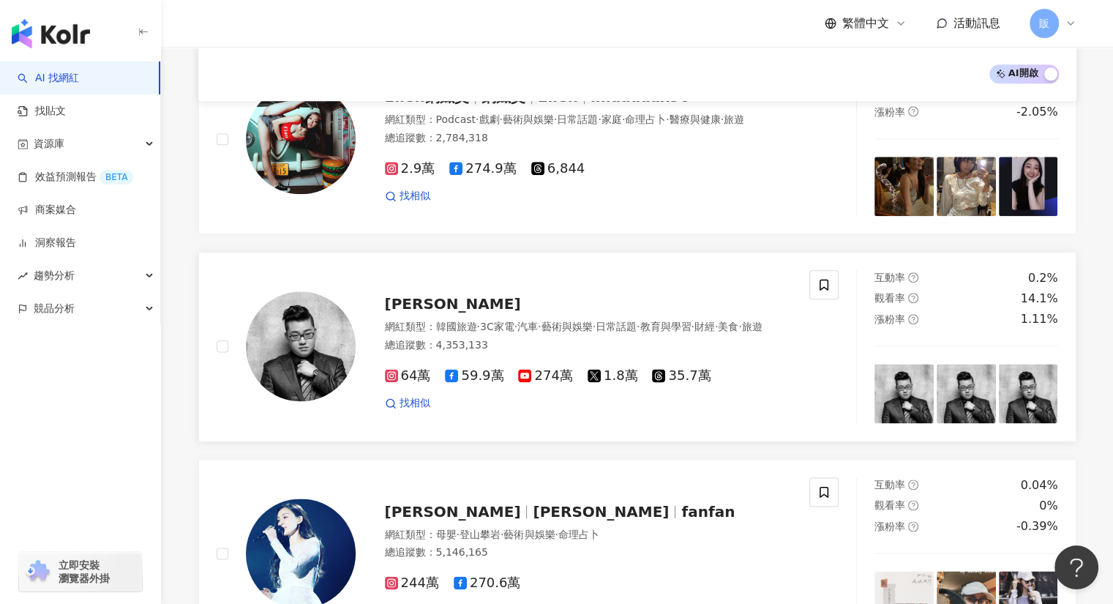
click at [421, 295] on span "Joeman" at bounding box center [453, 304] width 136 height 18
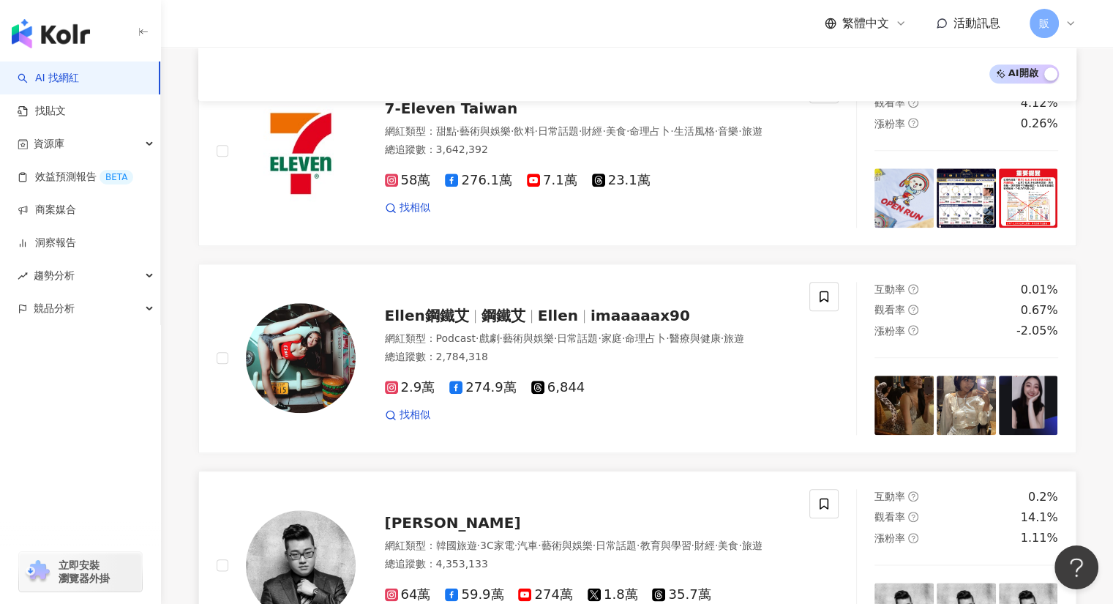
scroll to position [1522, 0]
click at [538, 307] on span "Ellen" at bounding box center [558, 316] width 40 height 18
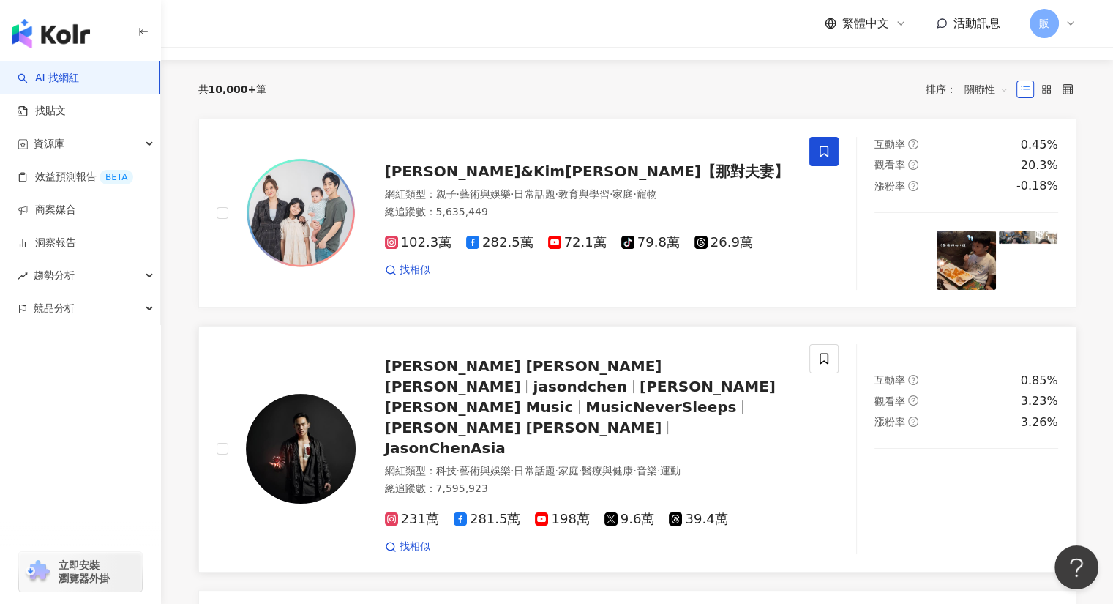
scroll to position [134, 0]
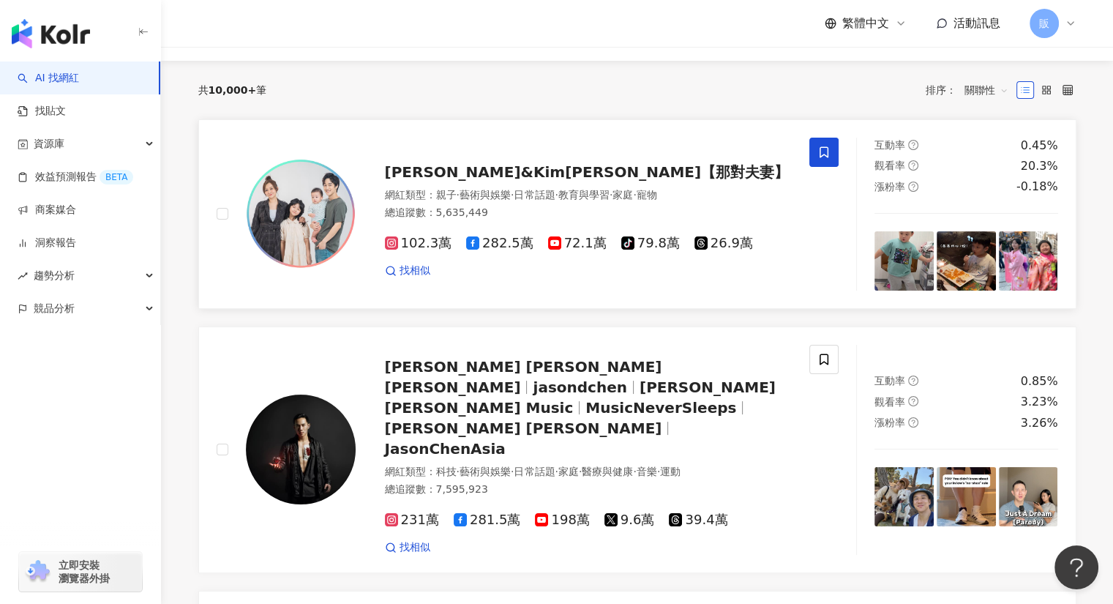
click at [536, 169] on span "Nico品筠&Kim京燁【那對夫妻】" at bounding box center [587, 172] width 405 height 18
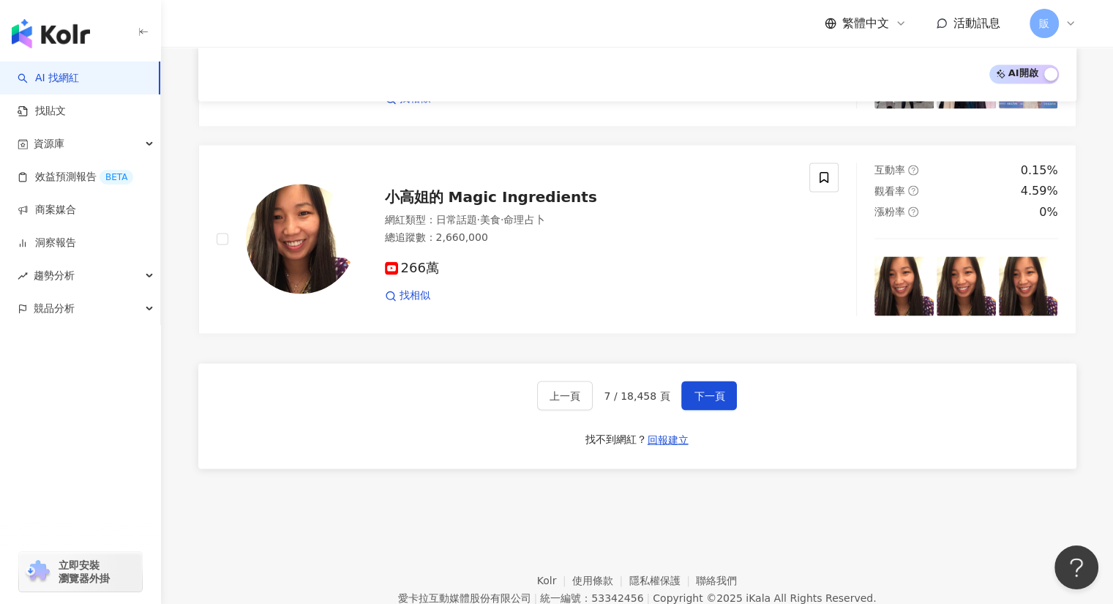
scroll to position [2471, 0]
click at [705, 388] on span "下一頁" at bounding box center [709, 394] width 31 height 12
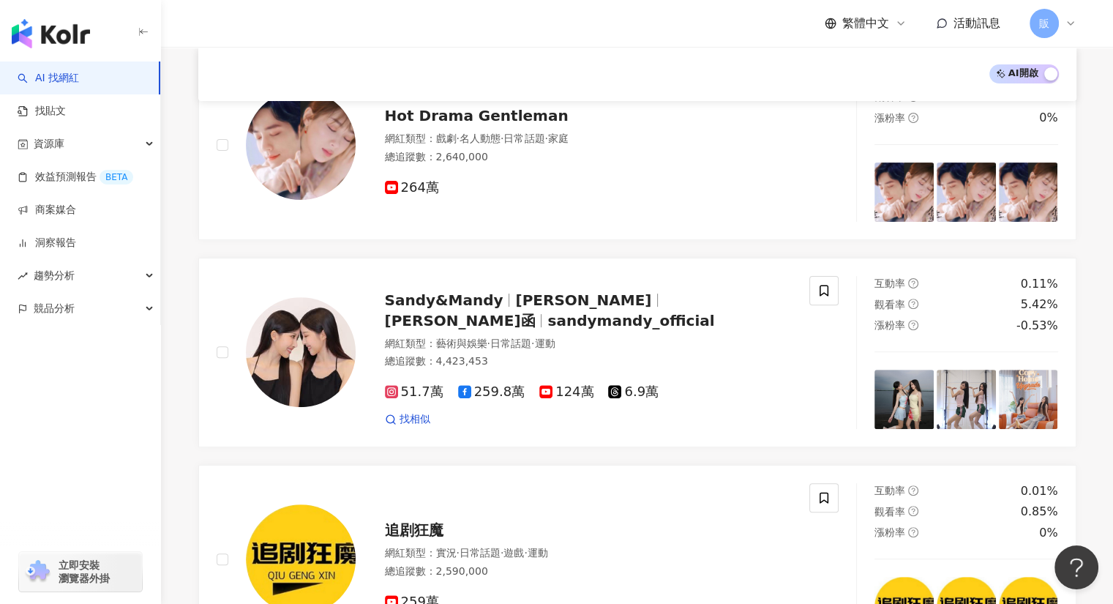
scroll to position [405, 0]
click at [520, 309] on span "周玗希" at bounding box center [583, 301] width 136 height 18
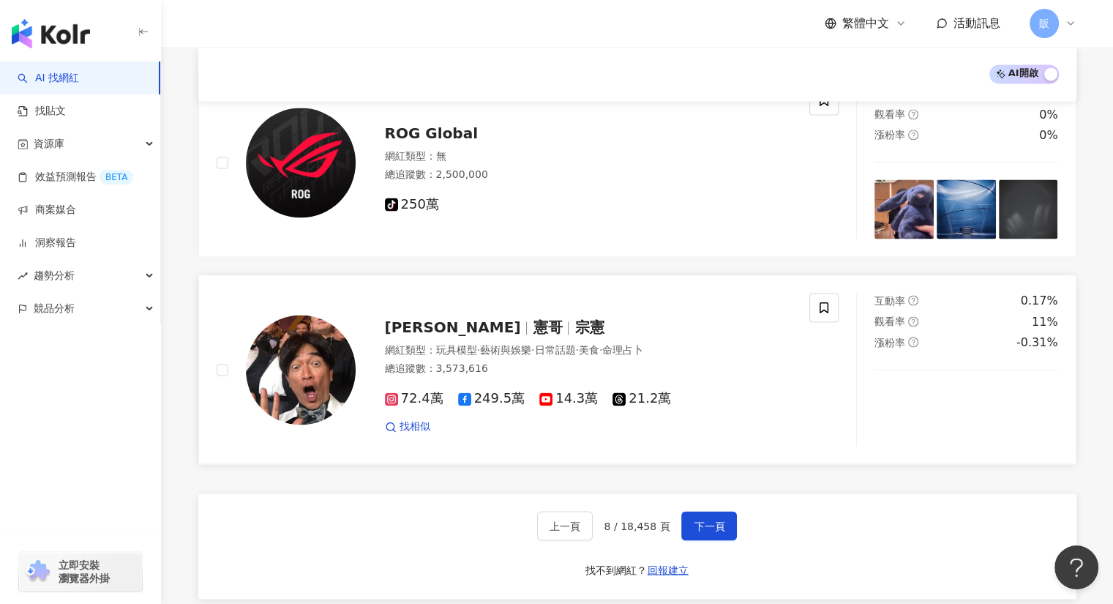
scroll to position [2263, 0]
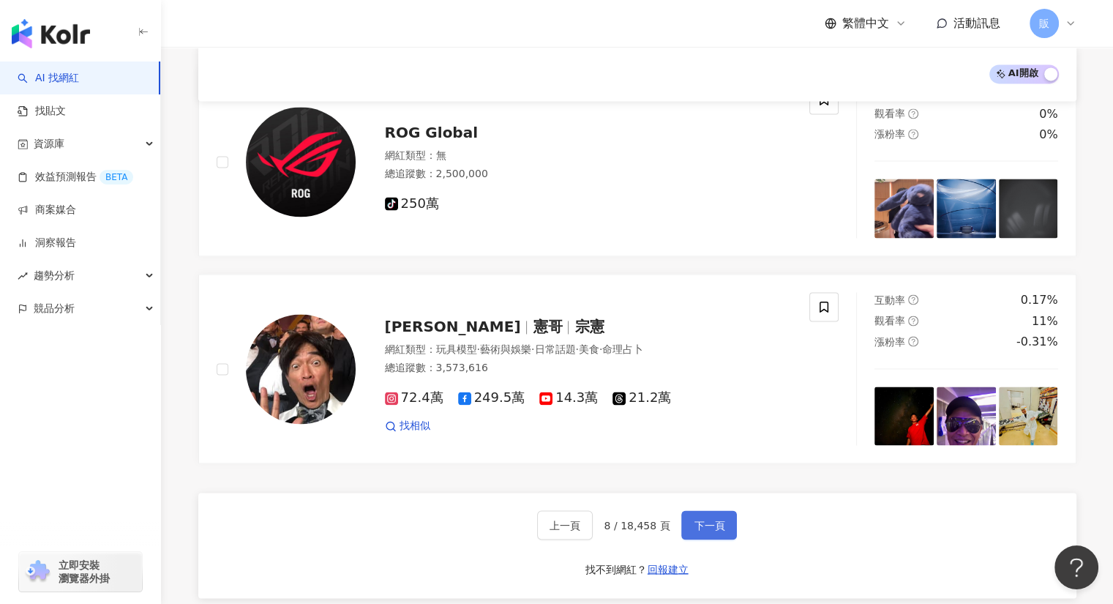
click at [704, 525] on span "下一頁" at bounding box center [709, 525] width 31 height 12
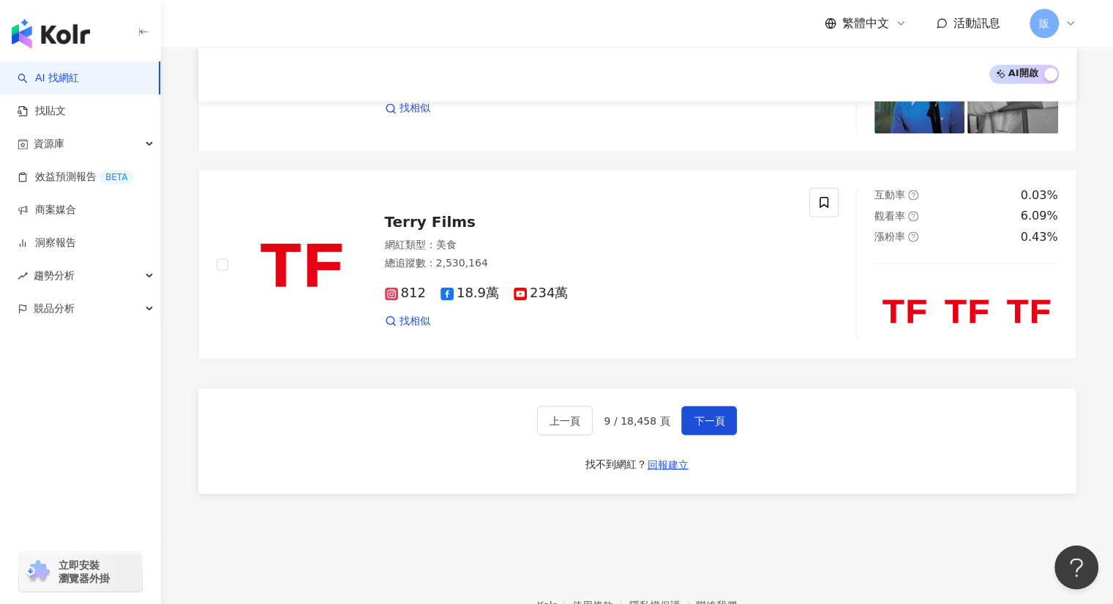
scroll to position [2471, 0]
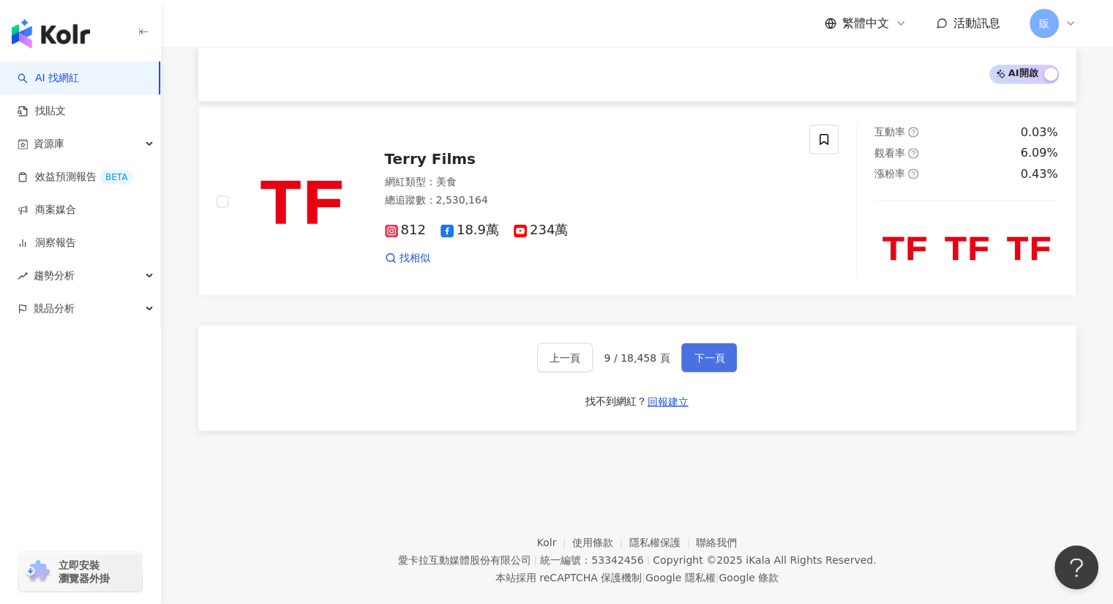
click at [707, 351] on span "下一頁" at bounding box center [709, 357] width 31 height 12
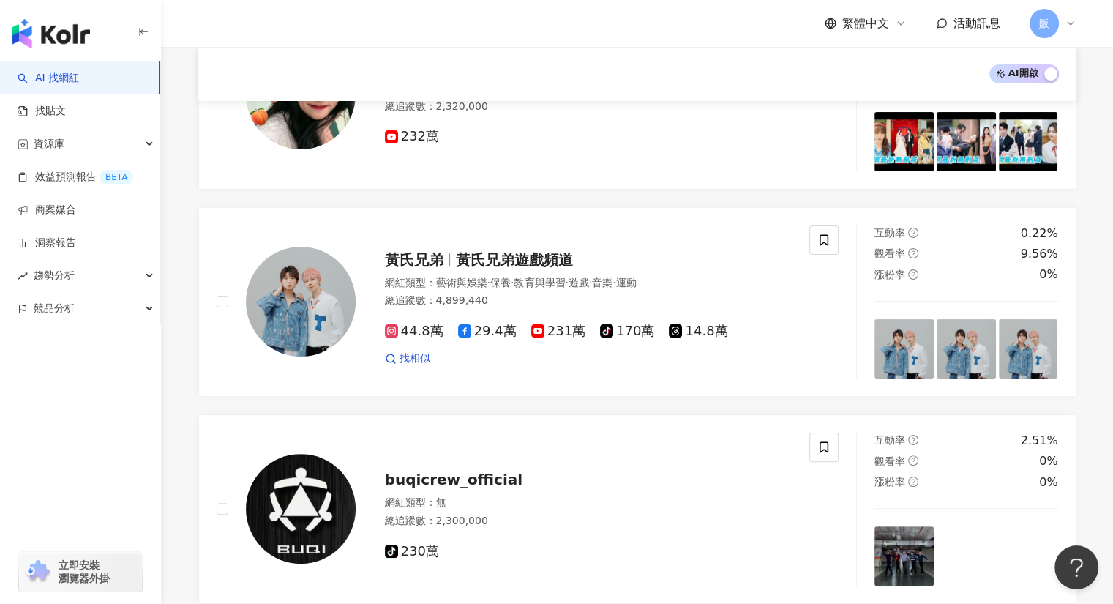
scroll to position [248, 0]
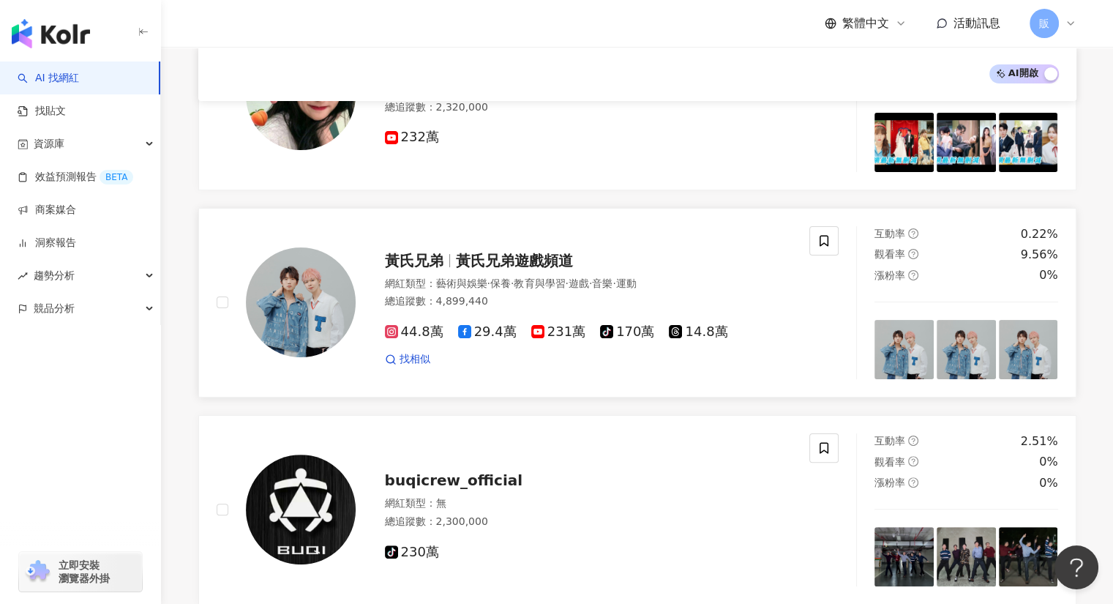
click at [510, 261] on span "黃氏兄弟遊戲頻道" at bounding box center [514, 261] width 117 height 18
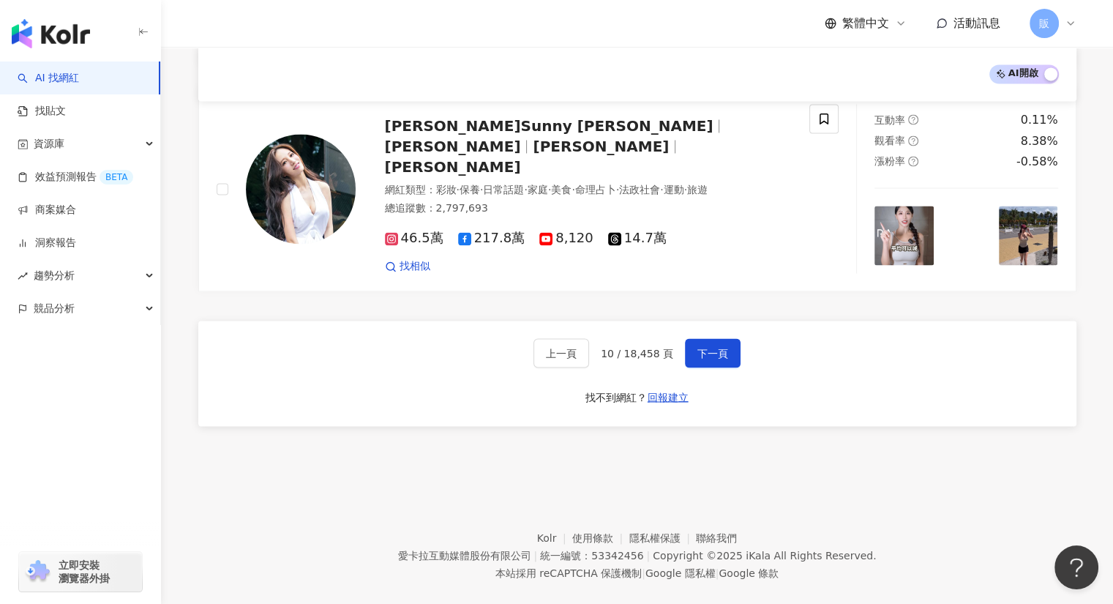
scroll to position [2441, 0]
click at [716, 347] on span "下一頁" at bounding box center [712, 353] width 31 height 12
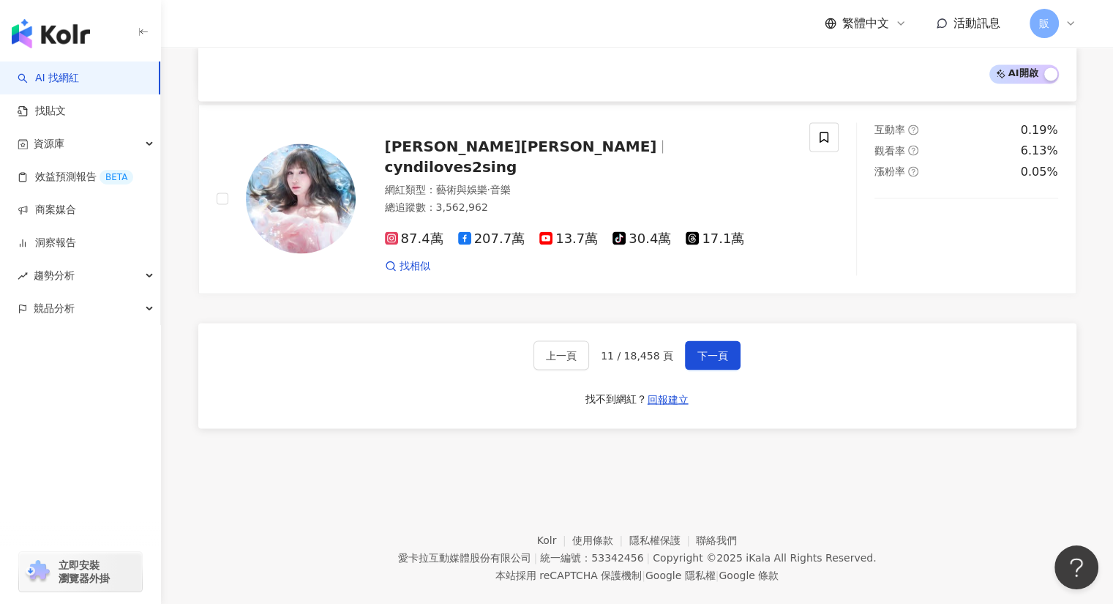
scroll to position [2568, 0]
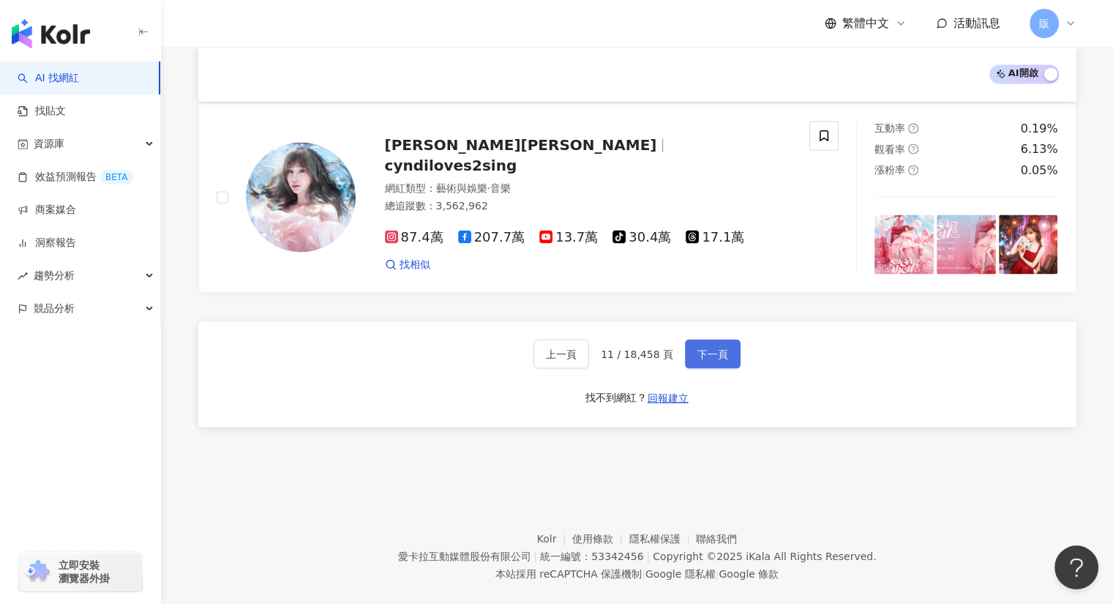
click at [724, 341] on button "下一頁" at bounding box center [713, 353] width 56 height 29
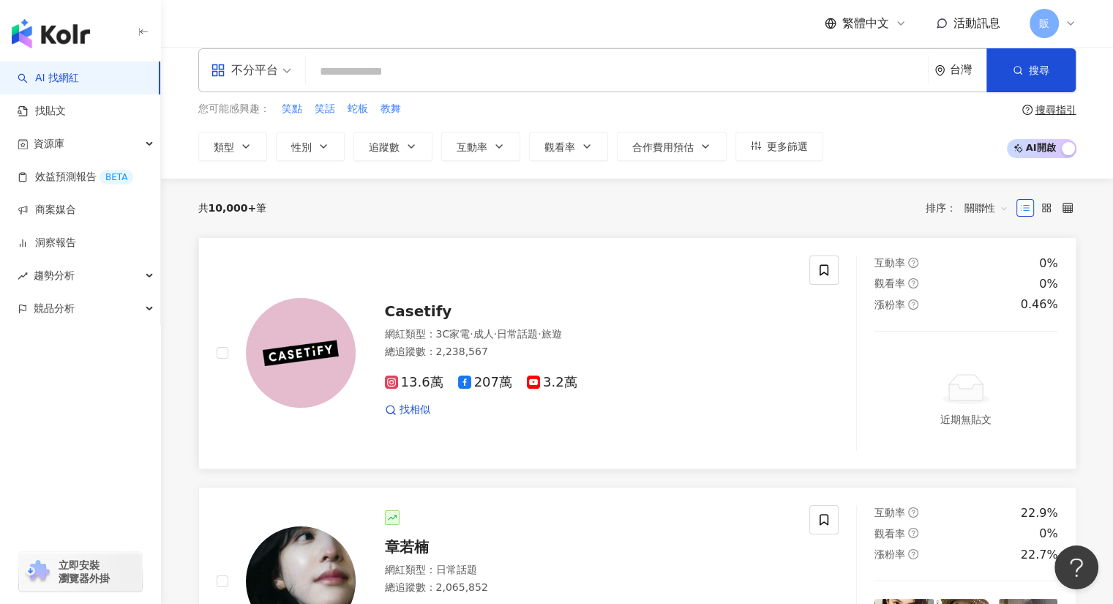
scroll to position [0, 0]
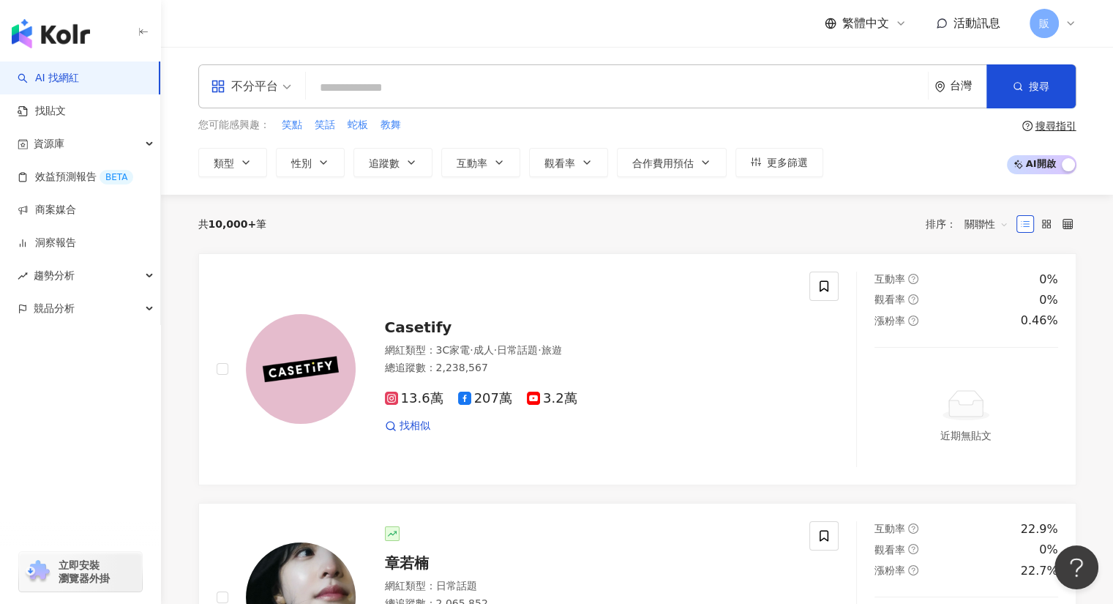
click at [345, 86] on input "search" at bounding box center [617, 88] width 610 height 28
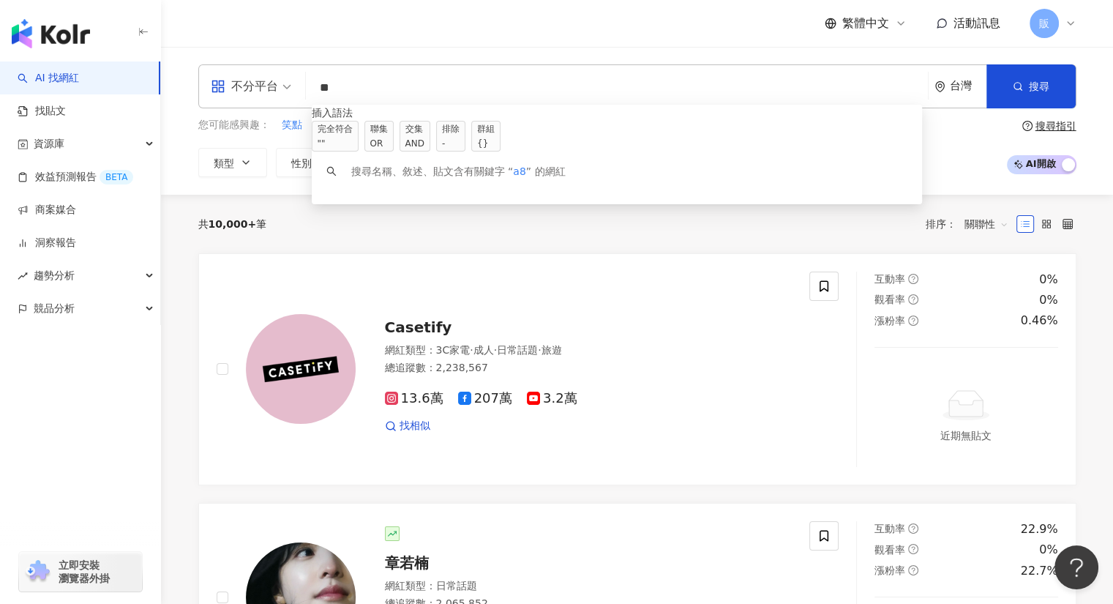
type input "*"
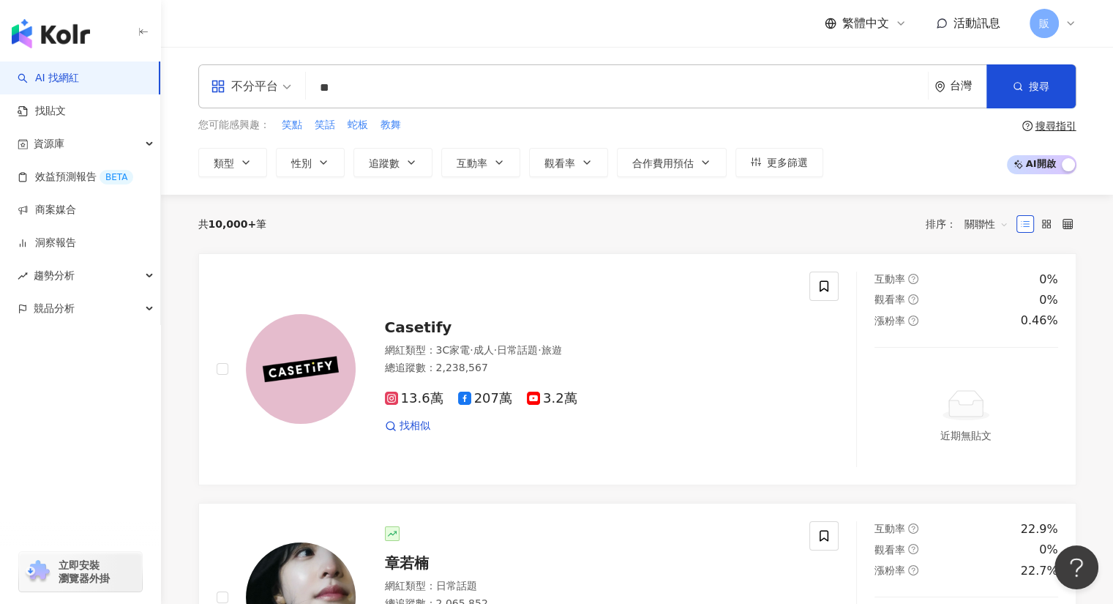
type input "**"
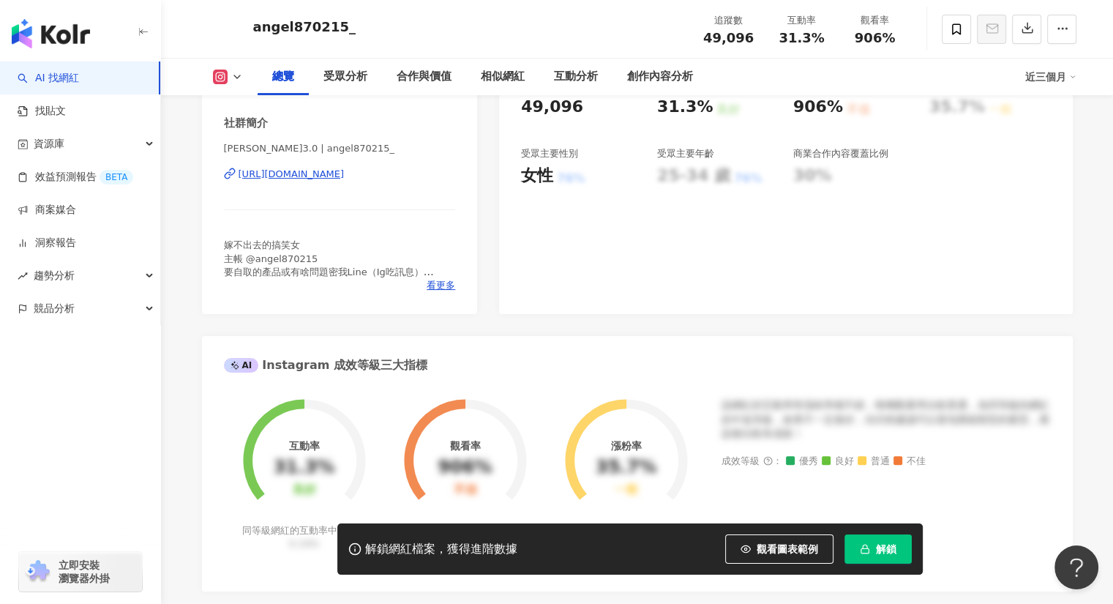
scroll to position [293, 0]
click at [345, 176] on div "https://www.instagram.com/angel870215_/" at bounding box center [292, 174] width 106 height 13
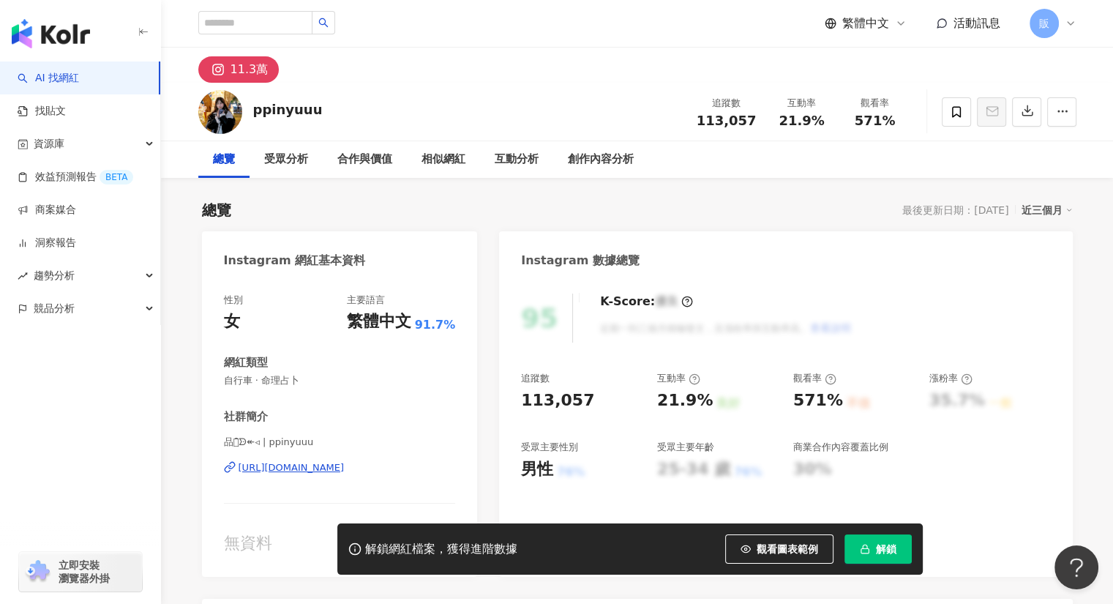
click at [315, 470] on div "https://www.instagram.com/ppinyuuu/" at bounding box center [292, 467] width 106 height 13
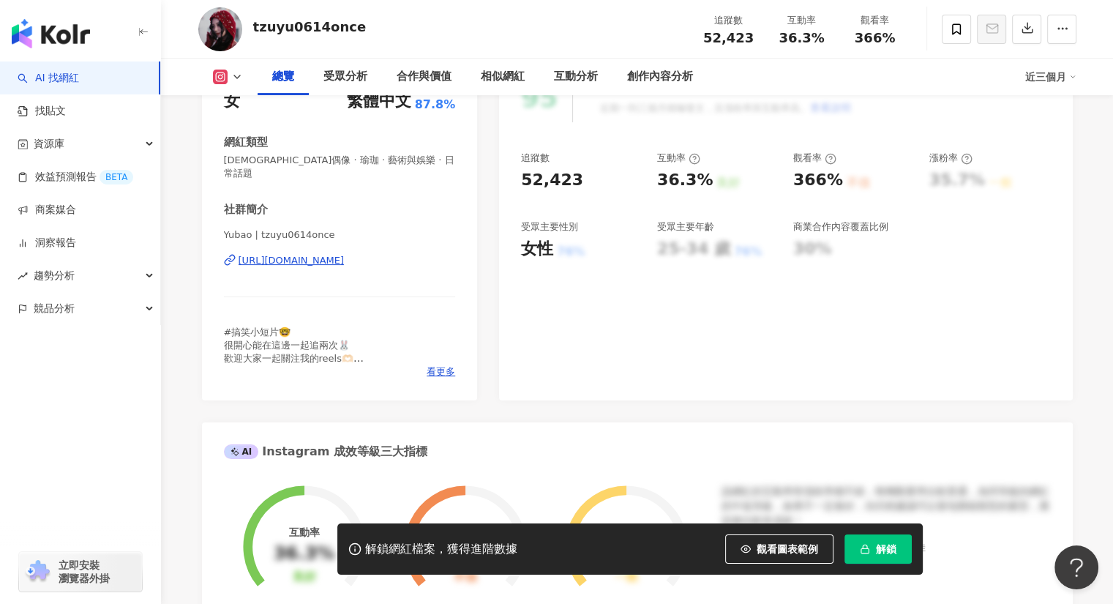
scroll to position [219, 0]
click at [312, 255] on div "https://www.instagram.com/tzuyu0614once/" at bounding box center [292, 261] width 106 height 13
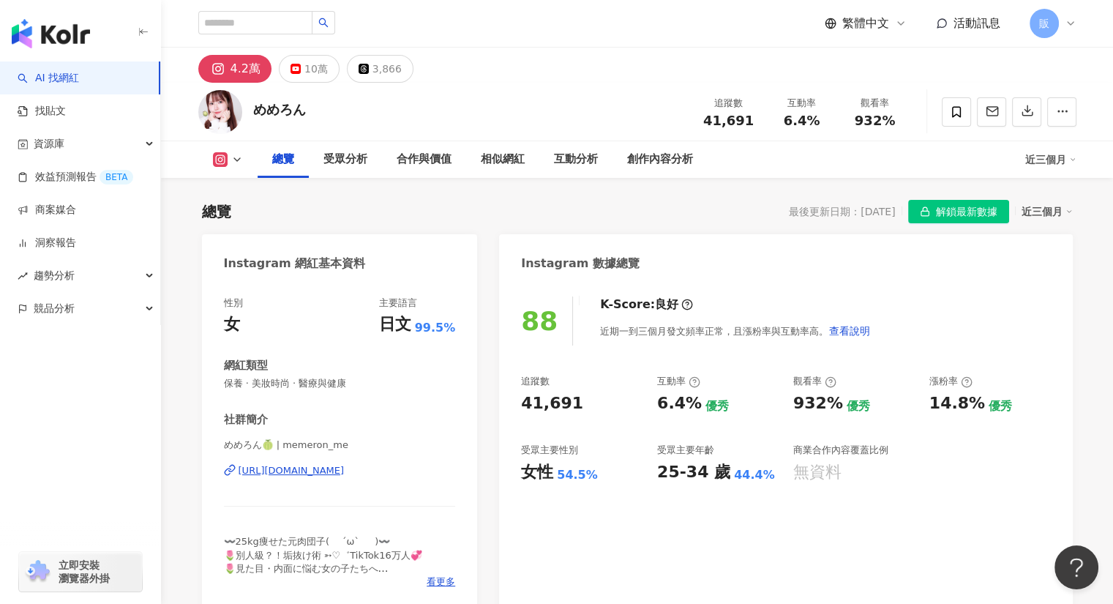
click at [345, 471] on div "https://www.instagram.com/memeron_me/" at bounding box center [292, 470] width 106 height 13
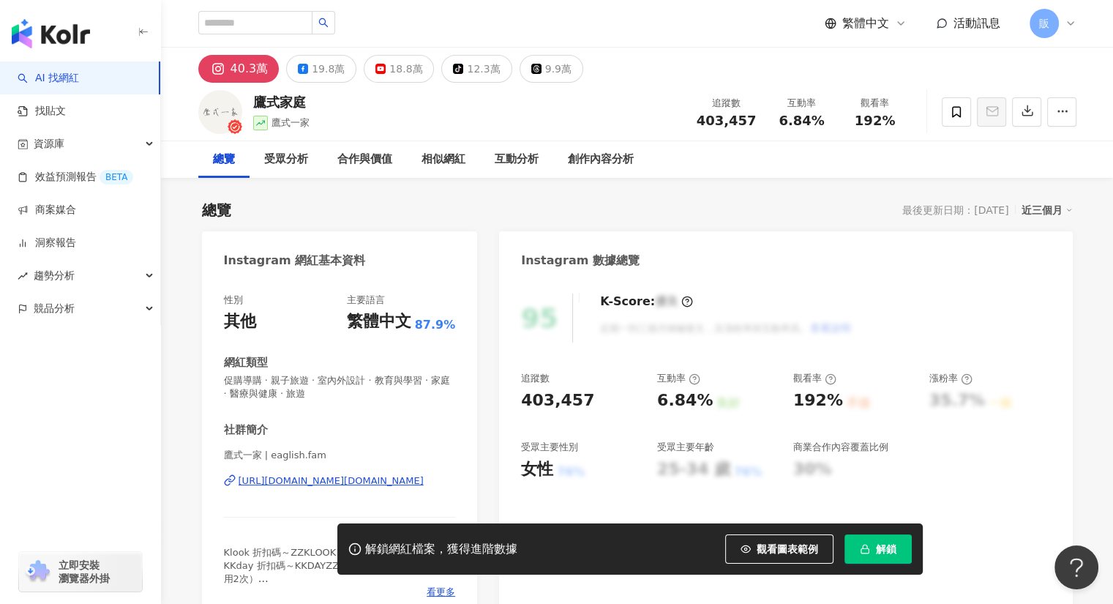
click at [405, 483] on div "[URL][DOMAIN_NAME][DOMAIN_NAME]" at bounding box center [331, 480] width 185 height 13
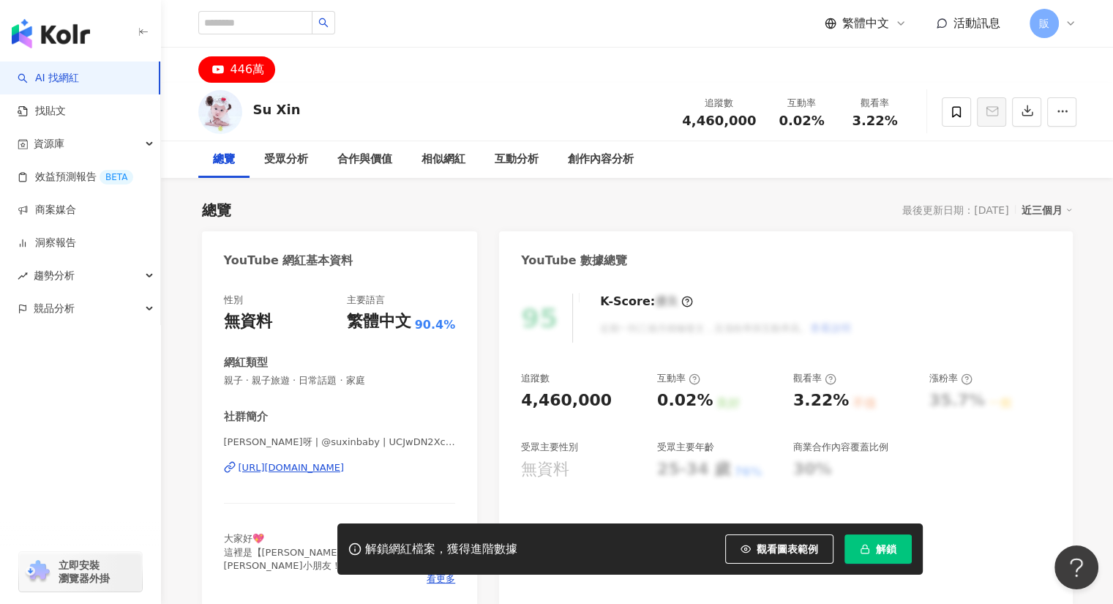
click at [345, 468] on div "[URL][DOMAIN_NAME]" at bounding box center [292, 467] width 106 height 13
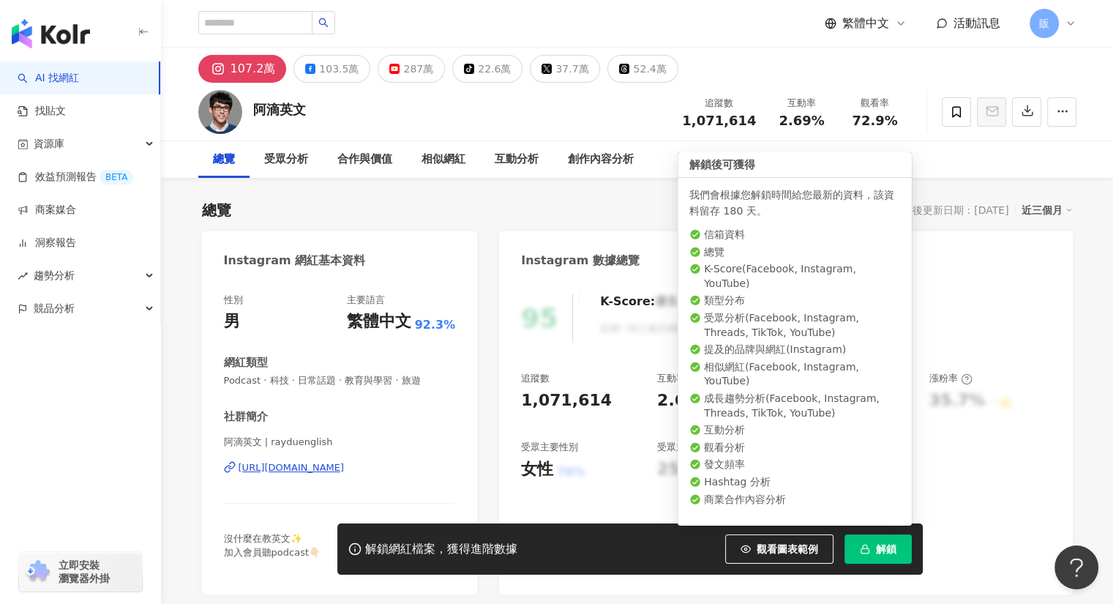
click at [895, 547] on span "解鎖" at bounding box center [886, 549] width 20 height 12
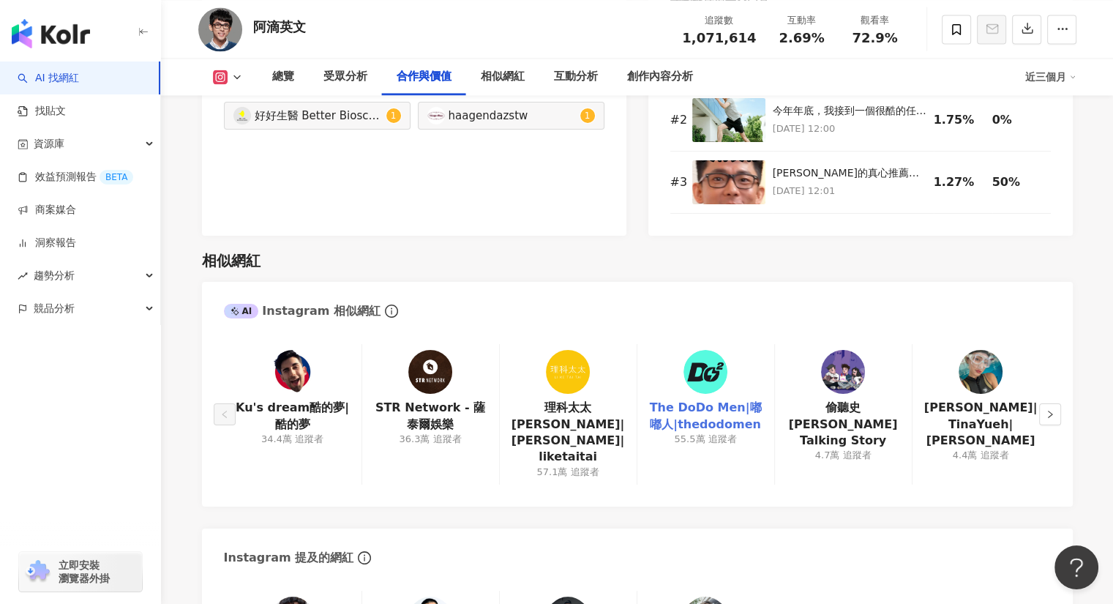
scroll to position [2265, 0]
click at [442, 369] on div at bounding box center [430, 372] width 44 height 44
click at [566, 358] on img at bounding box center [568, 372] width 44 height 44
click at [685, 354] on img at bounding box center [705, 372] width 44 height 44
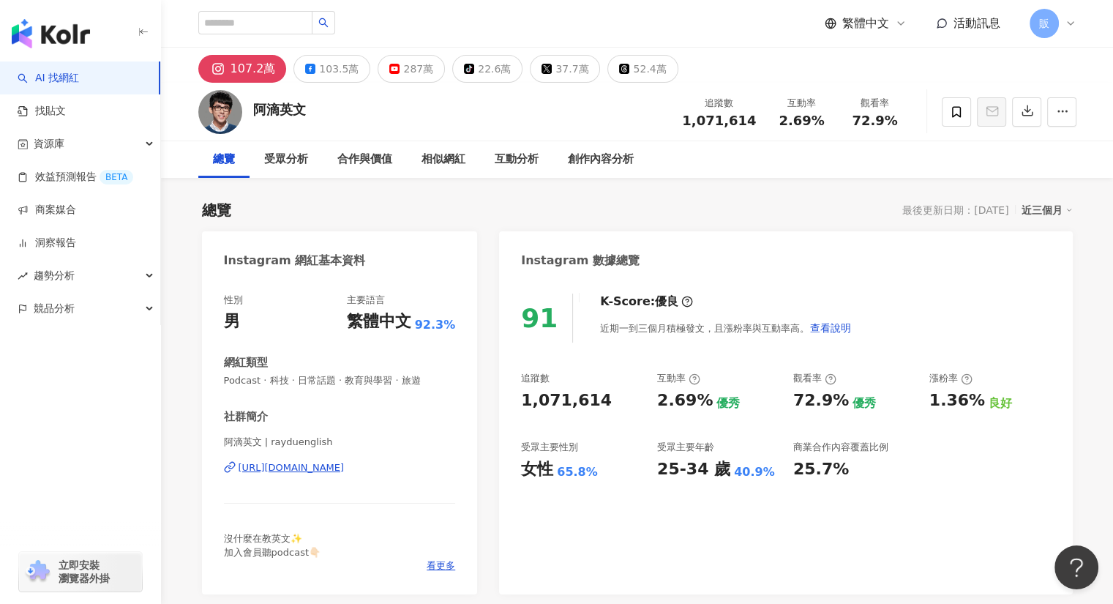
scroll to position [0, 0]
click at [967, 110] on span at bounding box center [956, 111] width 29 height 29
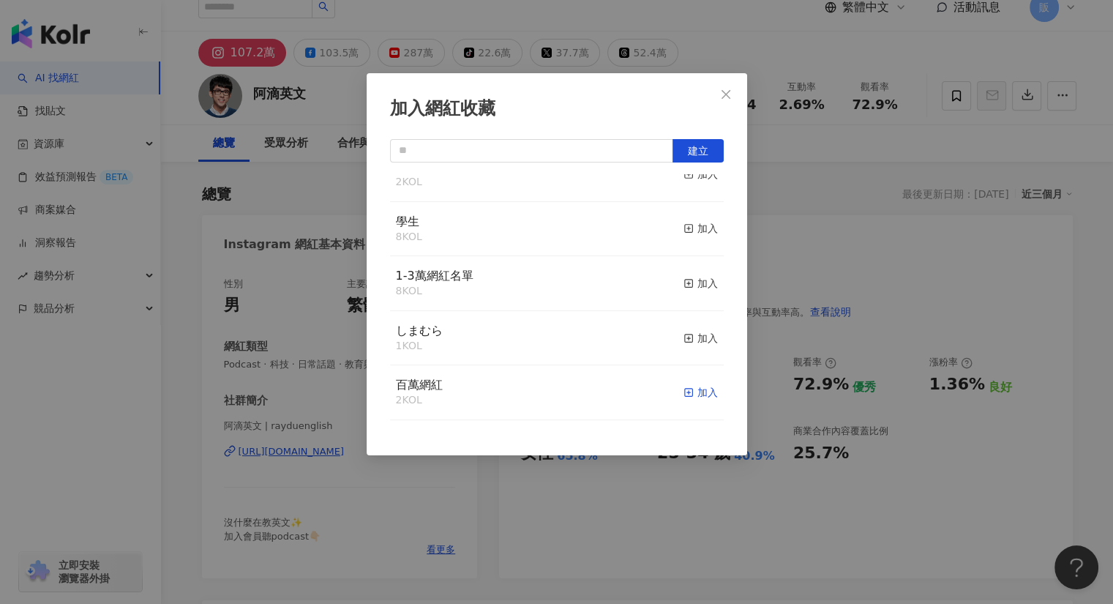
scroll to position [17, 0]
click at [692, 394] on div "加入" at bounding box center [700, 392] width 34 height 16
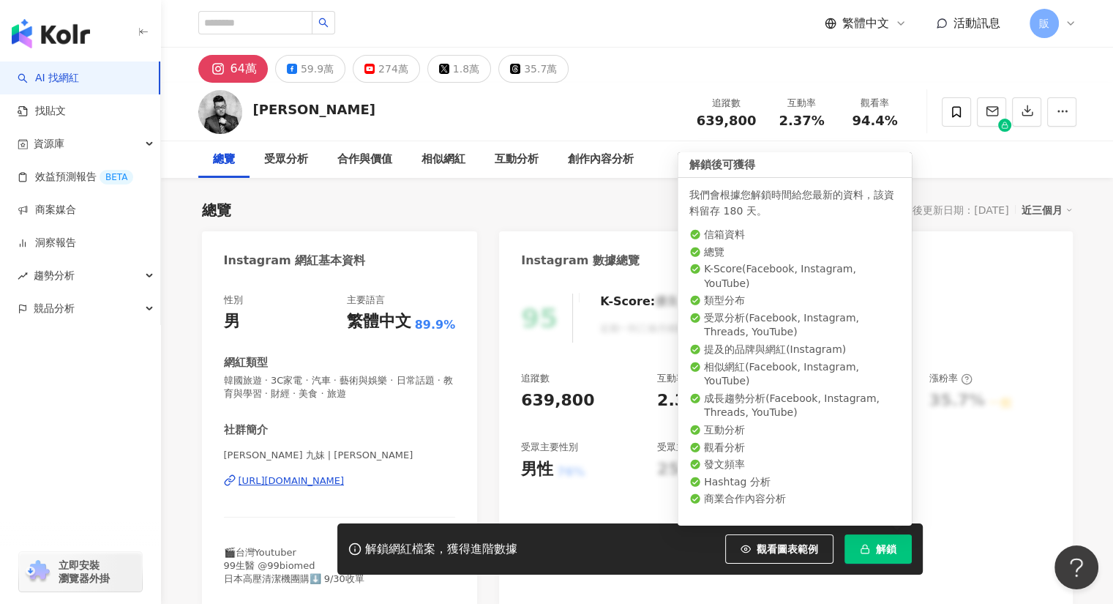
click at [880, 539] on button "解鎖" at bounding box center [877, 548] width 67 height 29
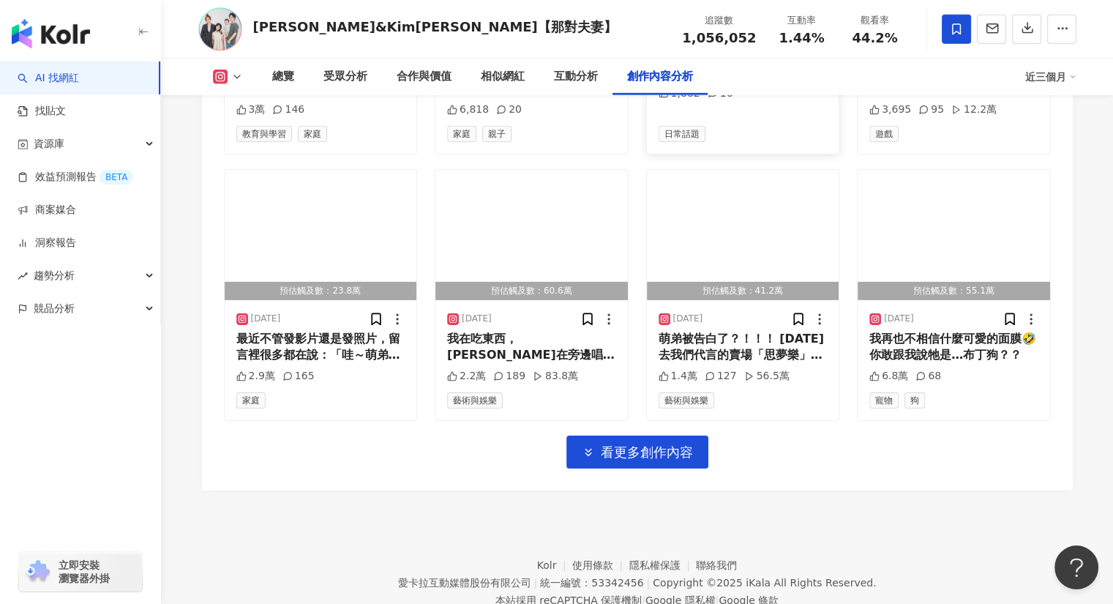
scroll to position [4757, 0]
